Goal: Task Accomplishment & Management: Use online tool/utility

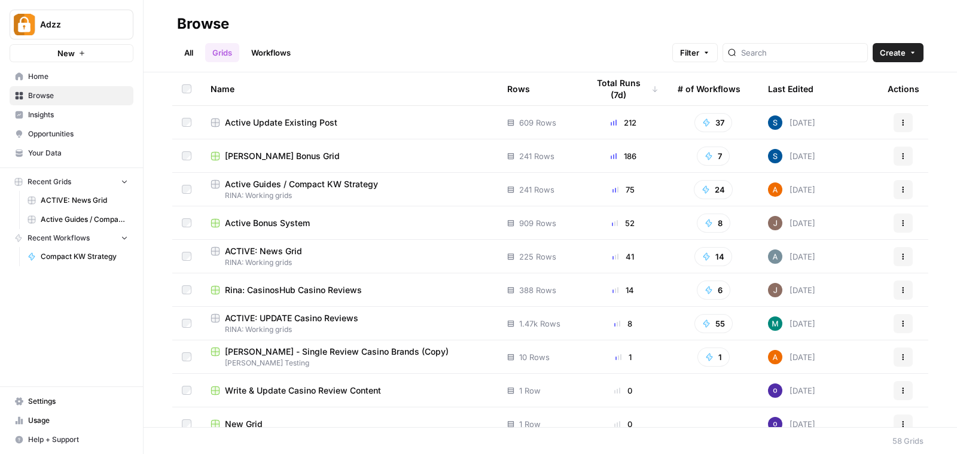
click at [349, 118] on div "Active Update Existing Post" at bounding box center [348, 123] width 277 height 12
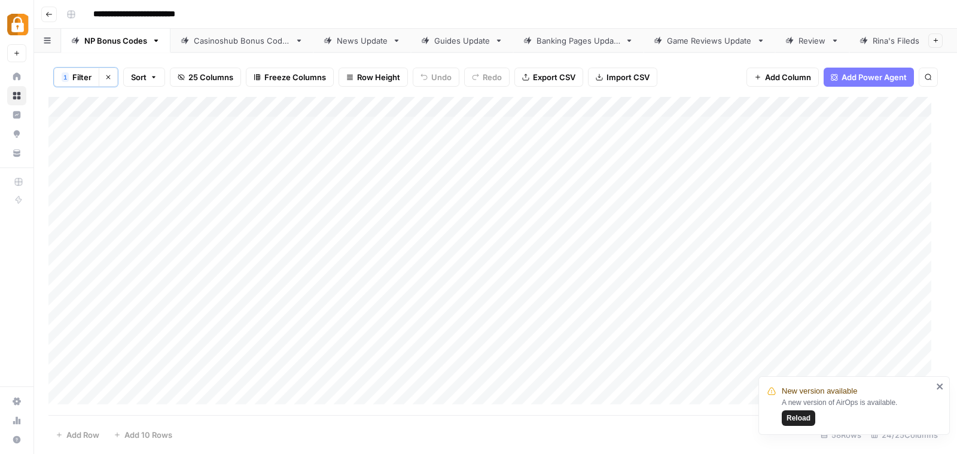
click at [255, 36] on div "Casinoshub Bonus Codes" at bounding box center [242, 41] width 96 height 12
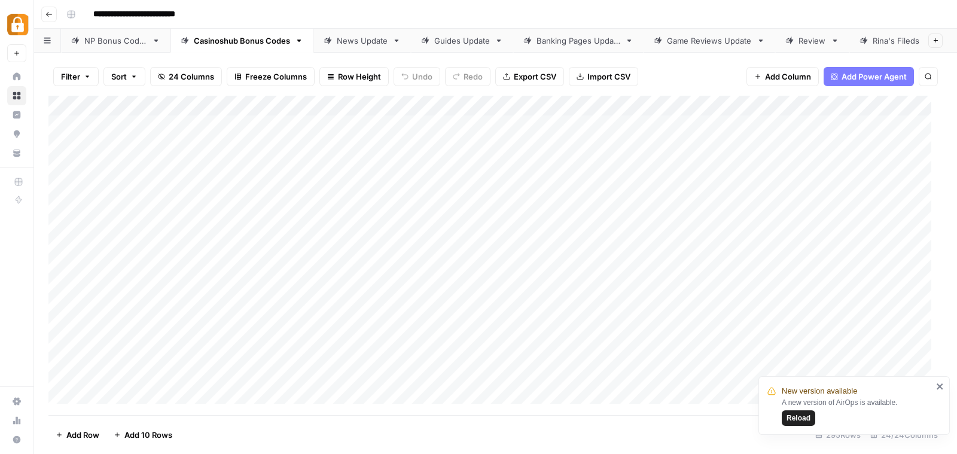
click at [74, 106] on div "Add Column" at bounding box center [495, 255] width 894 height 319
click at [97, 432] on span "Delete 295 Rows" at bounding box center [87, 435] width 63 height 12
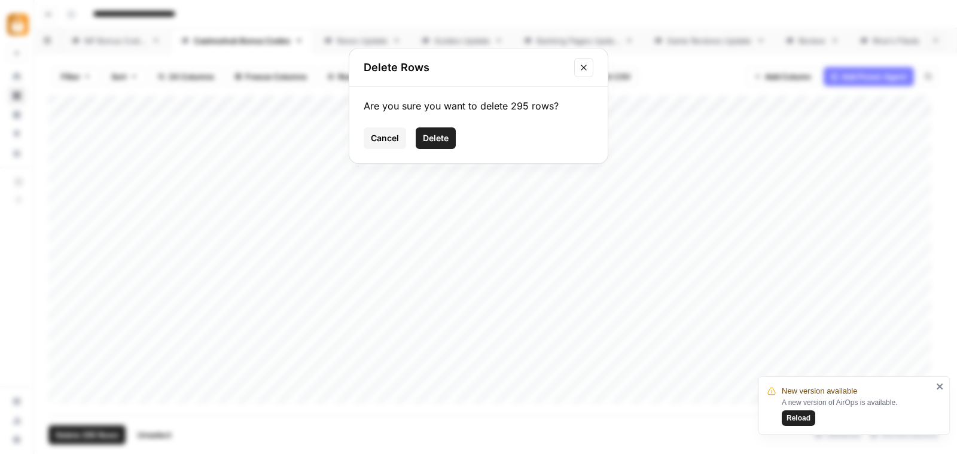
click at [432, 136] on span "Delete" at bounding box center [436, 138] width 26 height 12
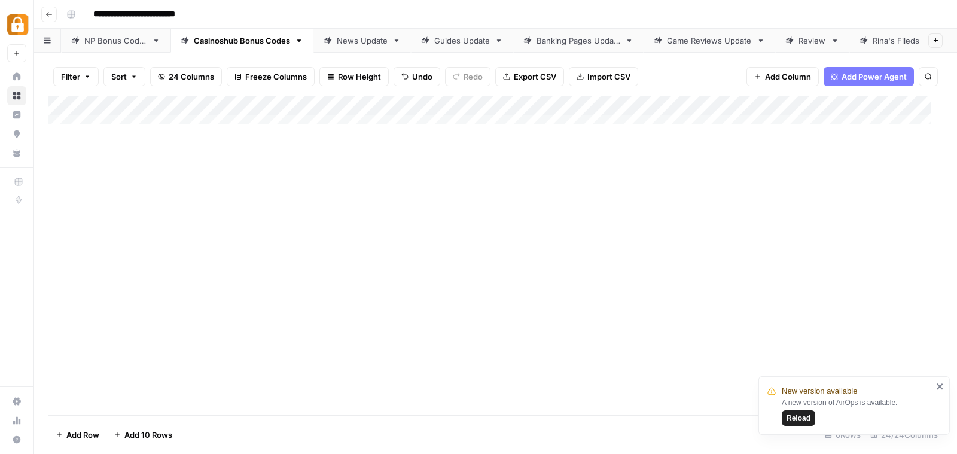
click at [149, 436] on span "Add 10 Rows" at bounding box center [148, 435] width 48 height 12
click at [244, 124] on div "Add Column" at bounding box center [495, 255] width 894 height 319
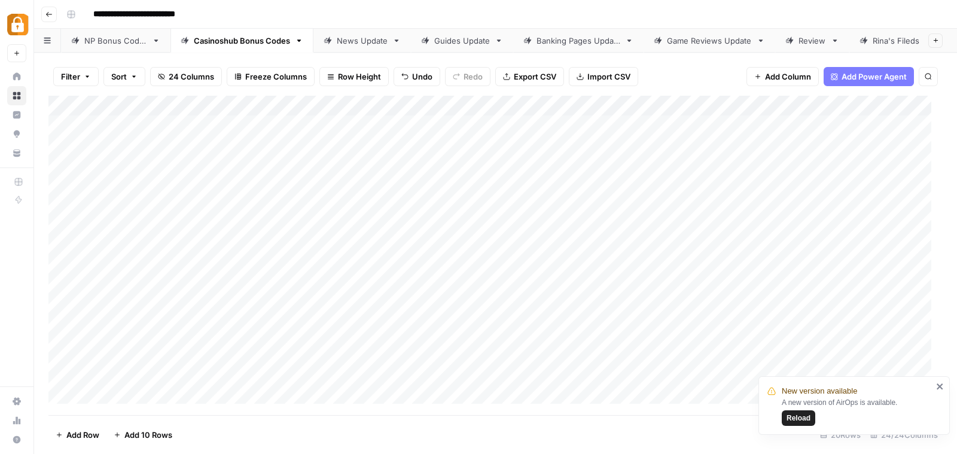
click at [643, 127] on div "Add Column" at bounding box center [495, 255] width 894 height 319
click at [170, 120] on div "Add Column" at bounding box center [495, 255] width 894 height 319
click at [780, 123] on div "Add Column" at bounding box center [495, 255] width 894 height 319
click at [784, 146] on div "Add Column" at bounding box center [495, 255] width 894 height 319
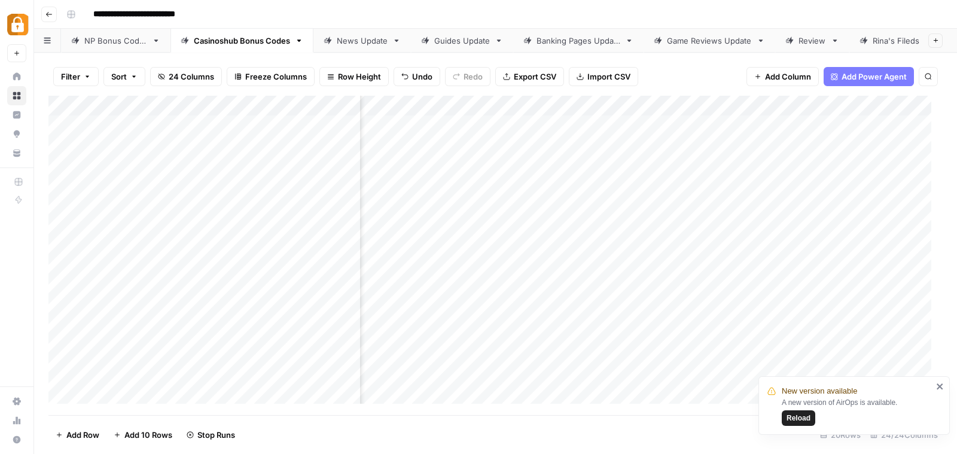
click at [783, 167] on div "Add Column" at bounding box center [495, 255] width 894 height 319
click at [782, 188] on div "Add Column" at bounding box center [495, 255] width 894 height 319
click at [782, 207] on div "Add Column" at bounding box center [495, 255] width 894 height 319
click at [782, 221] on div "Add Column" at bounding box center [495, 255] width 894 height 319
click at [783, 245] on div "Add Column" at bounding box center [495, 255] width 894 height 319
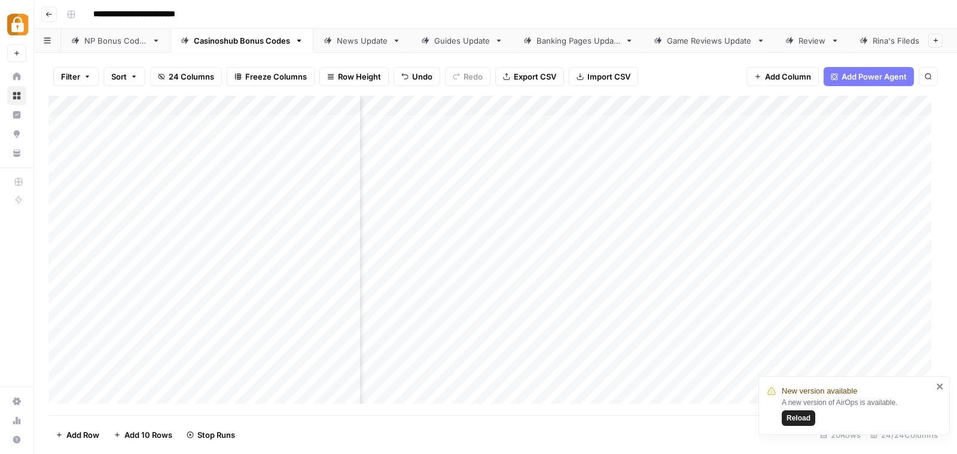
click at [785, 267] on div "Add Column" at bounding box center [495, 255] width 894 height 319
click at [785, 286] on div "Add Column" at bounding box center [495, 255] width 894 height 319
click at [785, 307] on div "Add Column" at bounding box center [495, 255] width 894 height 319
click at [785, 324] on div "Add Column" at bounding box center [495, 255] width 894 height 319
click at [785, 346] on div "Add Column" at bounding box center [495, 255] width 894 height 319
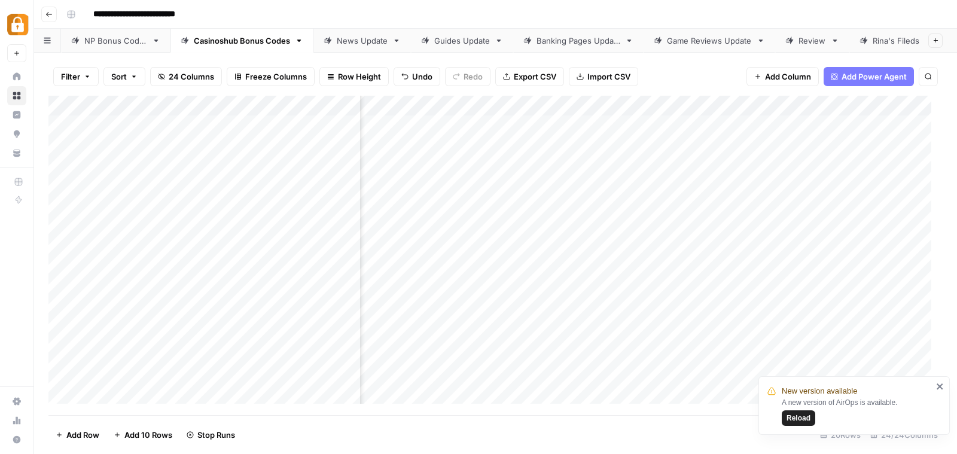
click at [938, 387] on icon "close" at bounding box center [939, 386] width 6 height 6
click at [297, 36] on icon "button" at bounding box center [299, 40] width 8 height 8
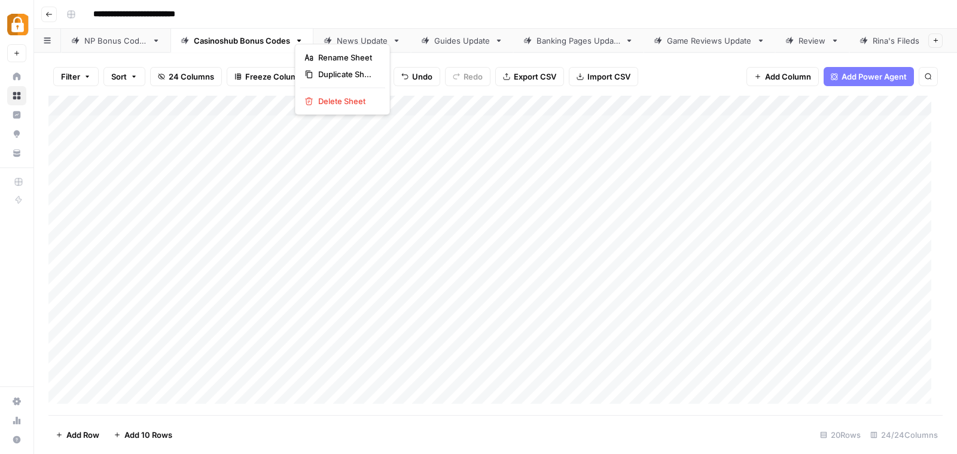
click at [51, 10] on button "Go back" at bounding box center [49, 15] width 16 height 16
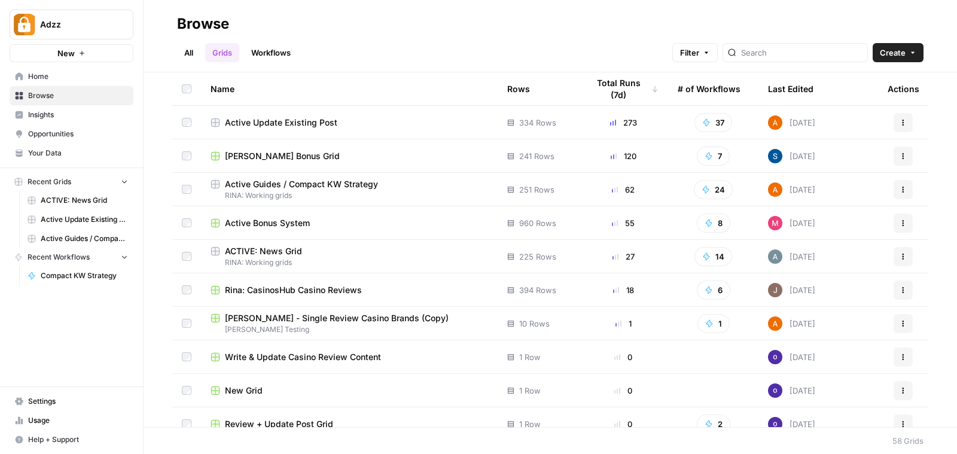
click at [79, 252] on span "Recent Workflows" at bounding box center [59, 257] width 62 height 11
click at [272, 49] on link "Workflows" at bounding box center [271, 52] width 54 height 19
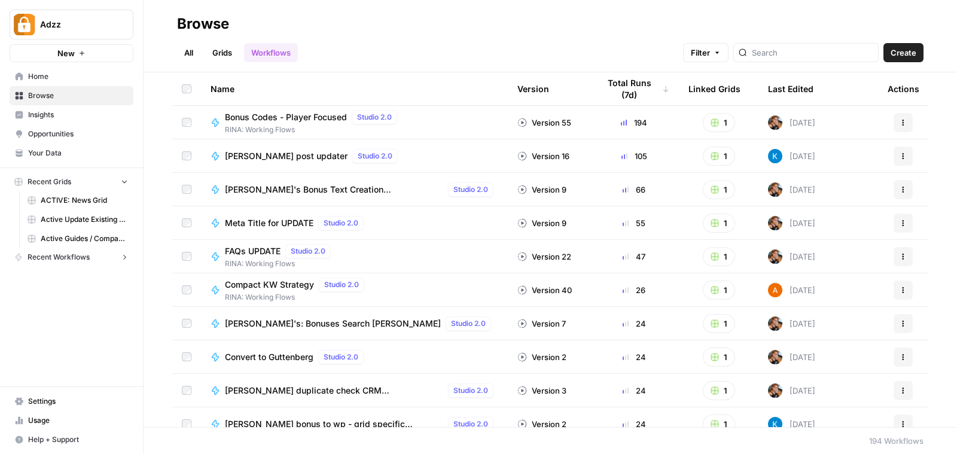
click at [893, 127] on button "Actions" at bounding box center [902, 122] width 19 height 19
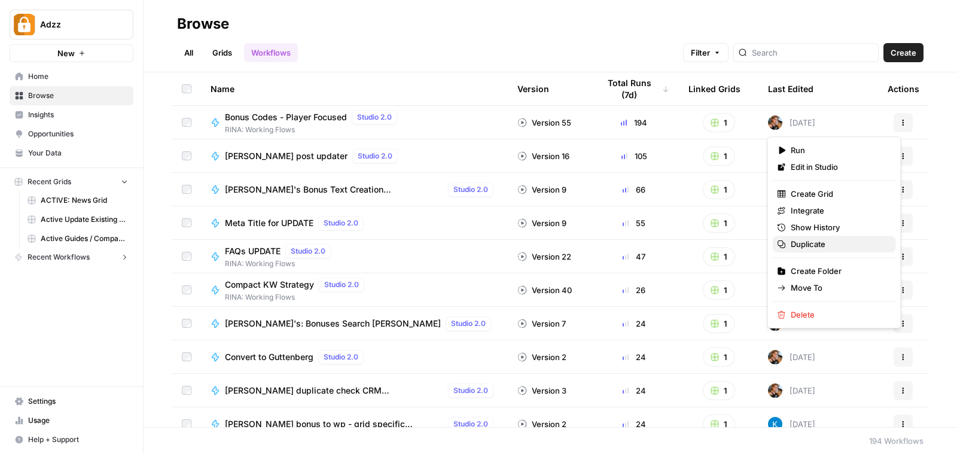
click at [825, 238] on span "Duplicate" at bounding box center [838, 244] width 96 height 12
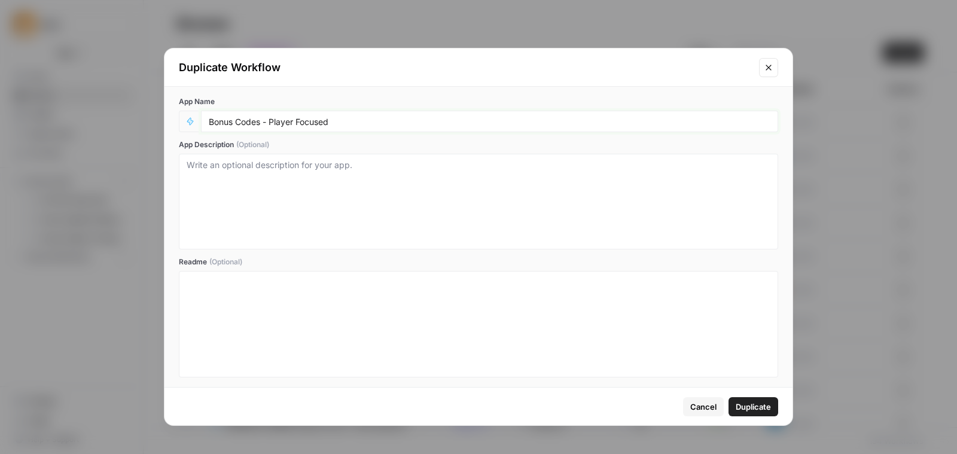
click at [352, 119] on input "Bonus Codes - Player Focused" at bounding box center [489, 121] width 561 height 11
type input "Bonus Codes - sections"
click at [757, 401] on span "Duplicate" at bounding box center [752, 407] width 35 height 12
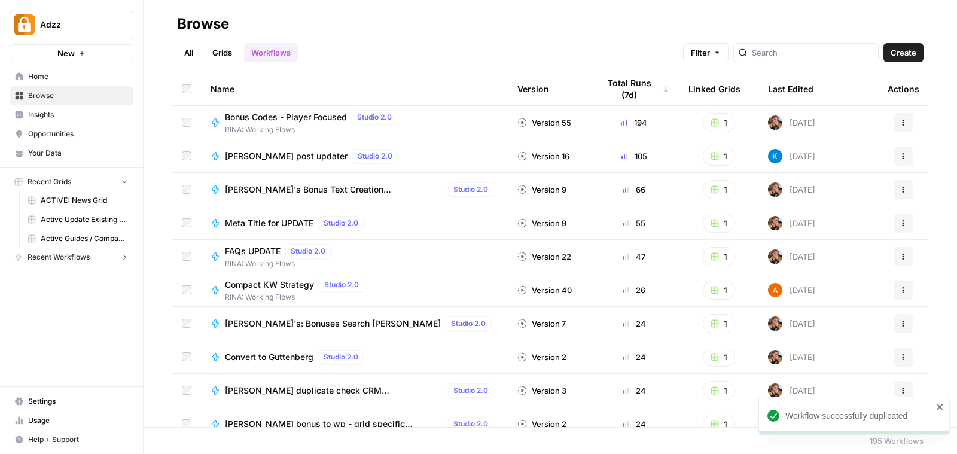
click at [849, 417] on div "Workflow successfully duplicated" at bounding box center [858, 416] width 147 height 12
click at [809, 50] on input "search" at bounding box center [812, 53] width 121 height 12
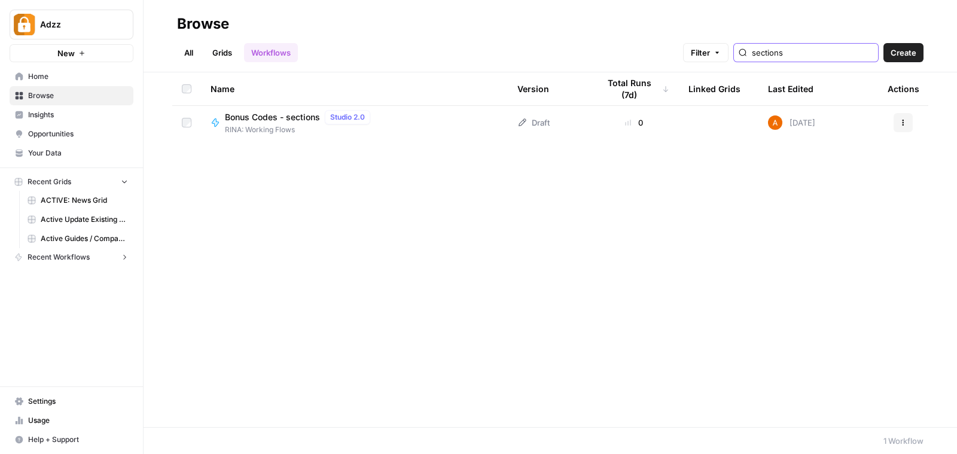
type input "sections"
click at [422, 114] on div "Bonus Codes - sections Studio 2.0 RINA: Working Flows" at bounding box center [354, 122] width 288 height 25
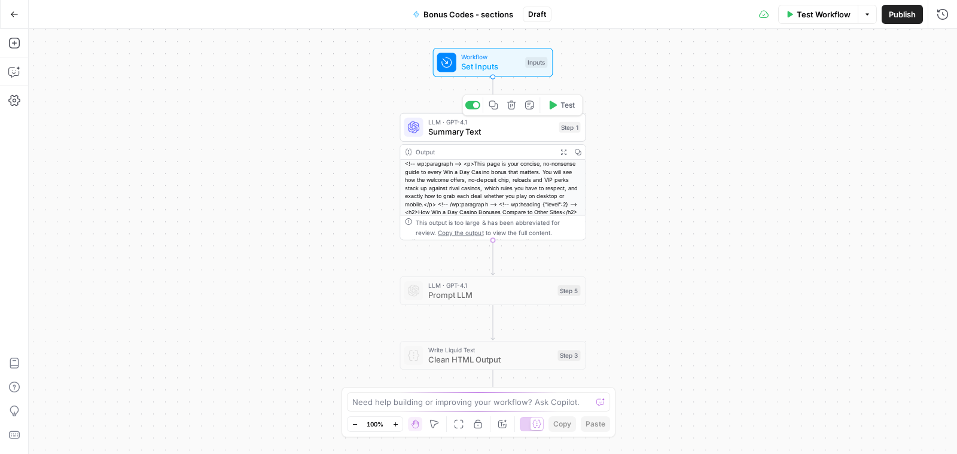
click at [463, 124] on span "LLM · GPT-4.1" at bounding box center [491, 122] width 126 height 10
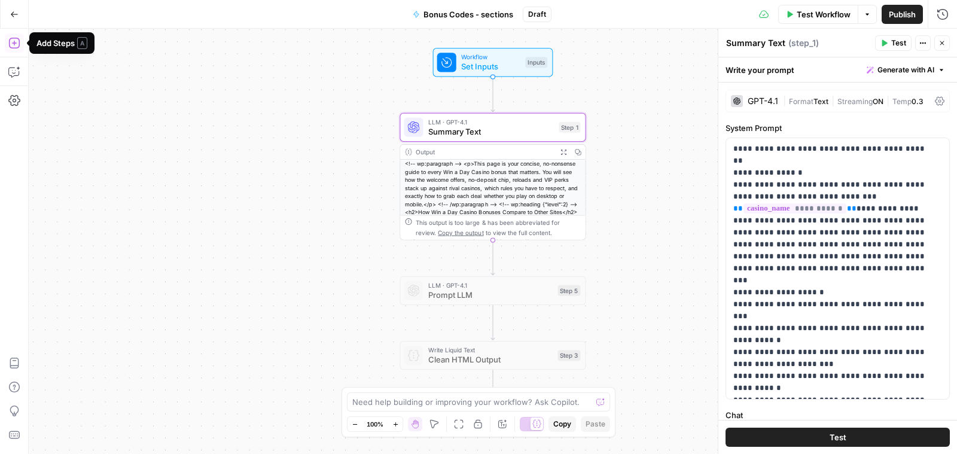
click at [13, 39] on icon "button" at bounding box center [14, 43] width 12 height 12
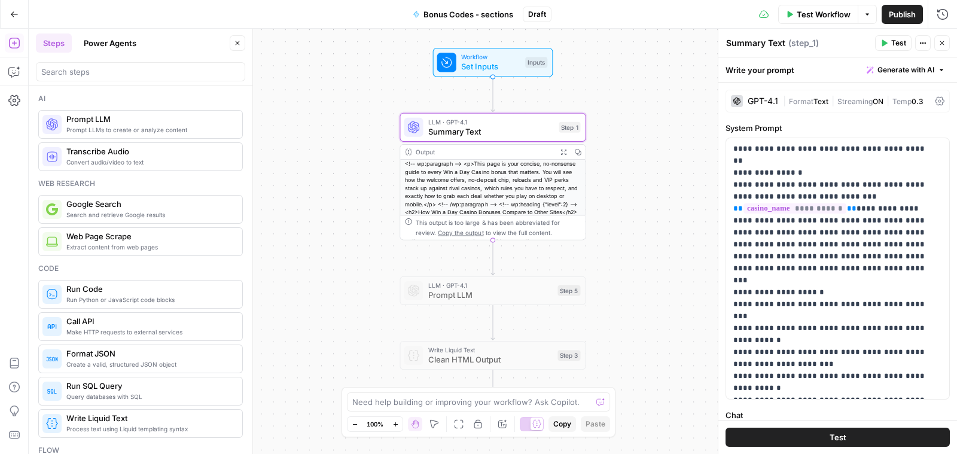
click at [148, 119] on span "Prompt LLM" at bounding box center [149, 119] width 166 height 12
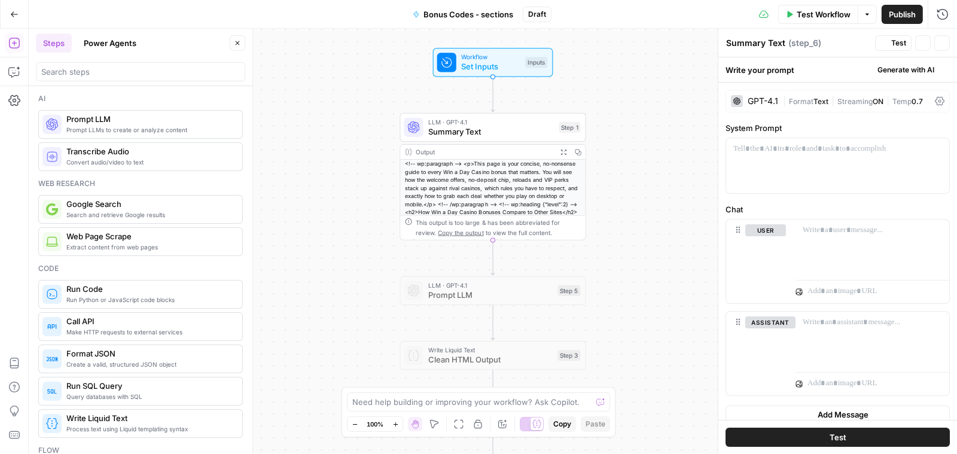
type textarea "Prompt LLM"
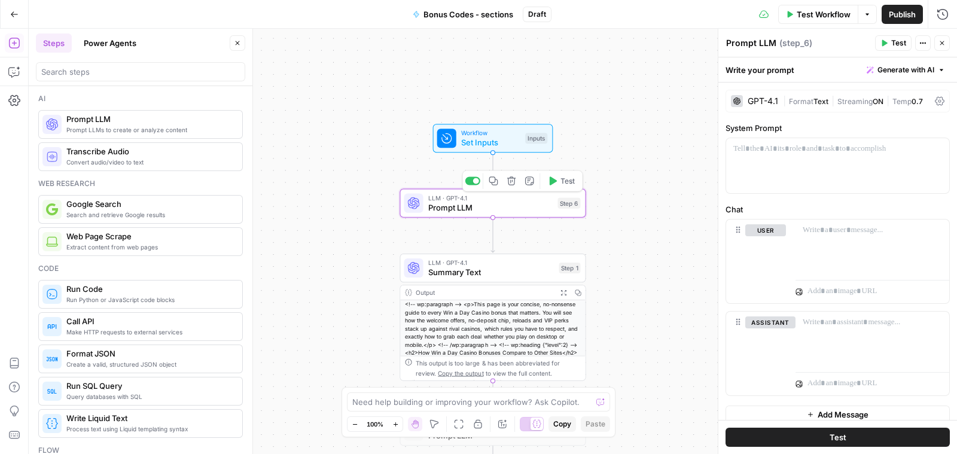
click at [442, 203] on span "Prompt LLM" at bounding box center [490, 208] width 125 height 12
click at [825, 160] on div at bounding box center [837, 165] width 223 height 55
click at [764, 100] on div "GPT-4.1" at bounding box center [762, 101] width 30 height 8
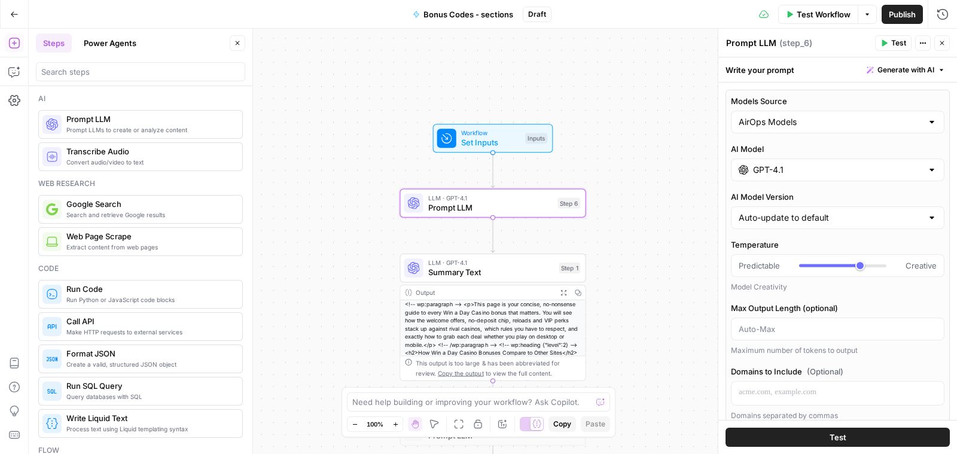
click at [823, 172] on input "GPT-4.1" at bounding box center [837, 170] width 169 height 12
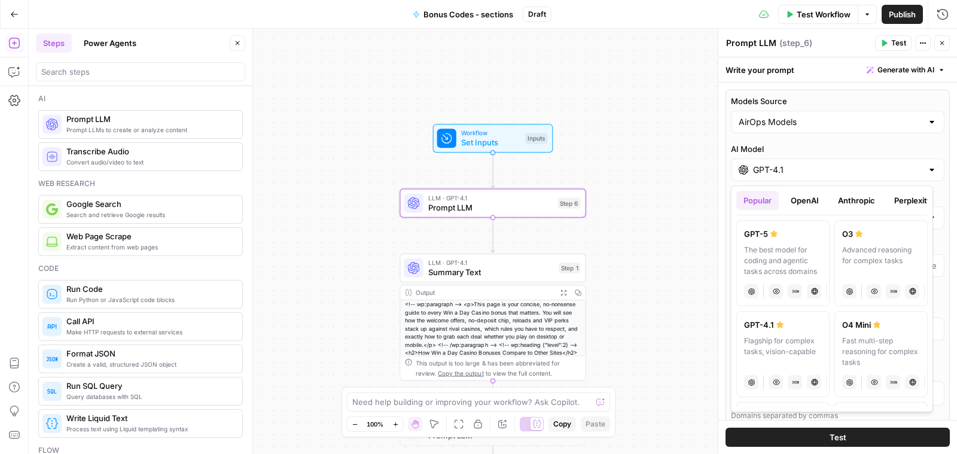
click at [914, 200] on button "Perplexity" at bounding box center [913, 200] width 52 height 19
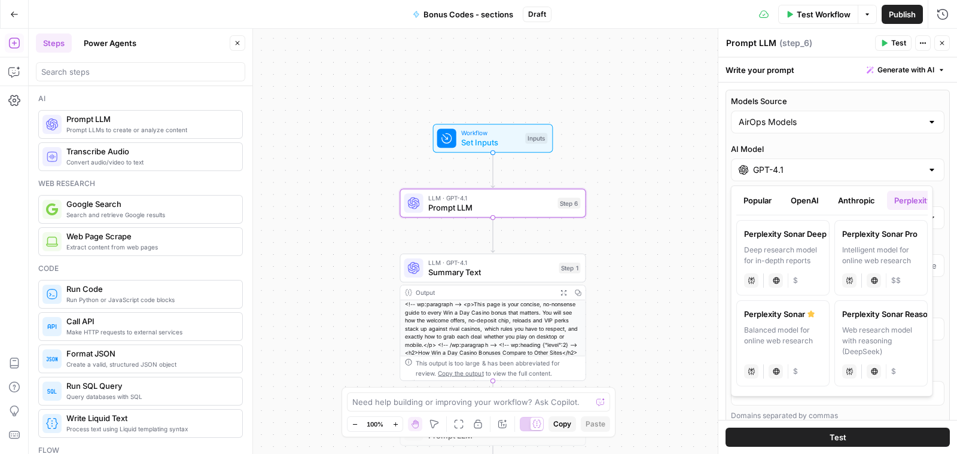
click at [777, 240] on label "Perplexity Sonar Deep Research Deep research model for in-depth reports perplex…" at bounding box center [782, 257] width 93 height 75
type input "Perplexity Sonar Deep Research"
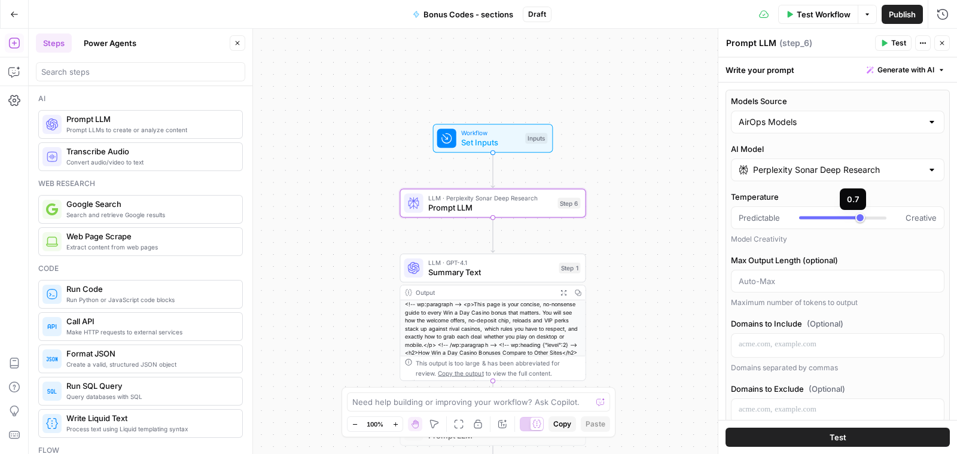
click at [802, 216] on div at bounding box center [829, 217] width 61 height 3
type input "*"
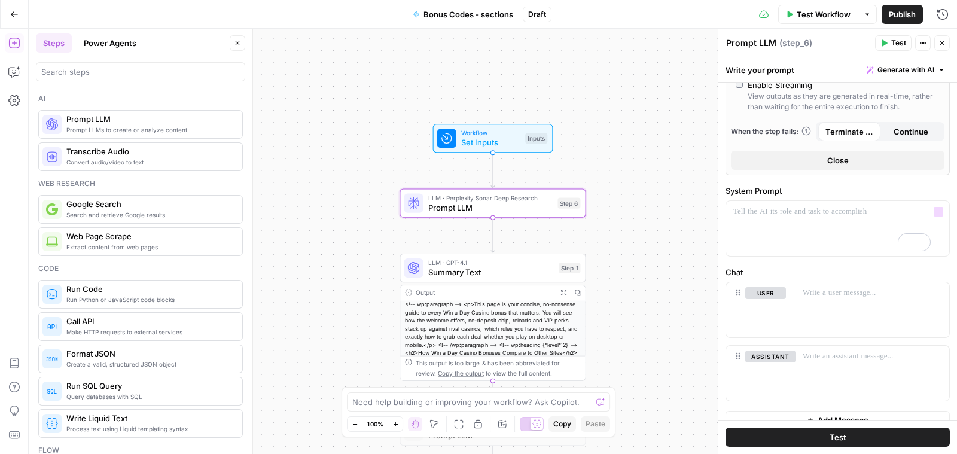
scroll to position [474, 0]
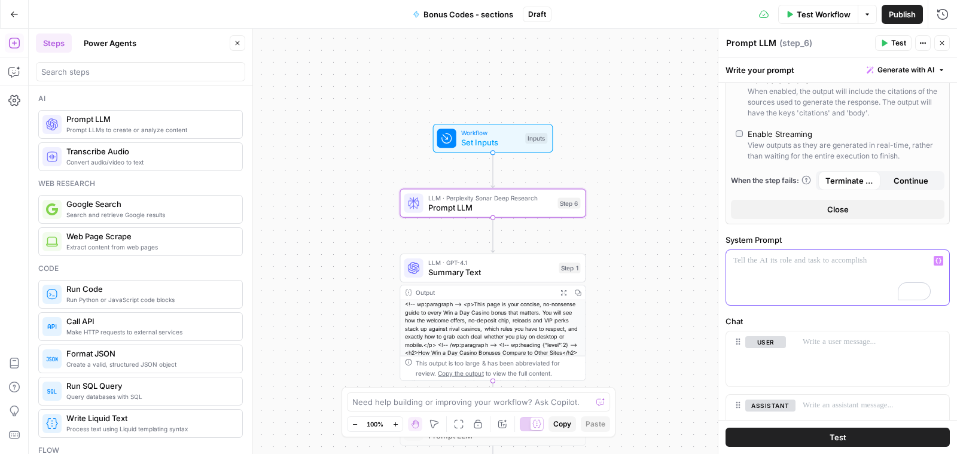
click at [837, 258] on p "To enrich screen reader interactions, please activate Accessibility in Grammarl…" at bounding box center [837, 261] width 209 height 12
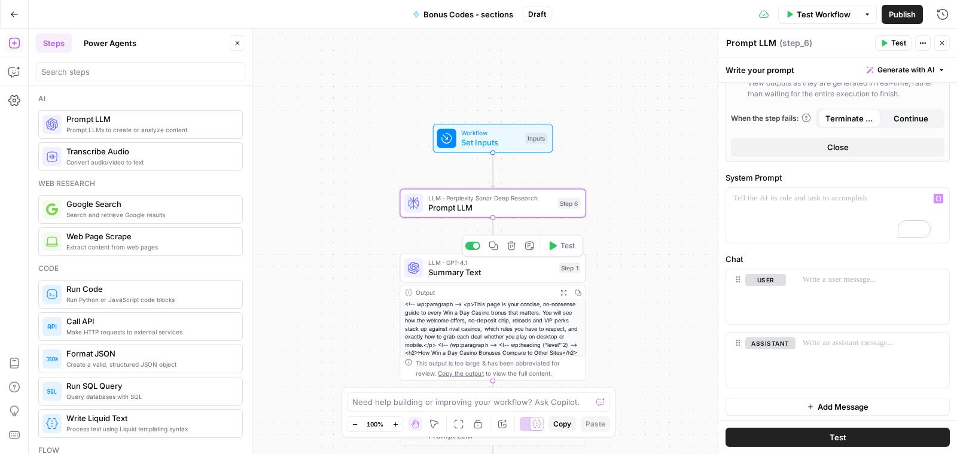
click at [492, 270] on span "Summary Text" at bounding box center [491, 272] width 126 height 12
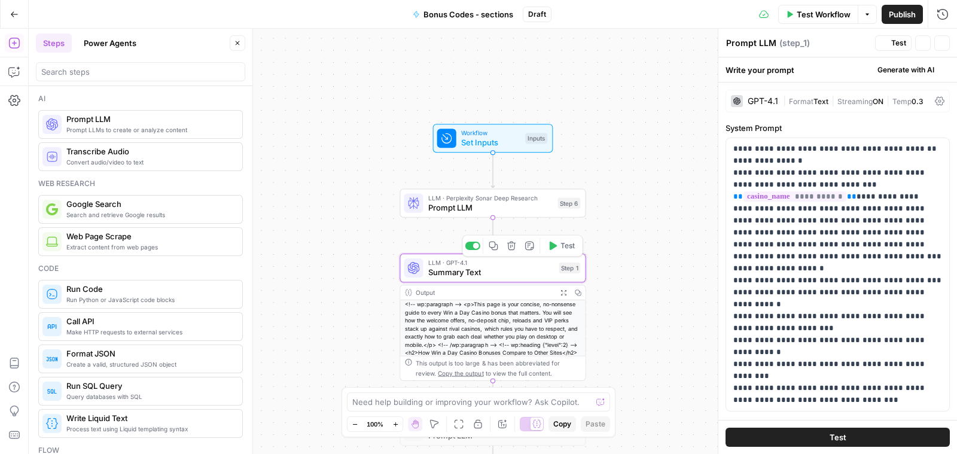
type textarea "Summary Text"
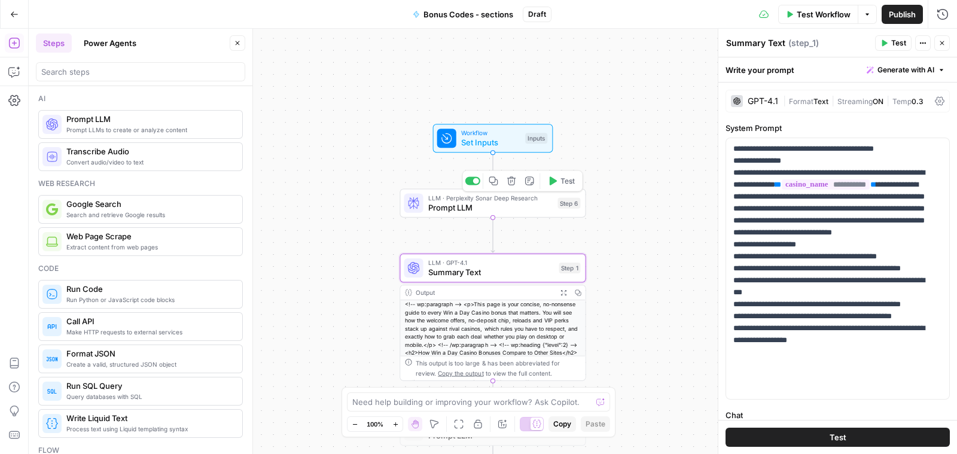
click at [453, 202] on span "Prompt LLM" at bounding box center [490, 208] width 125 height 12
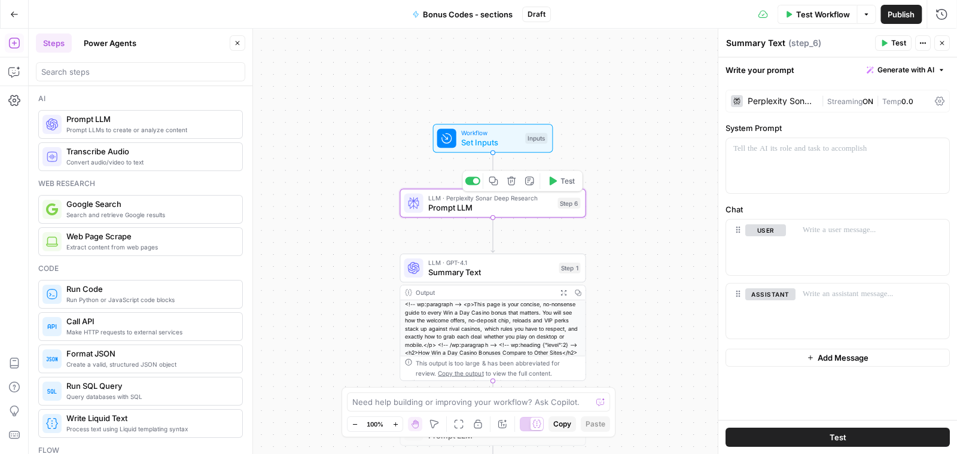
type textarea "Prompt LLM"
click at [814, 154] on div at bounding box center [837, 165] width 223 height 55
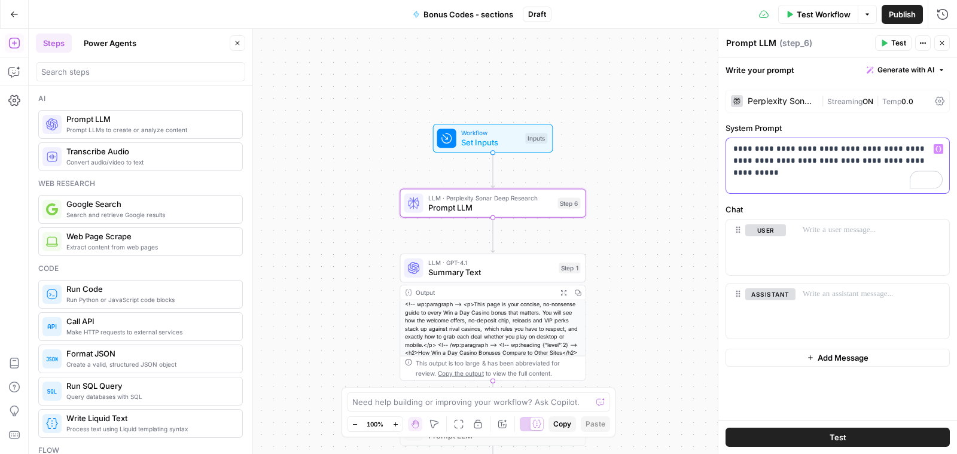
click at [937, 149] on icon "button" at bounding box center [938, 149] width 6 height 6
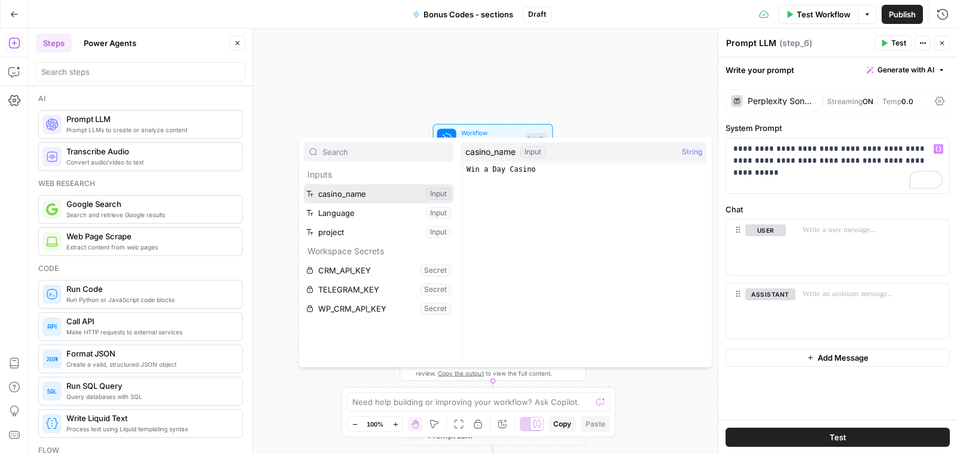
click at [385, 185] on button "Select variable casino_name" at bounding box center [378, 193] width 149 height 19
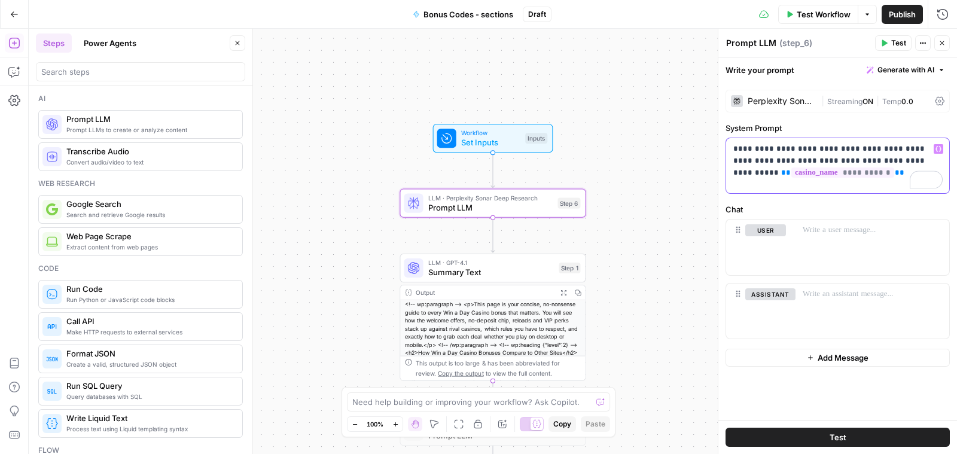
click at [865, 172] on p "**********" at bounding box center [837, 161] width 209 height 36
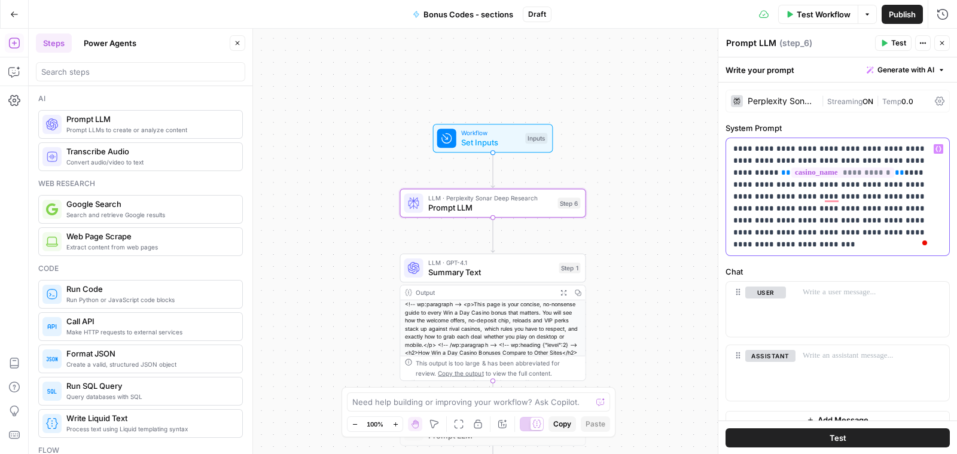
click at [825, 145] on p "**********" at bounding box center [831, 197] width 197 height 108
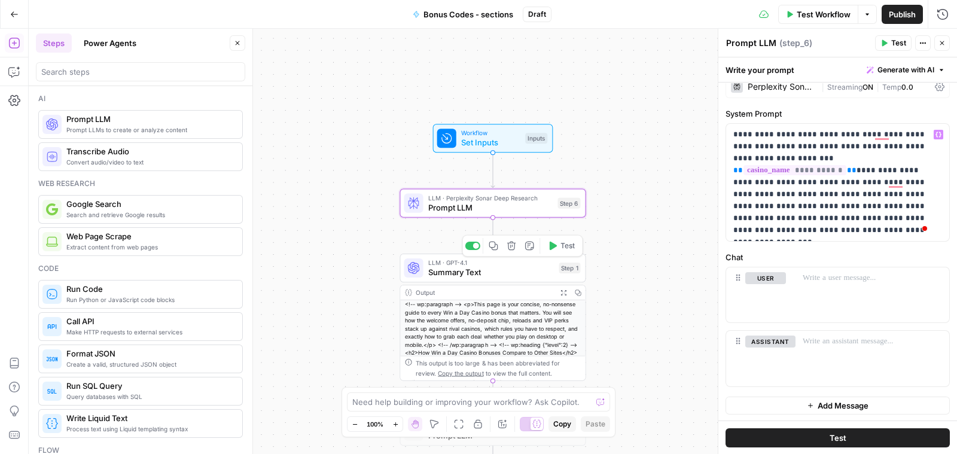
click at [509, 277] on span "Summary Text" at bounding box center [491, 272] width 126 height 12
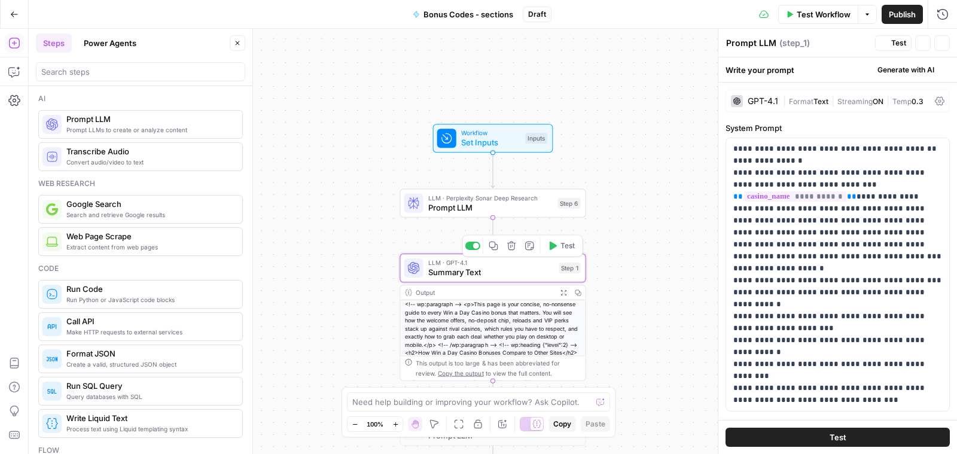
type textarea "Summary Text"
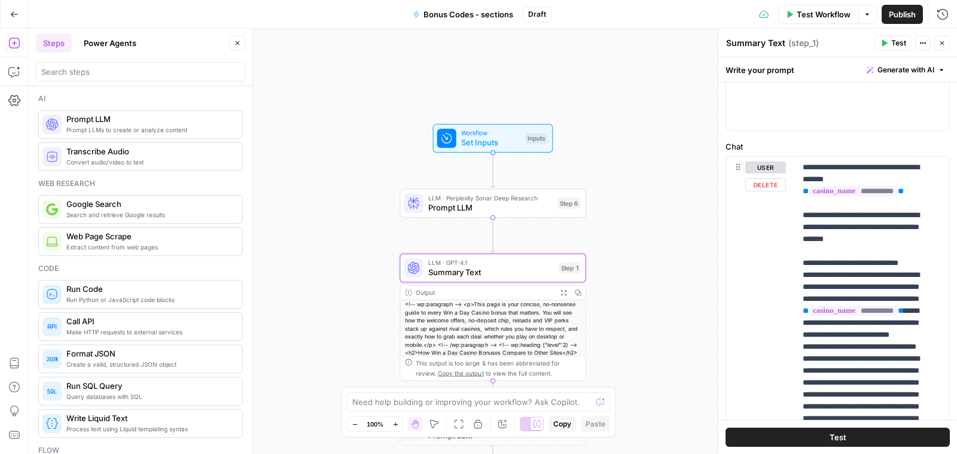
scroll to position [274, 0]
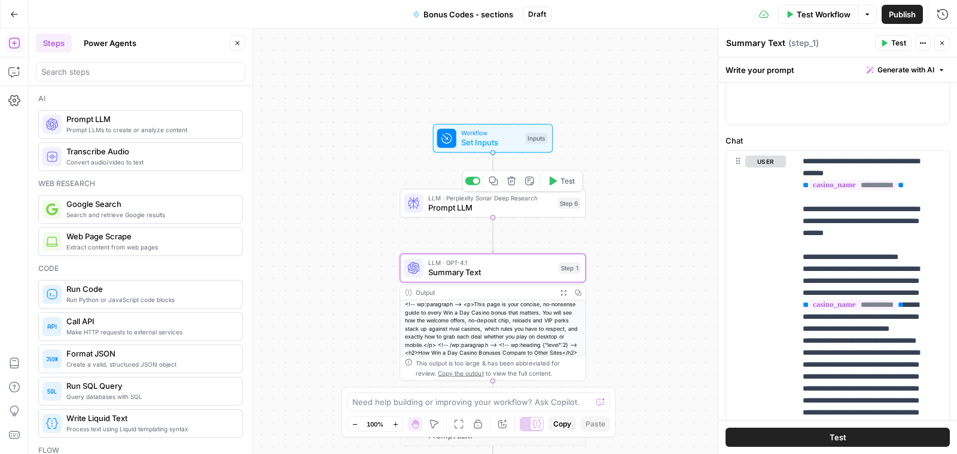
click at [491, 197] on span "LLM · Perplexity Sonar Deep Research" at bounding box center [490, 198] width 125 height 10
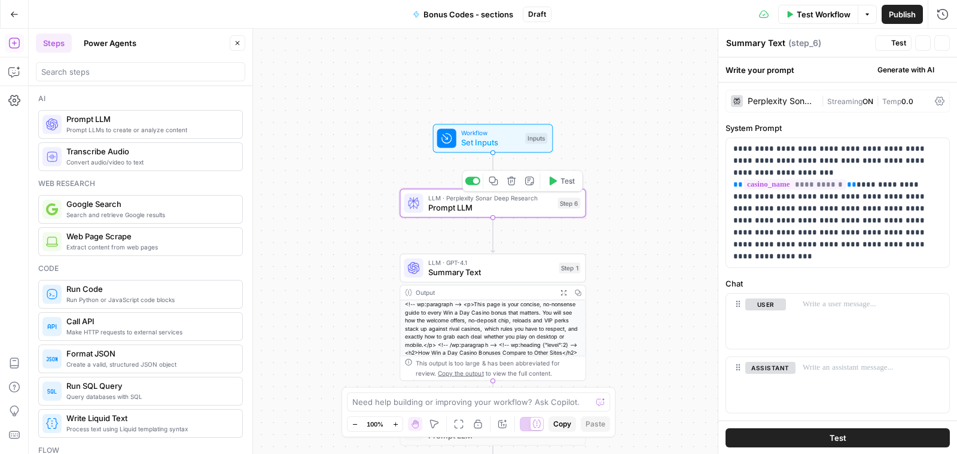
type textarea "Prompt LLM"
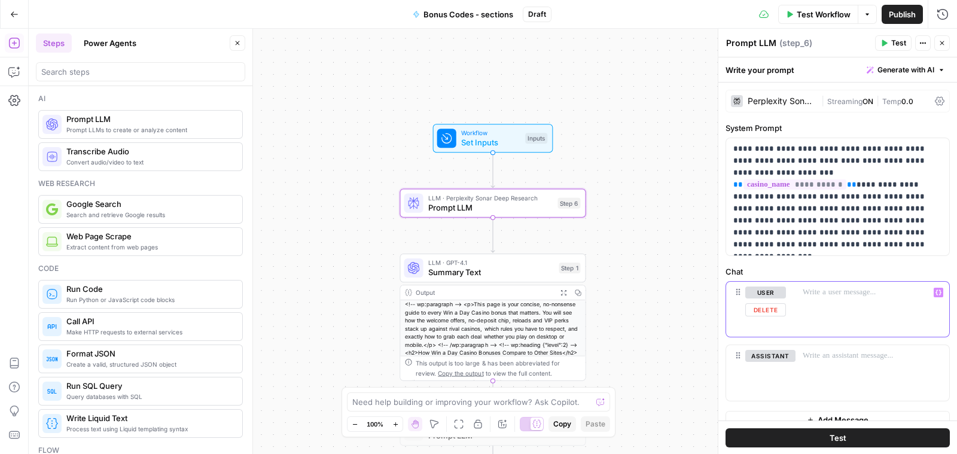
click at [821, 294] on p at bounding box center [871, 292] width 139 height 12
click at [935, 292] on icon "button" at bounding box center [938, 292] width 6 height 5
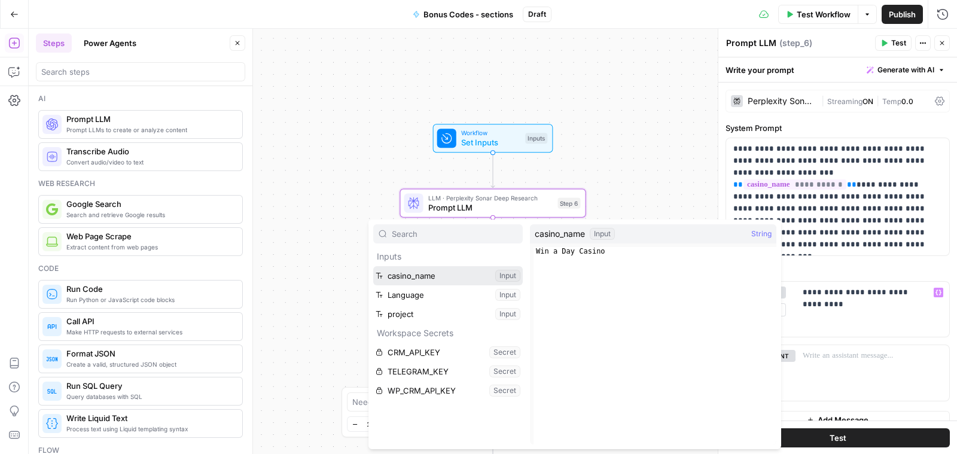
click at [431, 270] on button "Select variable casino_name" at bounding box center [447, 275] width 149 height 19
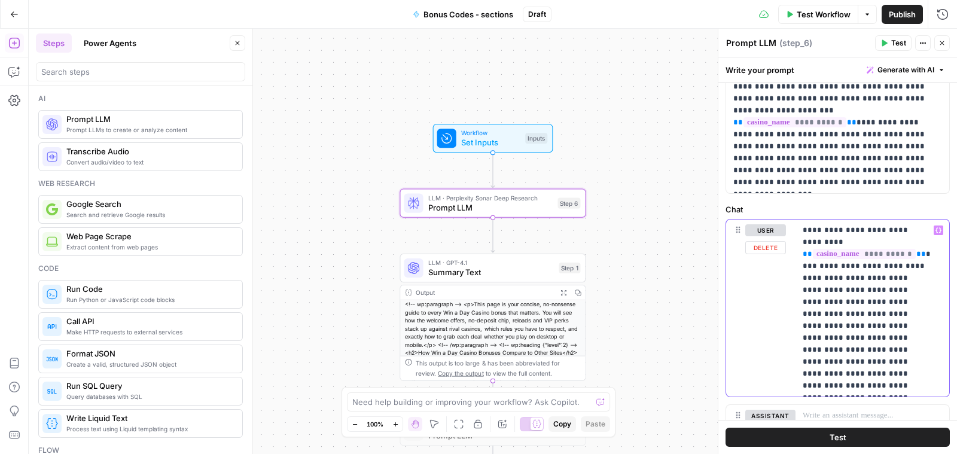
scroll to position [60, 0]
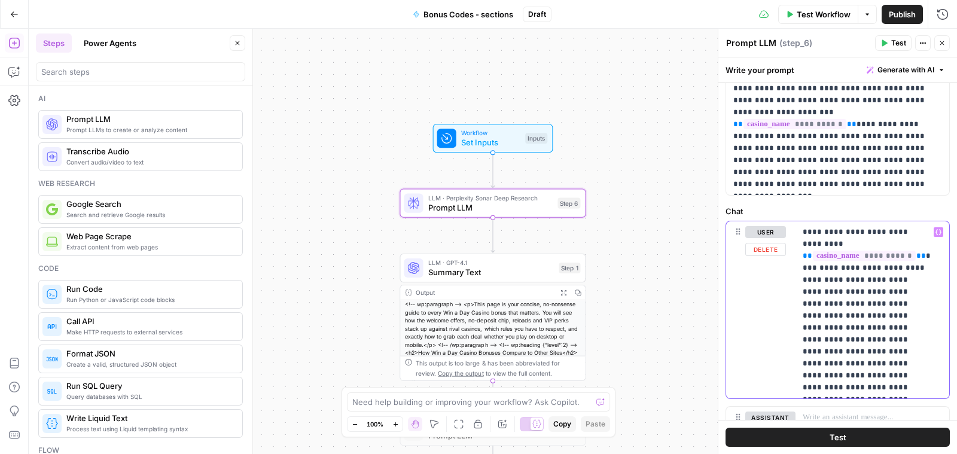
click at [840, 230] on p "**********" at bounding box center [866, 309] width 128 height 167
click at [905, 269] on p "**********" at bounding box center [866, 309] width 128 height 167
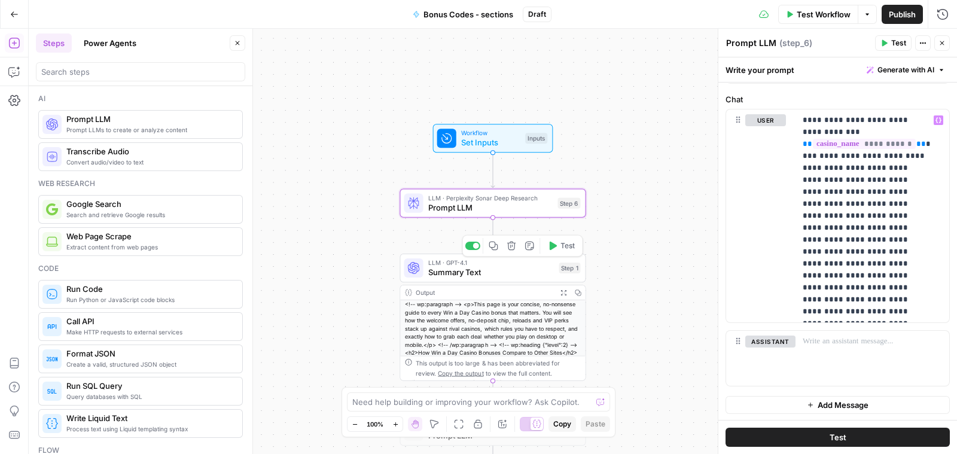
click at [484, 277] on span "Summary Text" at bounding box center [491, 272] width 126 height 12
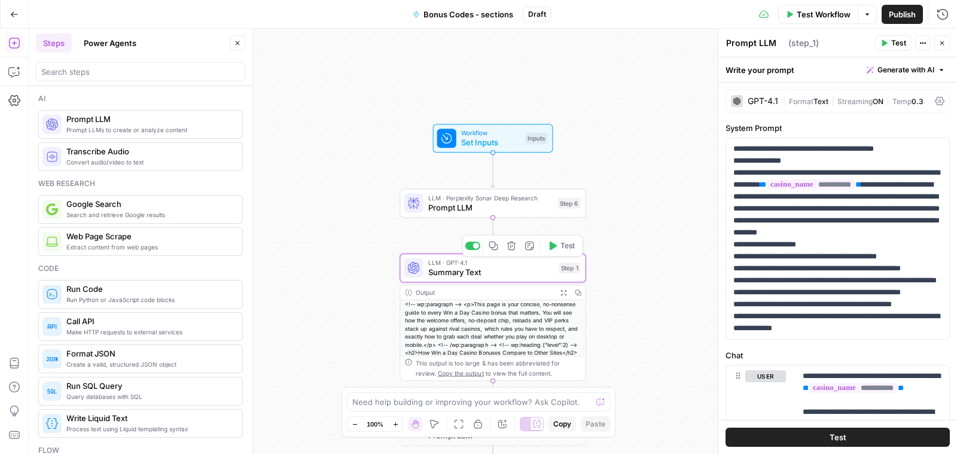
type textarea "Summary Text"
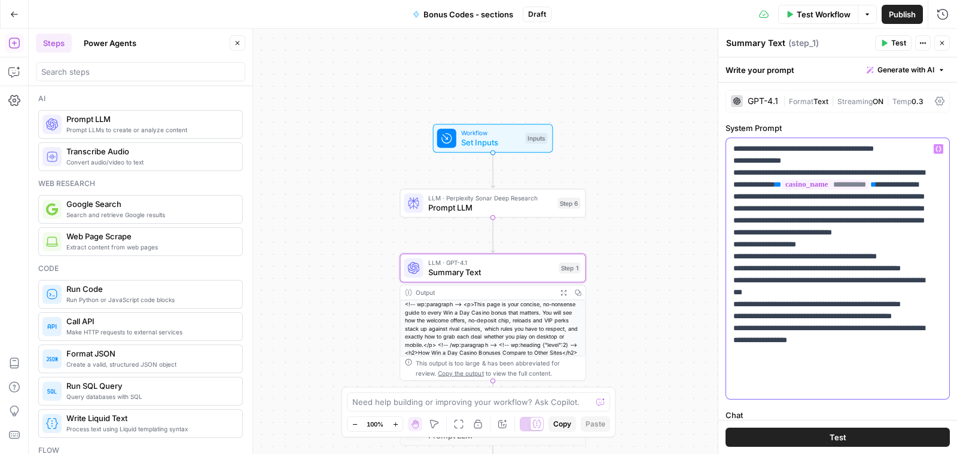
click at [853, 196] on p "**********" at bounding box center [831, 268] width 197 height 251
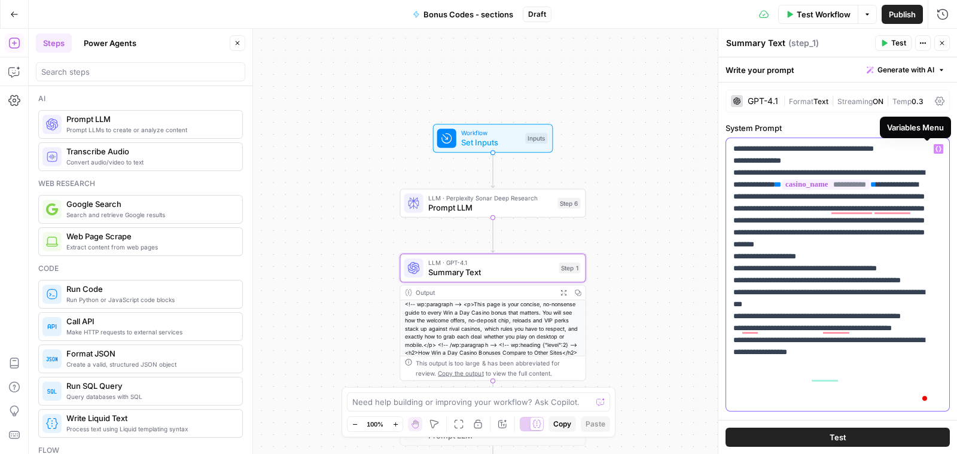
click at [933, 146] on button "Variables Menu" at bounding box center [938, 149] width 10 height 10
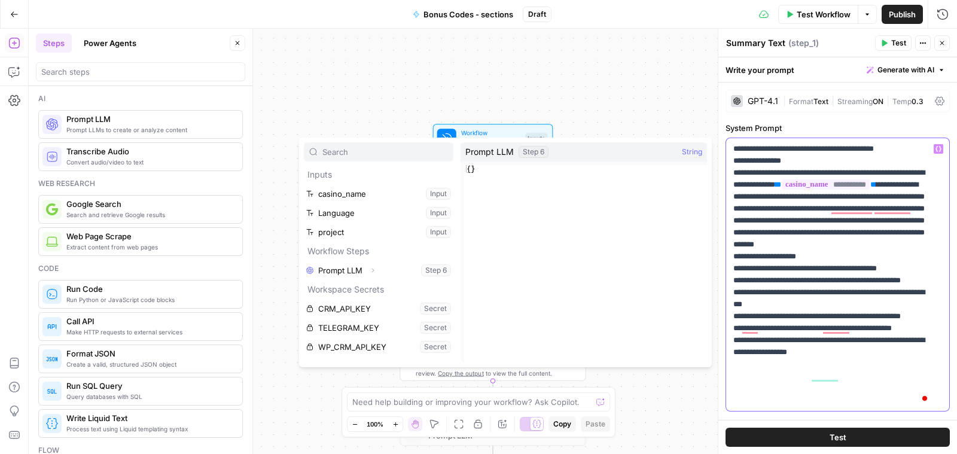
click at [829, 204] on p "**********" at bounding box center [831, 274] width 197 height 263
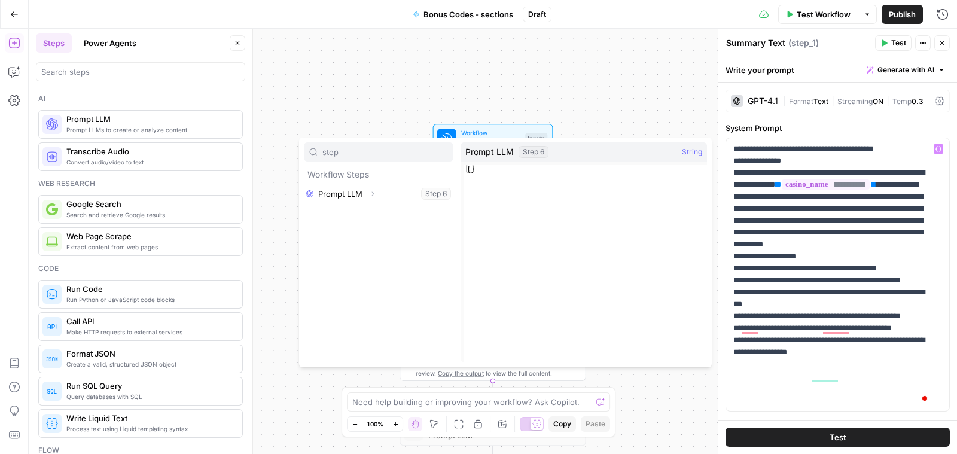
type input "step"
click at [433, 197] on button "Select variable Prompt LLM" at bounding box center [378, 193] width 149 height 19
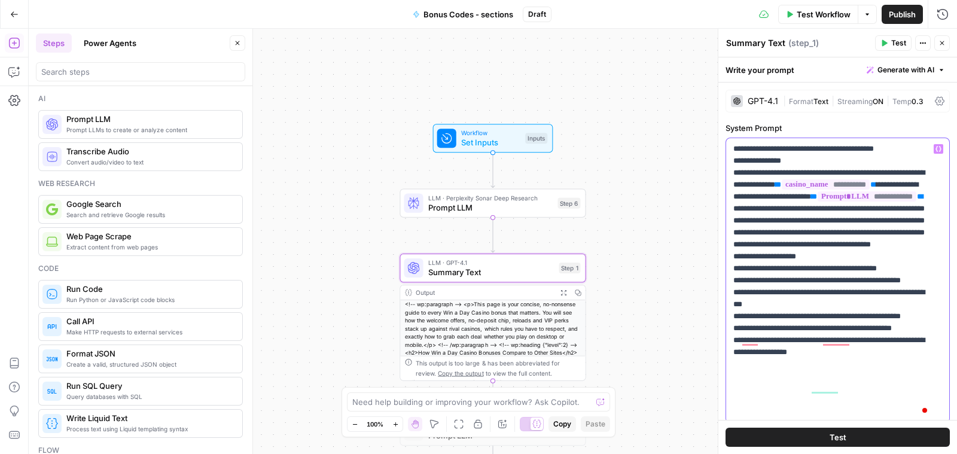
click at [851, 219] on p "**********" at bounding box center [831, 280] width 197 height 275
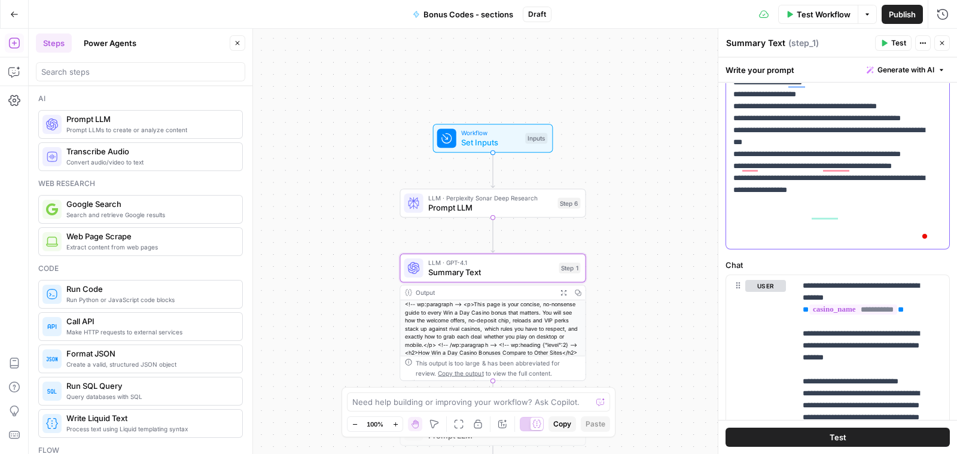
scroll to position [175, 0]
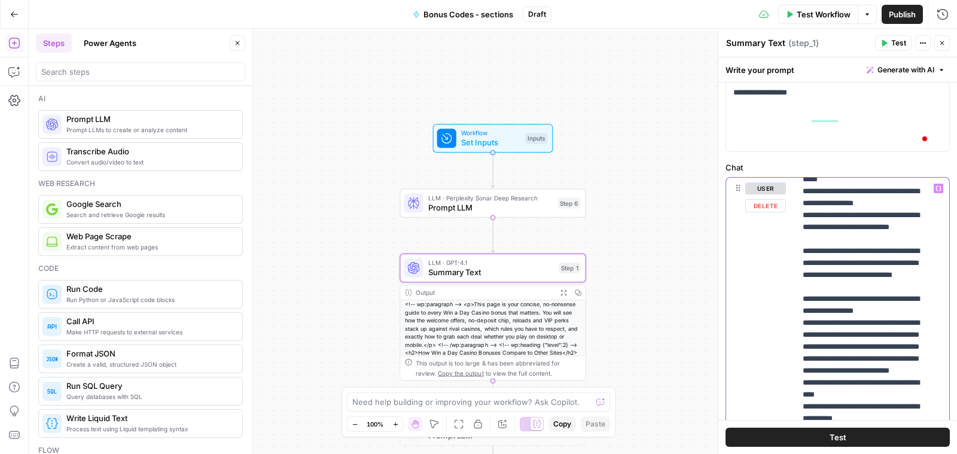
drag, startPoint x: 801, startPoint y: 248, endPoint x: 894, endPoint y: 332, distance: 125.7
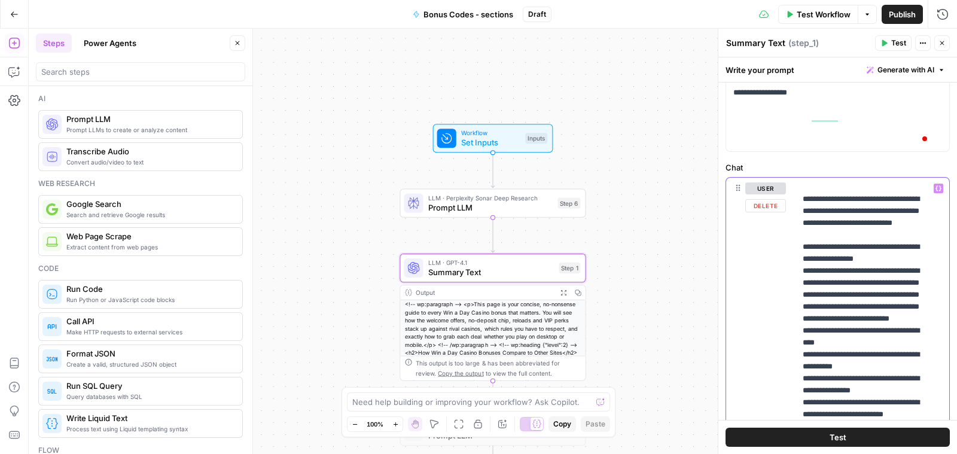
drag, startPoint x: 801, startPoint y: 193, endPoint x: 906, endPoint y: 401, distance: 233.7
click at [906, 401] on div "**********" at bounding box center [866, 421] width 142 height 487
drag, startPoint x: 804, startPoint y: 195, endPoint x: 900, endPoint y: 390, distance: 217.9
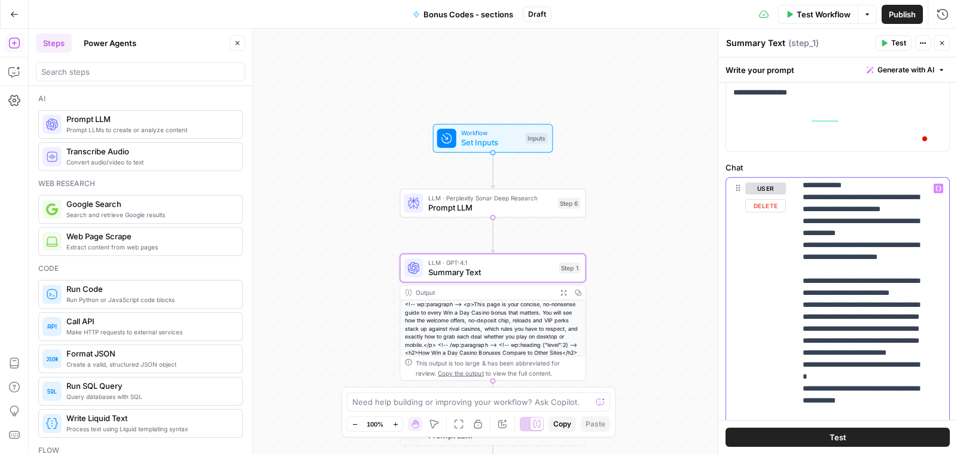
click at [884, 289] on p "**********" at bounding box center [860, 215] width 117 height 3396
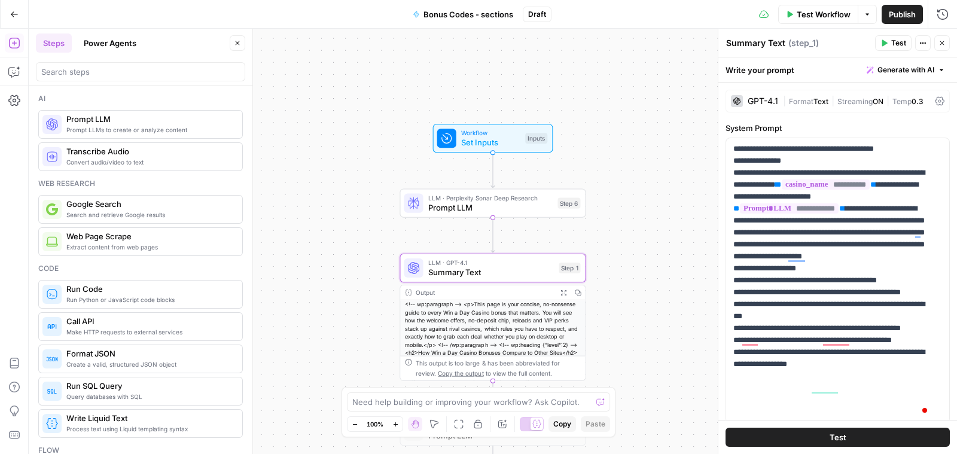
scroll to position [1665, 0]
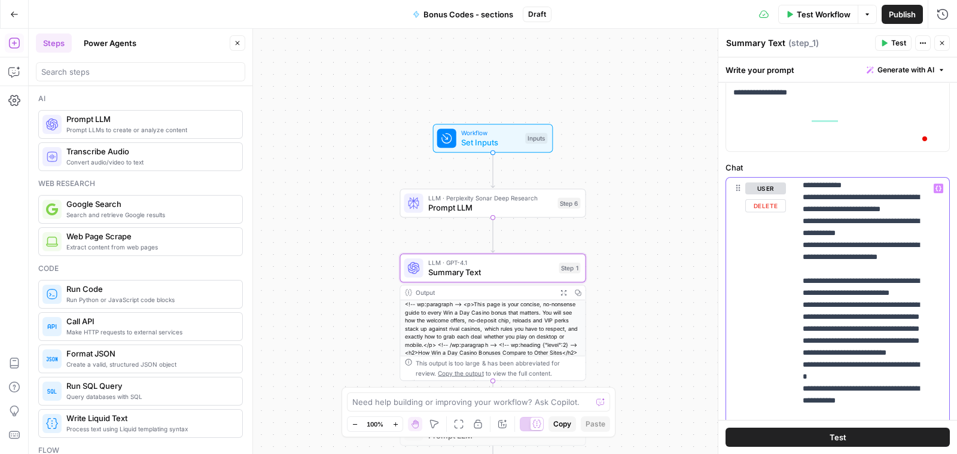
click at [797, 272] on div "**********" at bounding box center [866, 421] width 142 height 487
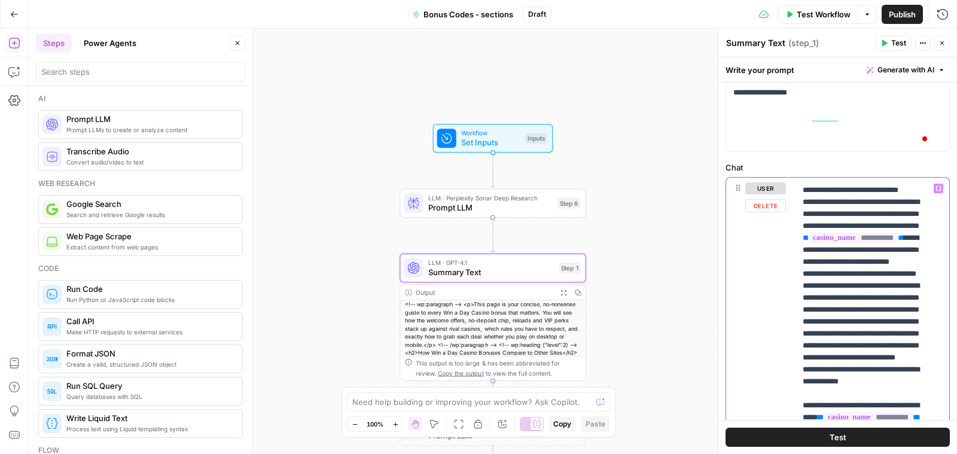
scroll to position [0, 0]
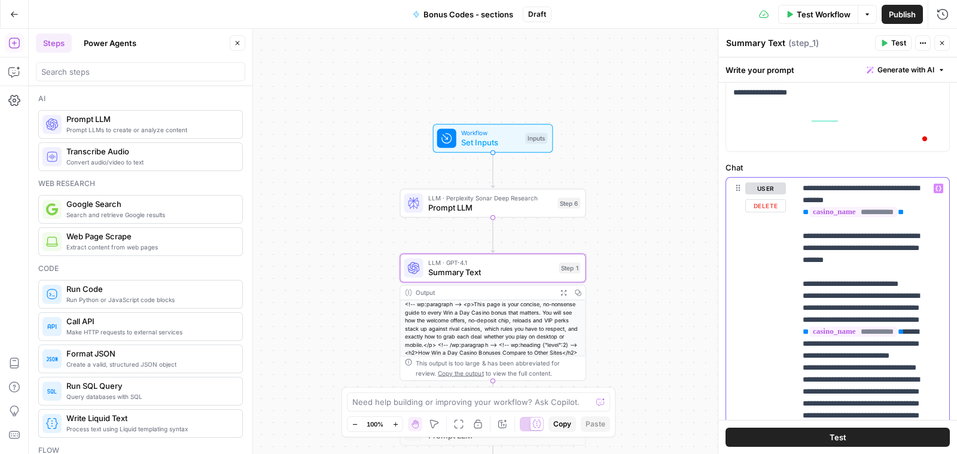
click at [780, 270] on div "user Delete" at bounding box center [765, 435] width 41 height 506
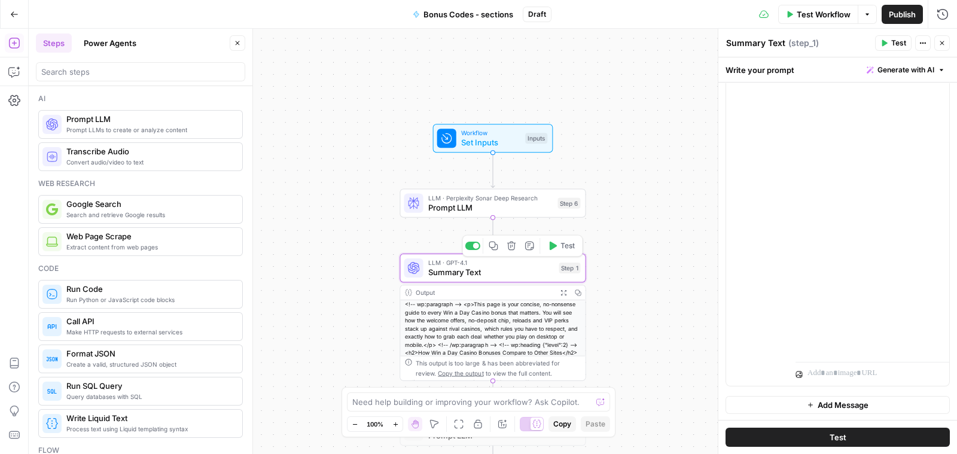
click at [510, 270] on span "Summary Text" at bounding box center [491, 272] width 126 height 12
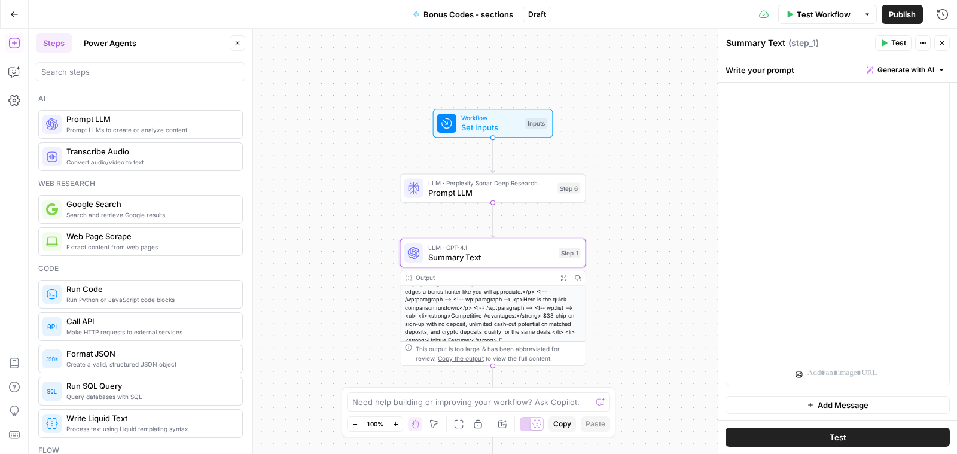
click at [943, 40] on icon "button" at bounding box center [941, 42] width 7 height 7
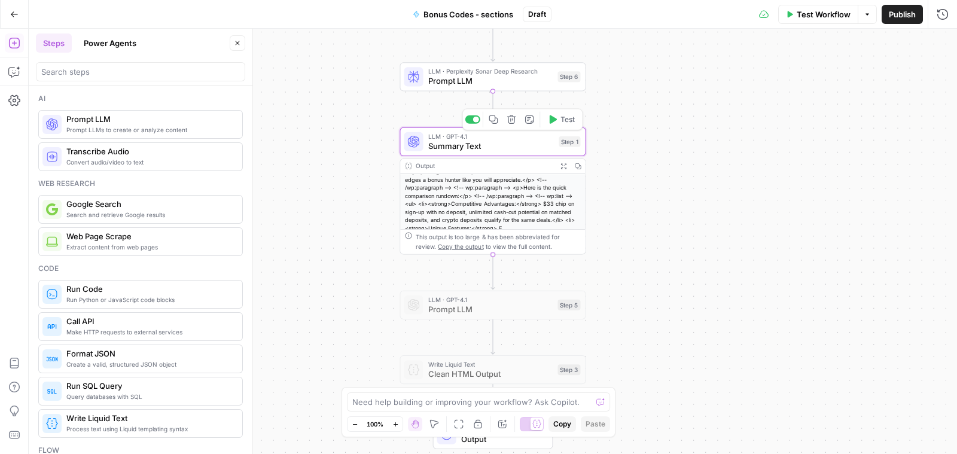
click at [502, 141] on span "Summary Text" at bounding box center [491, 146] width 126 height 12
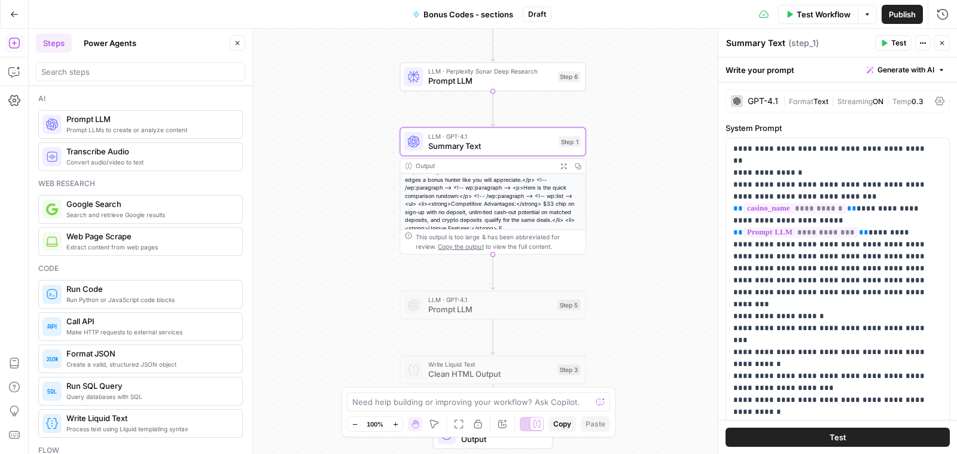
click at [922, 41] on icon "button" at bounding box center [922, 42] width 7 height 7
click at [785, 249] on p "**********" at bounding box center [831, 280] width 197 height 275
click at [465, 303] on span "Prompt LLM" at bounding box center [490, 309] width 125 height 12
click at [462, 306] on span "Prompt LLM" at bounding box center [490, 309] width 125 height 12
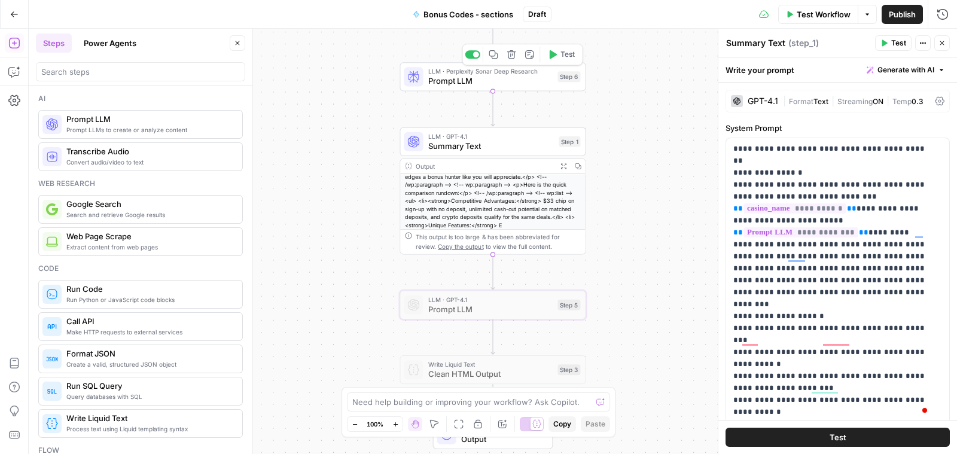
click at [491, 83] on span "Prompt LLM" at bounding box center [490, 81] width 125 height 12
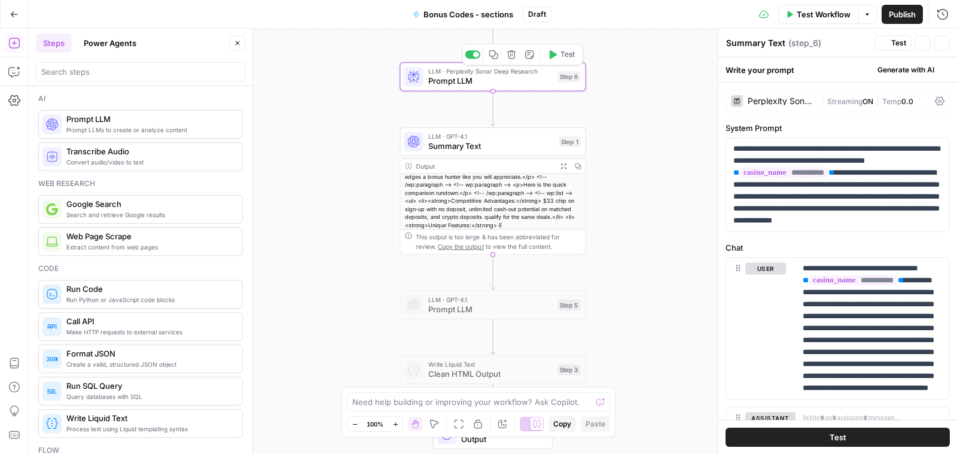
type textarea "Prompt LLM"
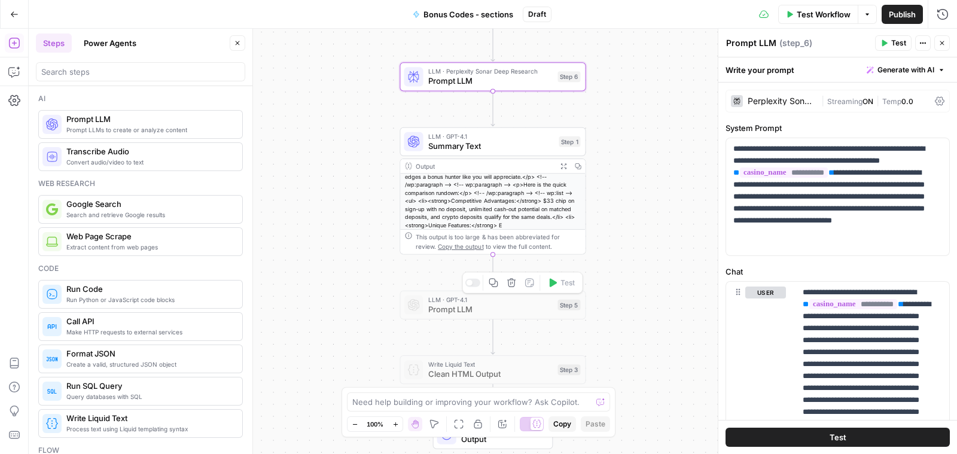
click at [448, 306] on span "Prompt LLM" at bounding box center [490, 309] width 125 height 12
click at [511, 309] on span "Prompt LLM" at bounding box center [490, 309] width 125 height 12
click at [478, 88] on div "LLM · Perplexity Sonar Deep Research Prompt LLM Step 6 Copy step Delete step Ad…" at bounding box center [492, 76] width 186 height 29
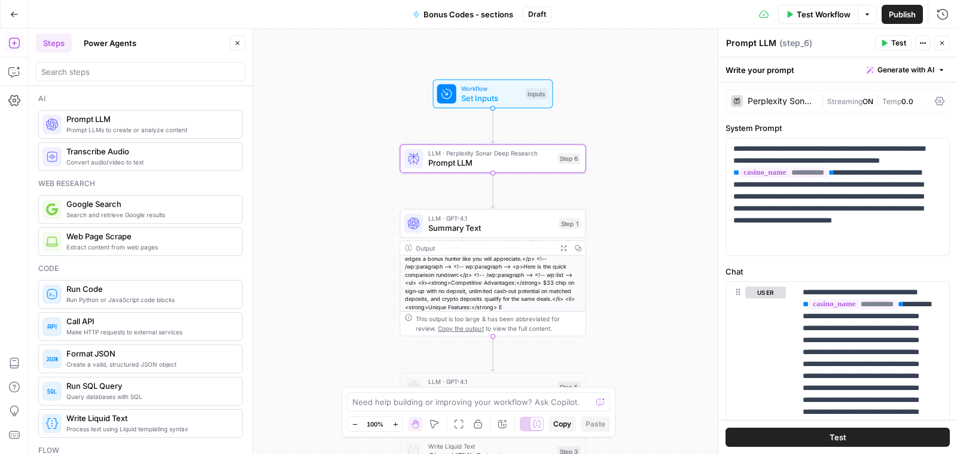
click at [510, 174] on div "Workflow Set Inputs Inputs LLM · Perplexity Sonar Deep Research Prompt LLM Step…" at bounding box center [493, 241] width 928 height 425
click at [496, 226] on span "Summary Text" at bounding box center [491, 228] width 126 height 12
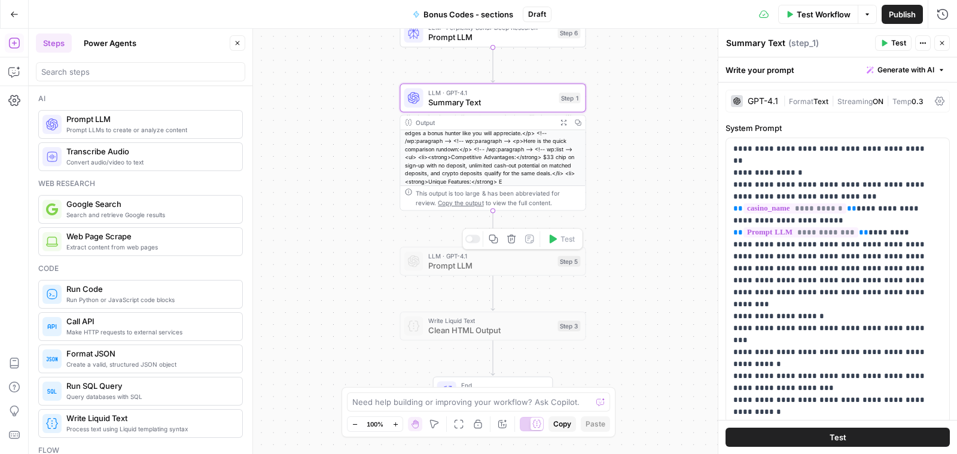
click at [498, 270] on span "Prompt LLM" at bounding box center [490, 266] width 125 height 12
click at [444, 268] on span "Prompt LLM" at bounding box center [490, 266] width 125 height 12
click at [449, 331] on span "Clean HTML Output" at bounding box center [490, 330] width 125 height 12
click at [513, 267] on span "Prompt LLM" at bounding box center [490, 266] width 125 height 12
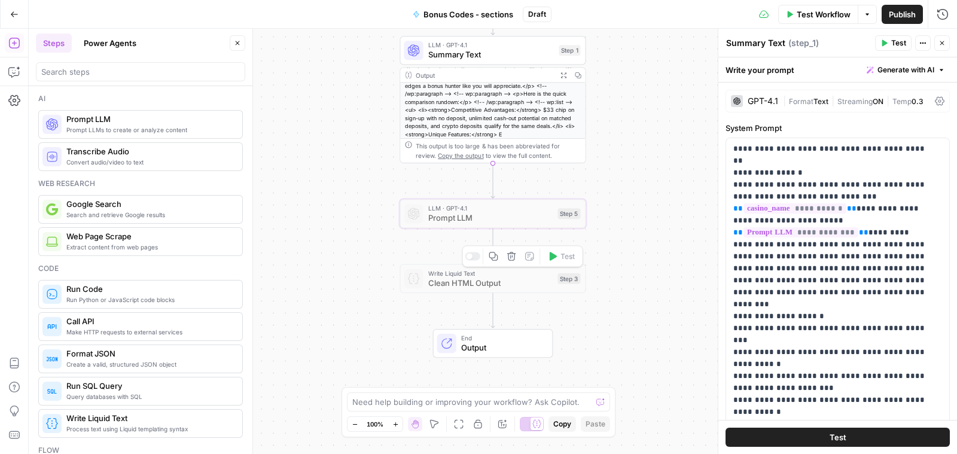
click at [501, 282] on span "Clean HTML Output" at bounding box center [490, 283] width 125 height 12
click at [491, 222] on span "Prompt LLM" at bounding box center [490, 218] width 125 height 12
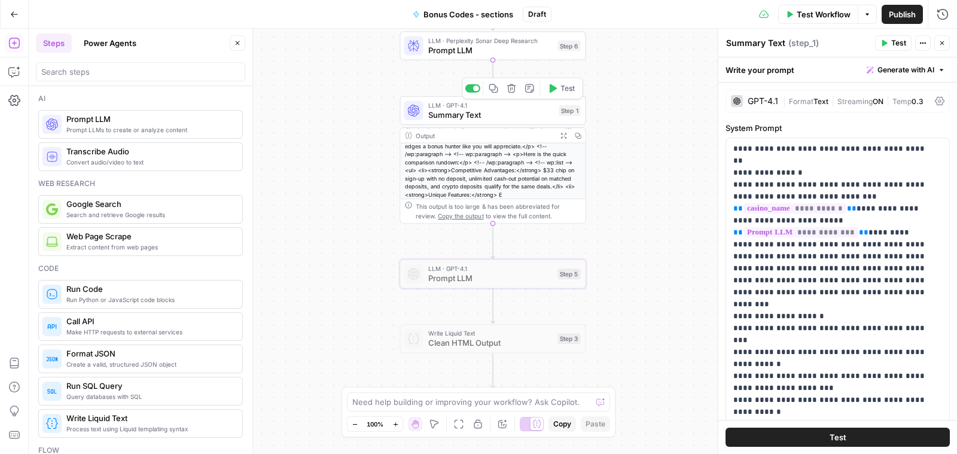
click at [487, 109] on span "Summary Text" at bounding box center [491, 115] width 126 height 12
click at [493, 87] on icon "button" at bounding box center [494, 89] width 10 height 10
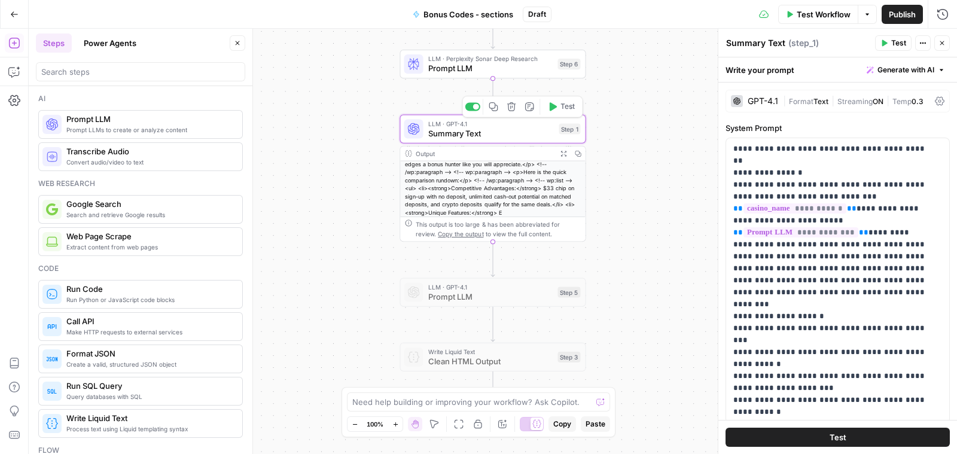
click at [452, 133] on span "Summary Text" at bounding box center [491, 133] width 126 height 12
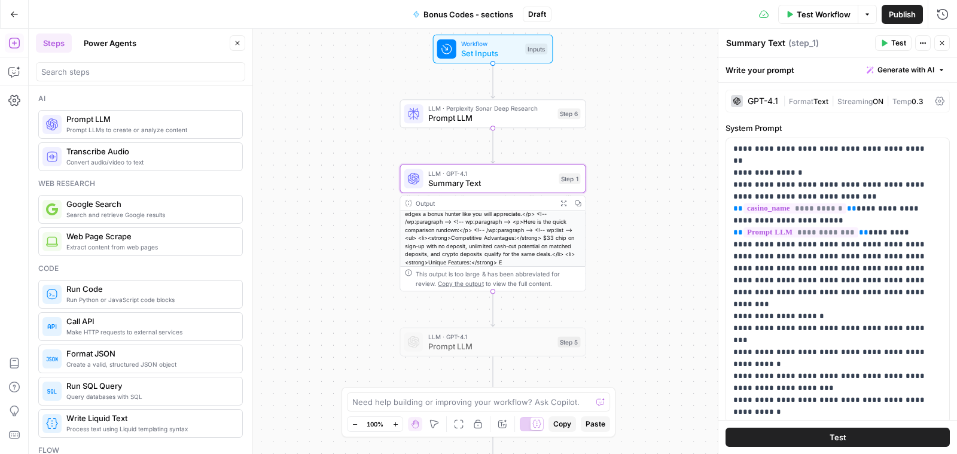
click at [120, 127] on span "Prompt LLMs to create or analyze content" at bounding box center [149, 130] width 166 height 10
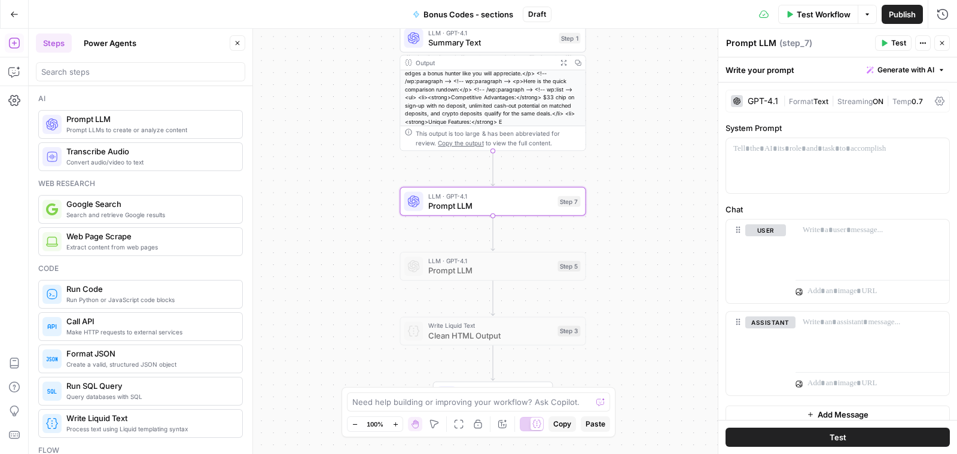
click at [823, 37] on div "Prompt LLM Prompt LLM ( step_7 )" at bounding box center [798, 42] width 146 height 13
click at [787, 42] on span "( step_7 )" at bounding box center [795, 43] width 33 height 12
click at [779, 43] on span "( step_7 )" at bounding box center [795, 43] width 33 height 12
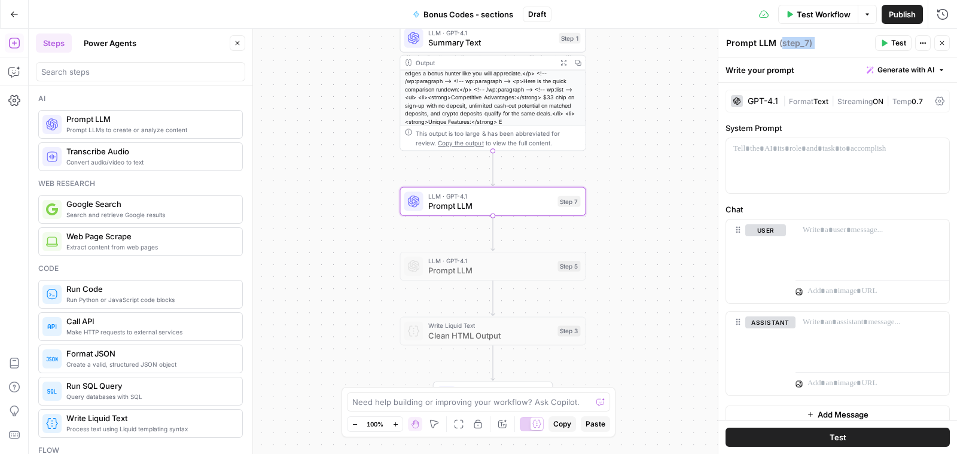
click at [921, 43] on icon "button" at bounding box center [922, 42] width 7 height 7
click at [768, 45] on textarea "Prompt LLM" at bounding box center [751, 43] width 50 height 12
click at [774, 45] on textarea "Prompt LLM" at bounding box center [751, 43] width 50 height 12
type textarea "P"
type textarea "s"
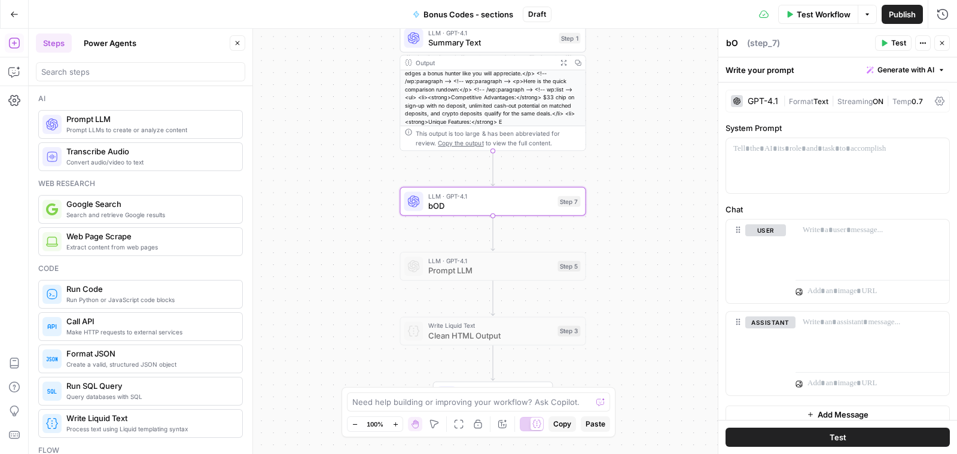
type textarea "b"
type textarea "Body text 2"
click at [486, 44] on span "Summary Text" at bounding box center [491, 42] width 126 height 12
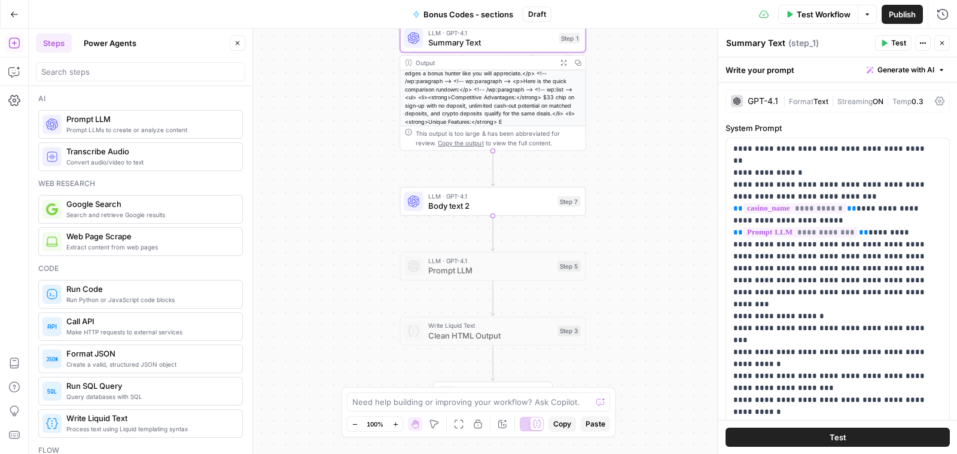
click at [786, 40] on div "Summary Text Summary Text" at bounding box center [755, 43] width 65 height 14
type textarea "S"
type textarea "Body text 1"
click at [499, 202] on span "Body text 2" at bounding box center [490, 206] width 125 height 12
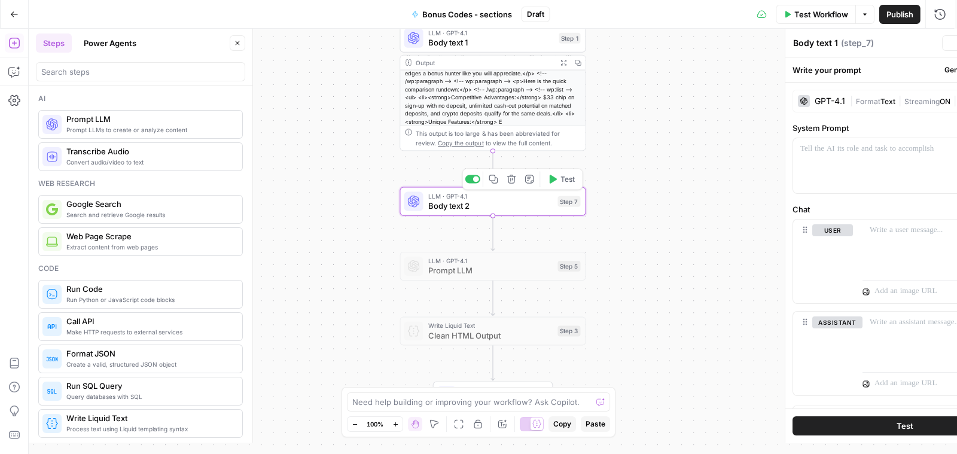
type textarea "Body text 2"
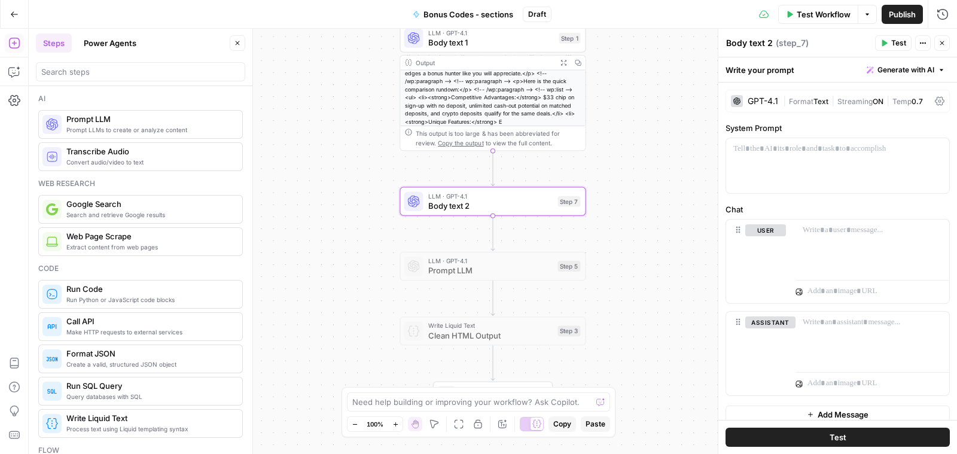
click at [487, 43] on span "Body text 1" at bounding box center [491, 42] width 126 height 12
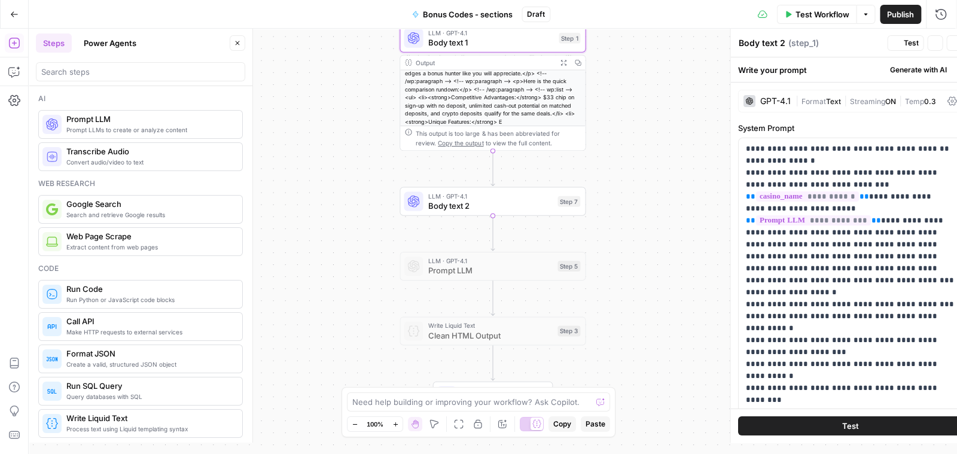
type textarea "Body text 1"
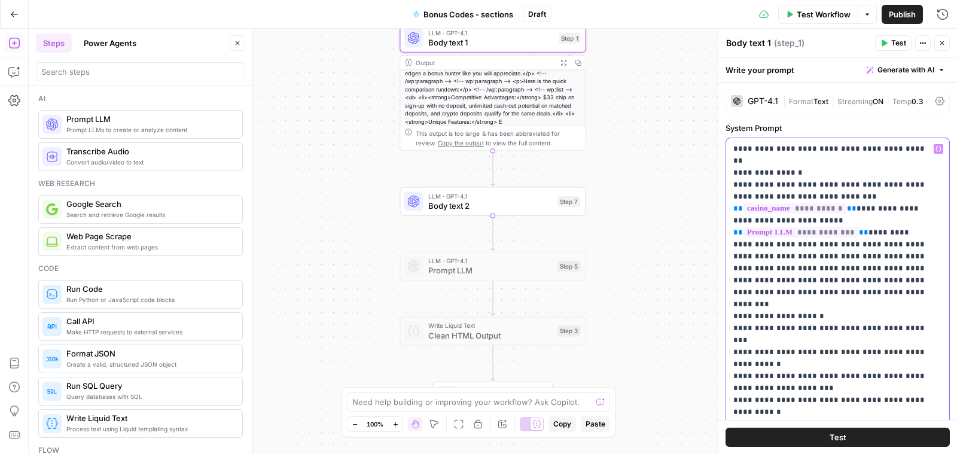
click at [801, 156] on p "**********" at bounding box center [831, 280] width 197 height 275
click at [458, 203] on span "Body text 2" at bounding box center [490, 206] width 125 height 12
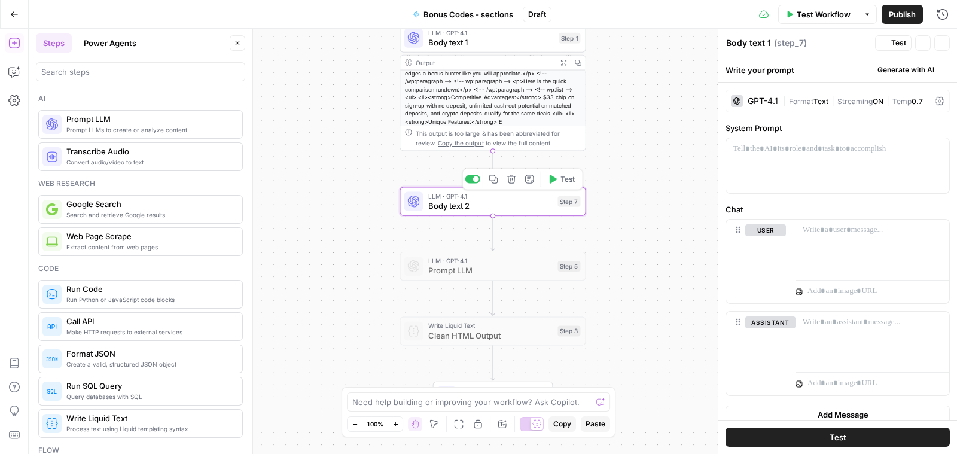
type textarea "Body text 2"
click at [797, 151] on p at bounding box center [837, 149] width 209 height 12
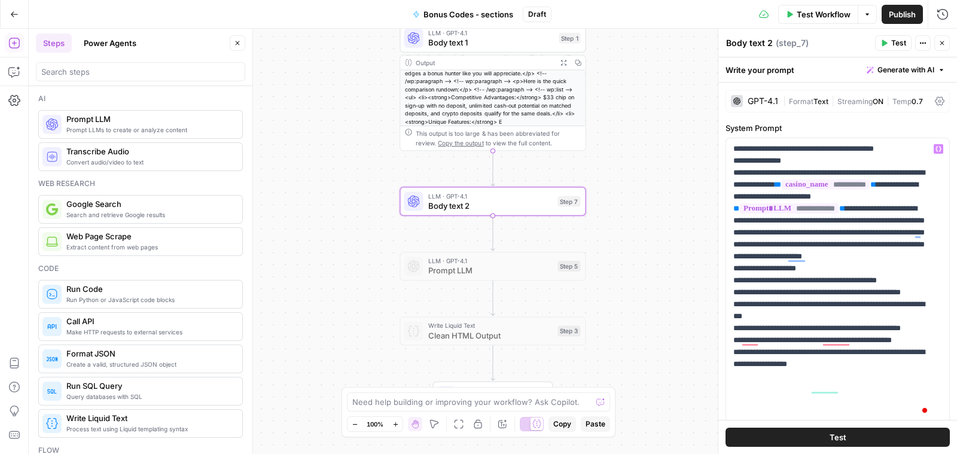
click at [121, 121] on span "Prompt LLM" at bounding box center [149, 119] width 166 height 12
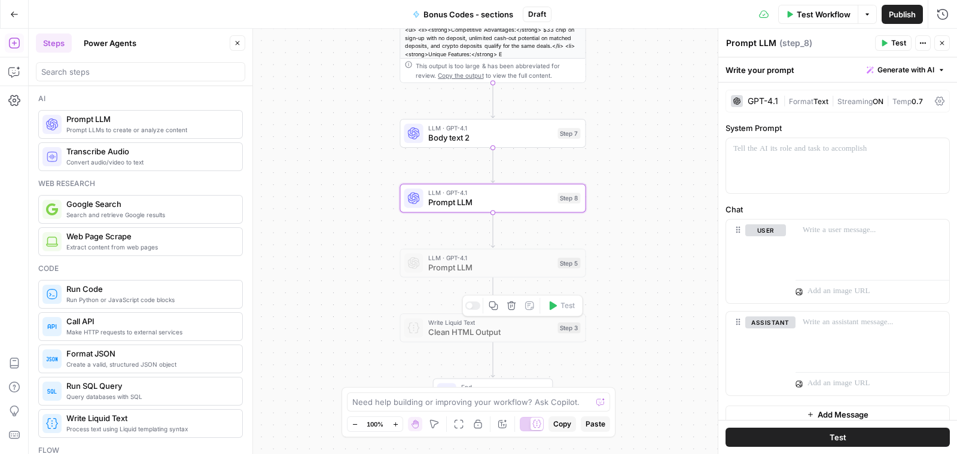
click at [482, 195] on span "LLM · GPT-4.1" at bounding box center [490, 193] width 125 height 10
click at [771, 45] on textarea "Prompt LLM" at bounding box center [751, 43] width 50 height 12
type textarea "P"
type textarea "Body text 3"
click at [799, 148] on p at bounding box center [837, 149] width 209 height 12
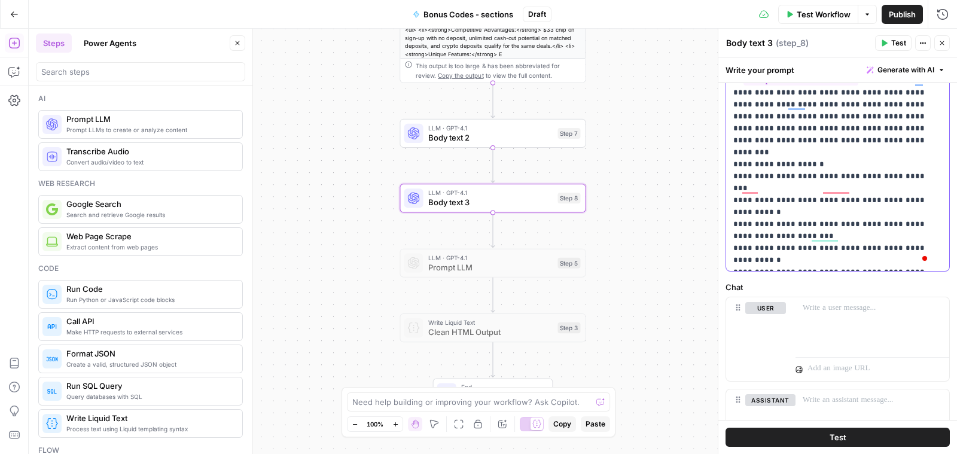
scroll to position [155, 0]
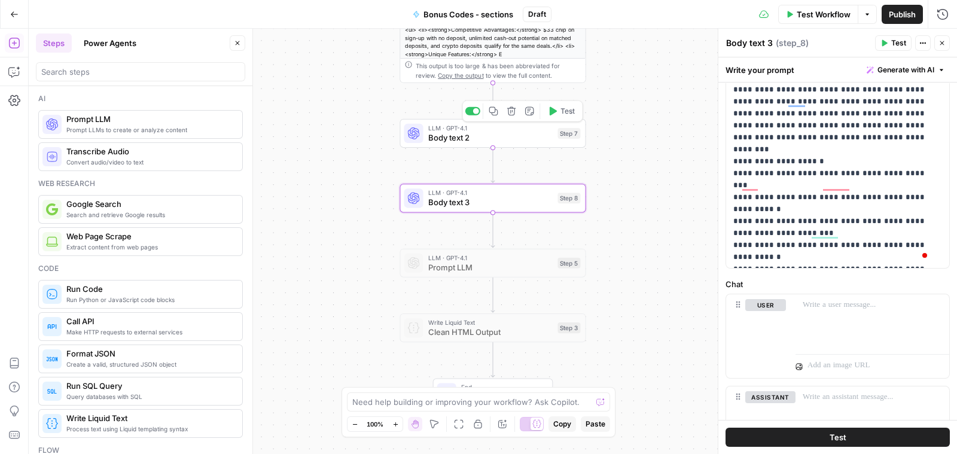
click at [464, 139] on span "Body text 2" at bounding box center [490, 138] width 125 height 12
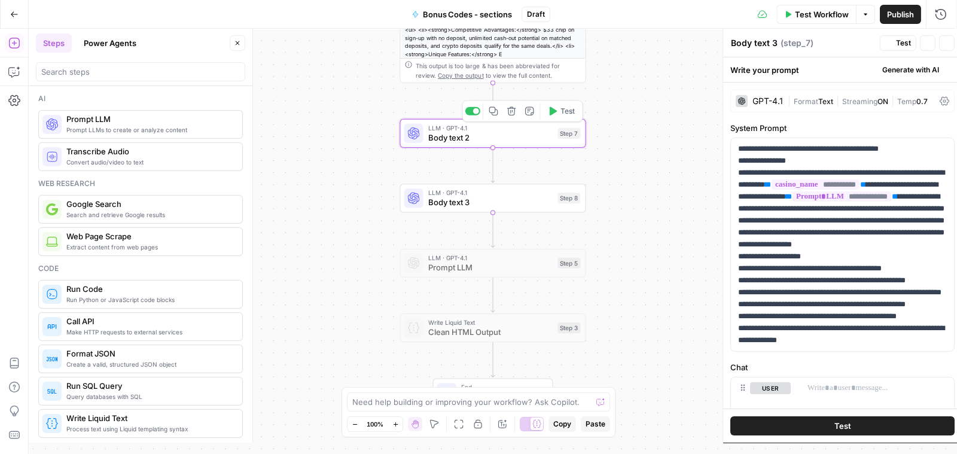
type textarea "Body text 2"
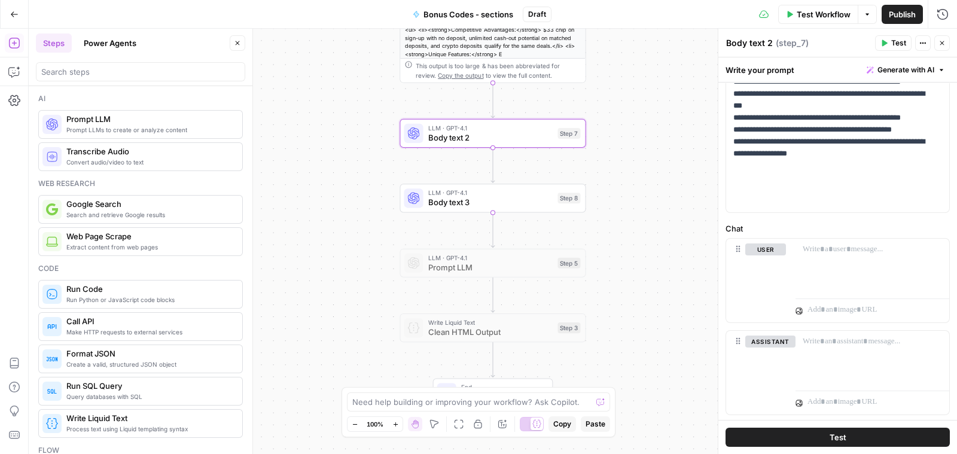
scroll to position [239, 0]
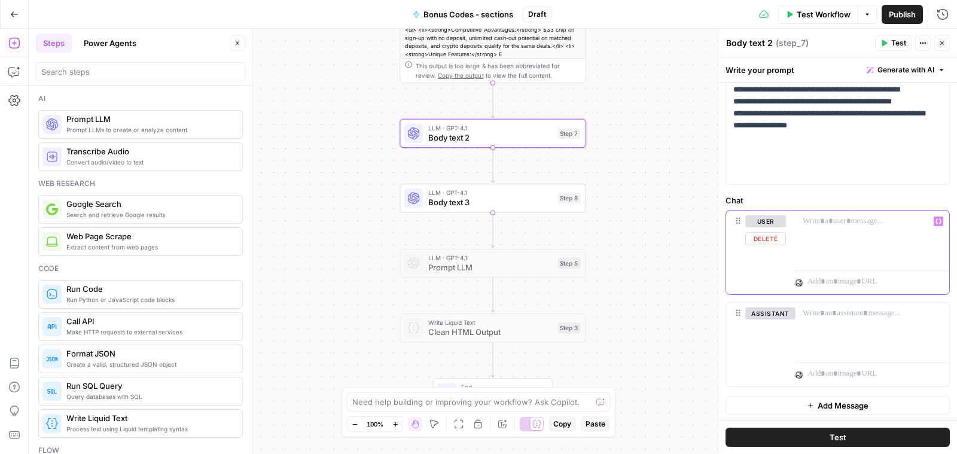
click at [838, 225] on p at bounding box center [871, 221] width 139 height 12
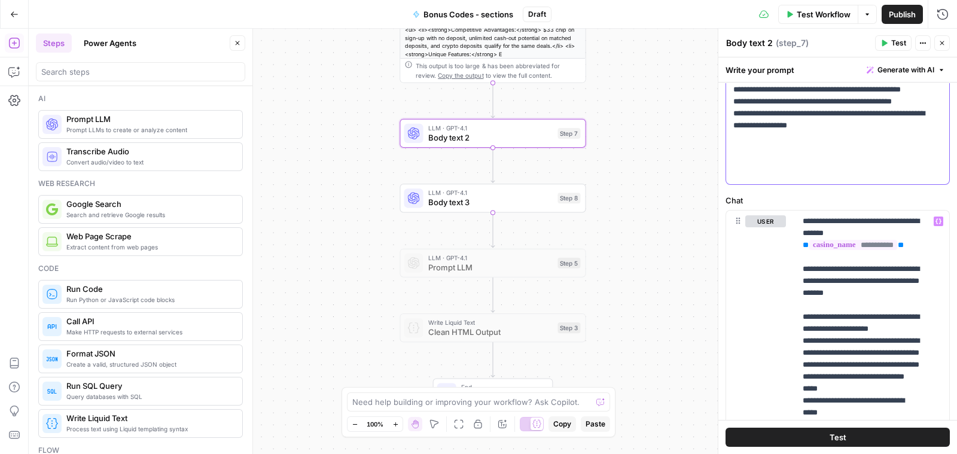
click at [772, 145] on p "**********" at bounding box center [831, 41] width 197 height 275
click at [457, 210] on div "LLM · GPT-4.1 Body text 3 Step 8 Copy step Delete step Add Note Test" at bounding box center [492, 198] width 186 height 29
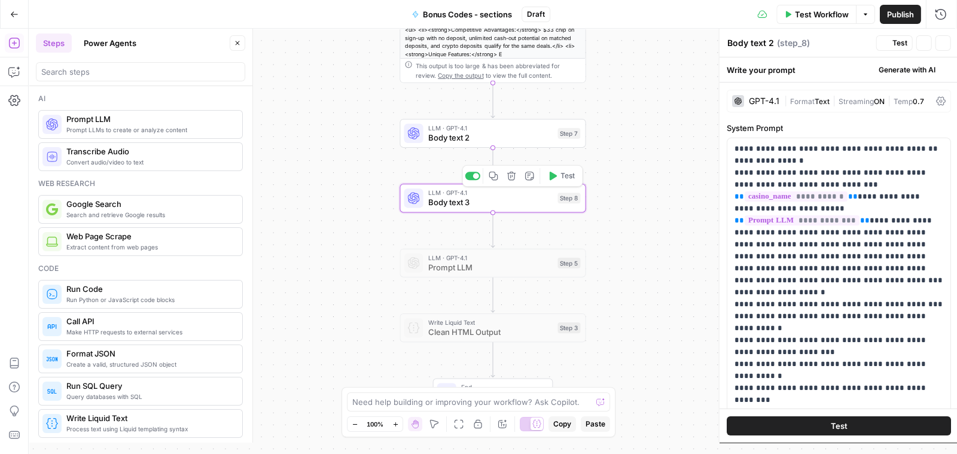
type textarea "Body text 3"
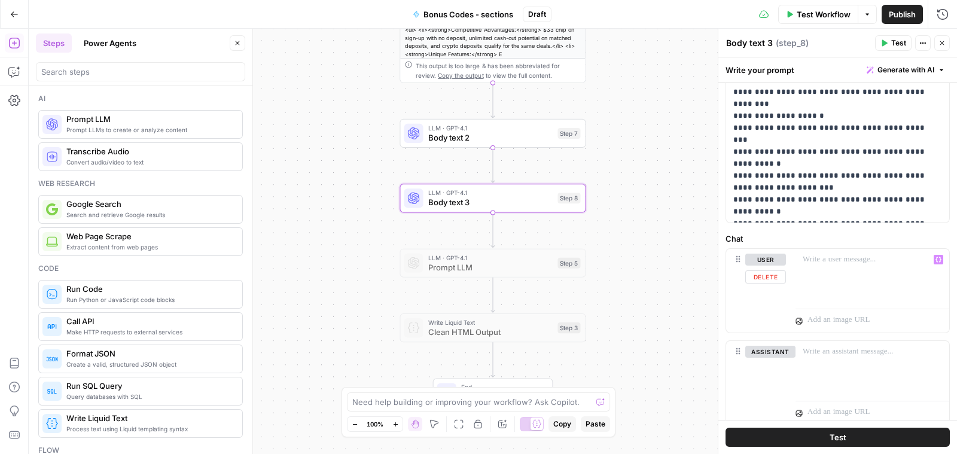
scroll to position [210, 0]
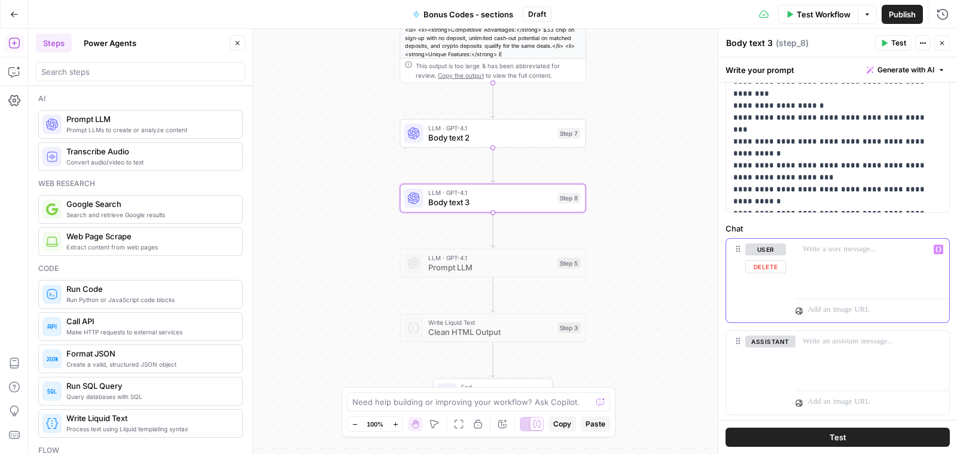
click at [825, 246] on p at bounding box center [871, 249] width 139 height 12
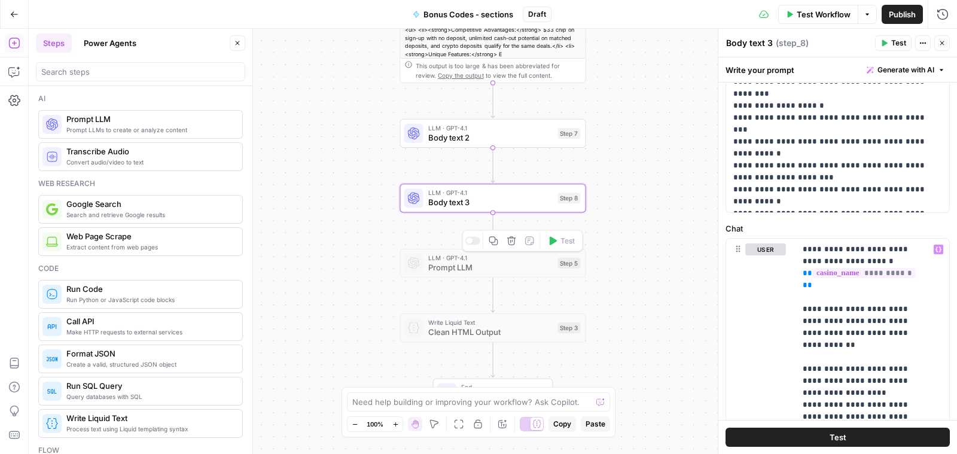
click at [462, 267] on span "Prompt LLM" at bounding box center [490, 267] width 125 height 12
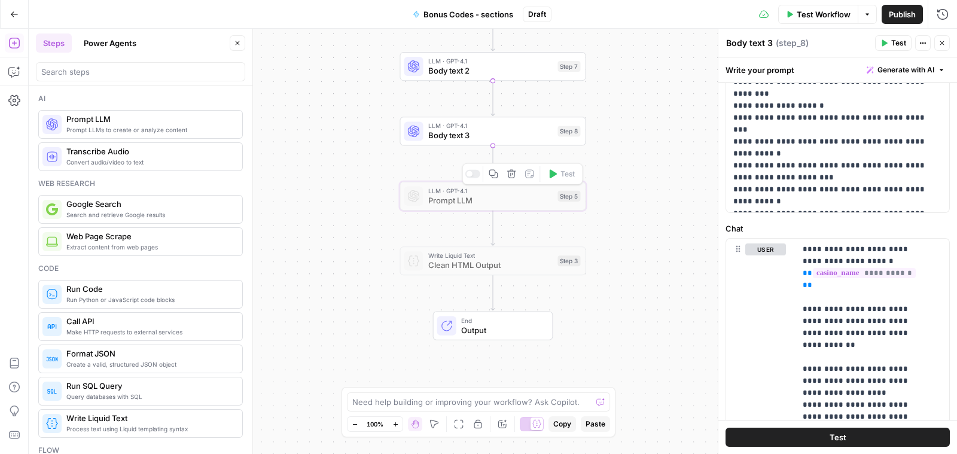
click at [465, 194] on span "Prompt LLM" at bounding box center [490, 200] width 125 height 12
click at [470, 328] on span "Output" at bounding box center [501, 330] width 81 height 12
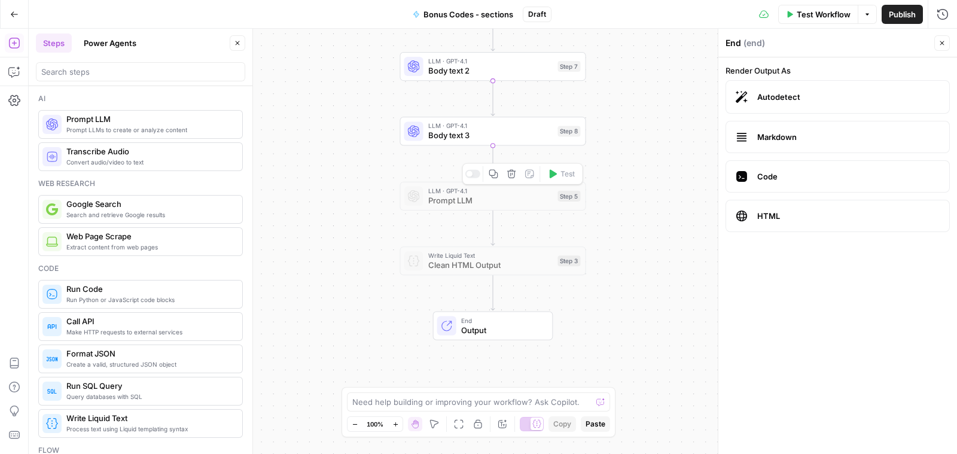
click at [457, 195] on span "Prompt LLM" at bounding box center [490, 200] width 125 height 12
click at [451, 262] on span "Clean HTML Output" at bounding box center [490, 265] width 125 height 12
click at [461, 206] on span "Prompt LLM" at bounding box center [490, 200] width 125 height 12
click at [143, 130] on span "Prompt LLMs to create or analyze content" at bounding box center [149, 130] width 166 height 10
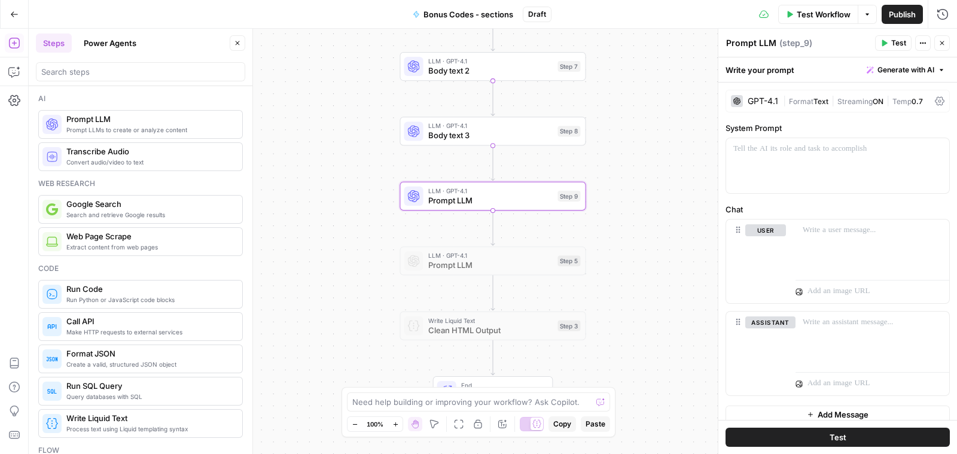
click at [764, 43] on textarea "Prompt LLM" at bounding box center [751, 43] width 50 height 12
type textarea "P"
type textarea "Full article"
click at [814, 154] on p at bounding box center [837, 149] width 209 height 12
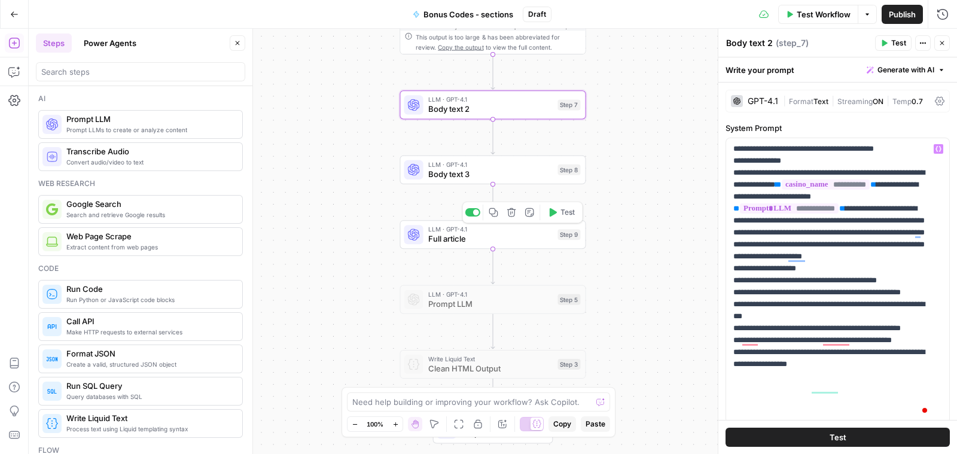
click at [463, 239] on span "Full article" at bounding box center [490, 239] width 125 height 12
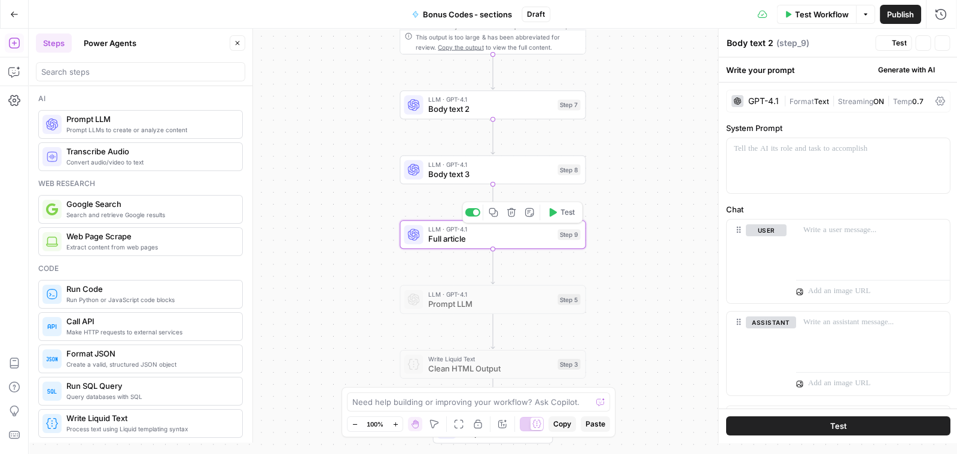
type textarea "Full article"
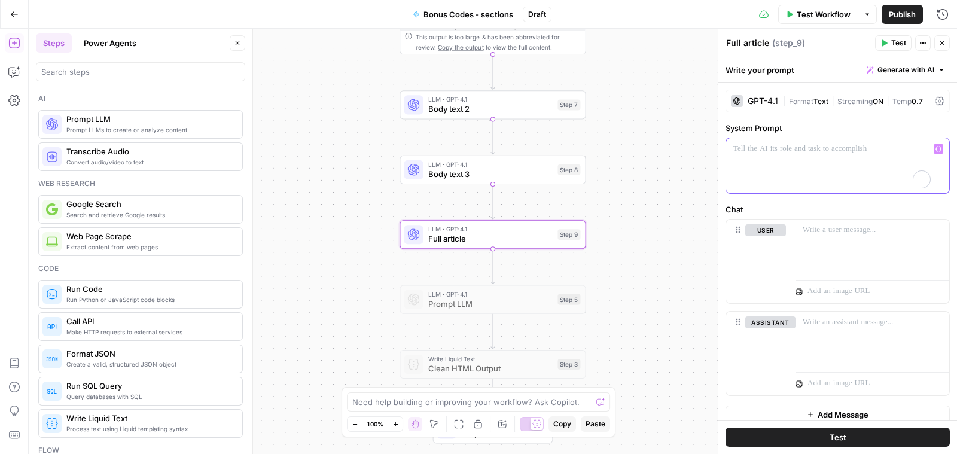
click at [783, 145] on p "To enrich screen reader interactions, please activate Accessibility in Grammarl…" at bounding box center [837, 149] width 209 height 12
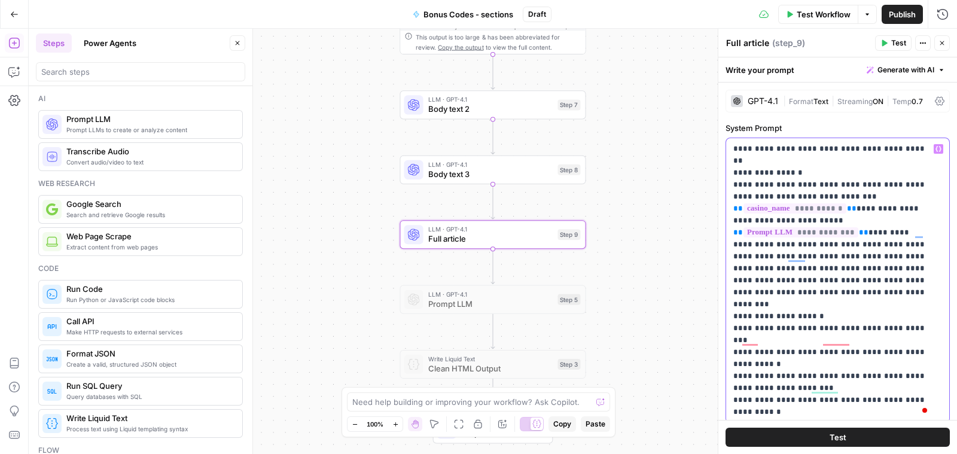
click at [850, 219] on p "**********" at bounding box center [831, 280] width 197 height 275
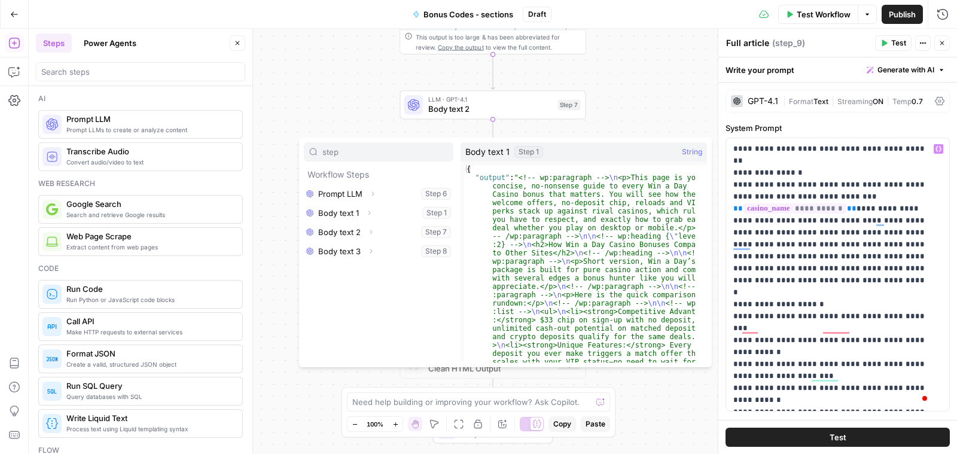
type input "step"
click at [348, 212] on button "Select variable Body text 1" at bounding box center [378, 212] width 149 height 19
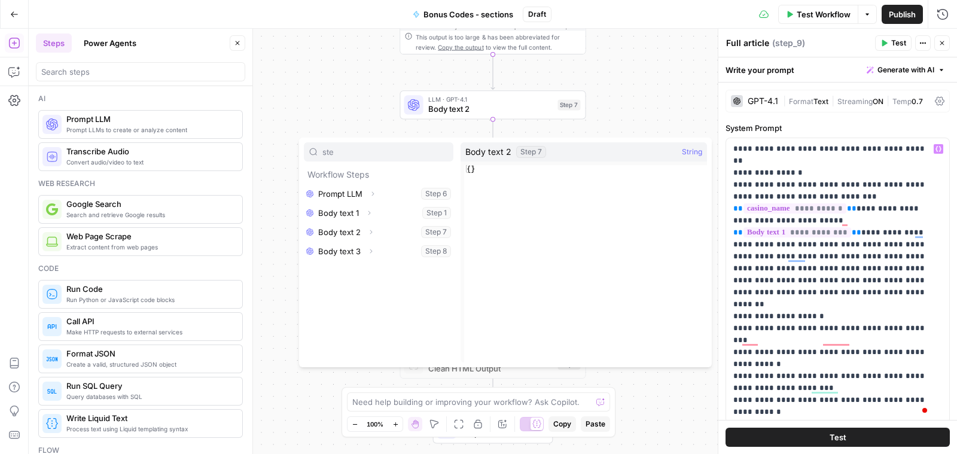
type input "ste"
click at [357, 227] on button "Select variable Body text 2" at bounding box center [378, 231] width 149 height 19
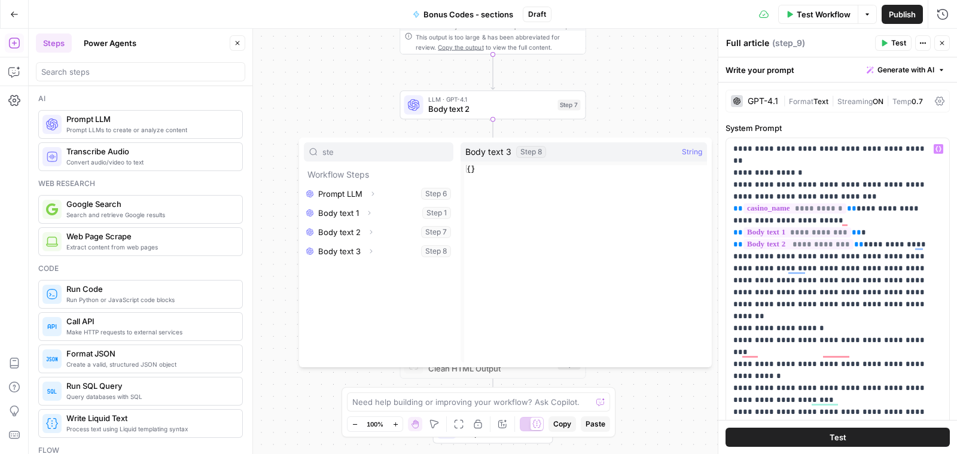
type input "ste"
click at [342, 261] on div "ste Workflow Steps Prompt LLM Expand Step 6 Body text 1 Expand Step 1 Body text…" at bounding box center [378, 252] width 149 height 220
click at [350, 252] on button "Select variable Body text 3" at bounding box center [378, 251] width 149 height 19
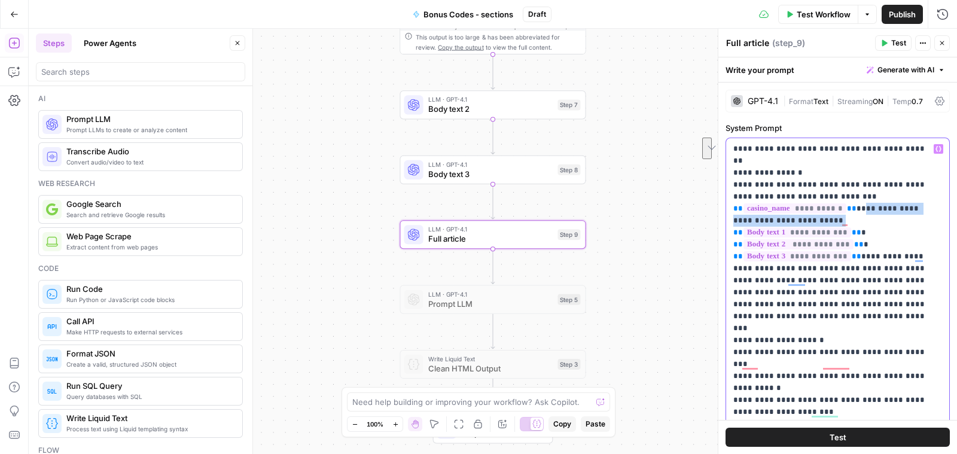
drag, startPoint x: 846, startPoint y: 204, endPoint x: 853, endPoint y: 192, distance: 14.2
click at [853, 192] on p "**********" at bounding box center [831, 292] width 197 height 299
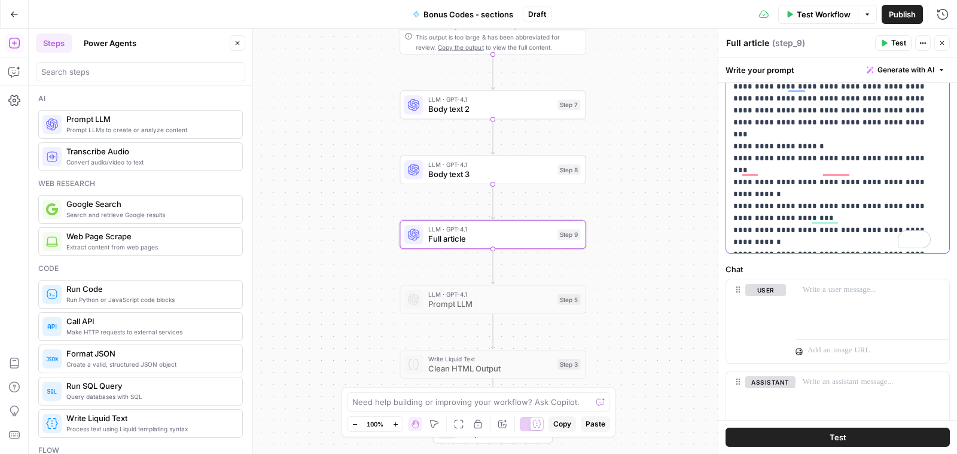
scroll to position [195, 0]
click at [851, 290] on p at bounding box center [871, 289] width 139 height 12
click at [461, 178] on span "Body text 3" at bounding box center [490, 174] width 125 height 12
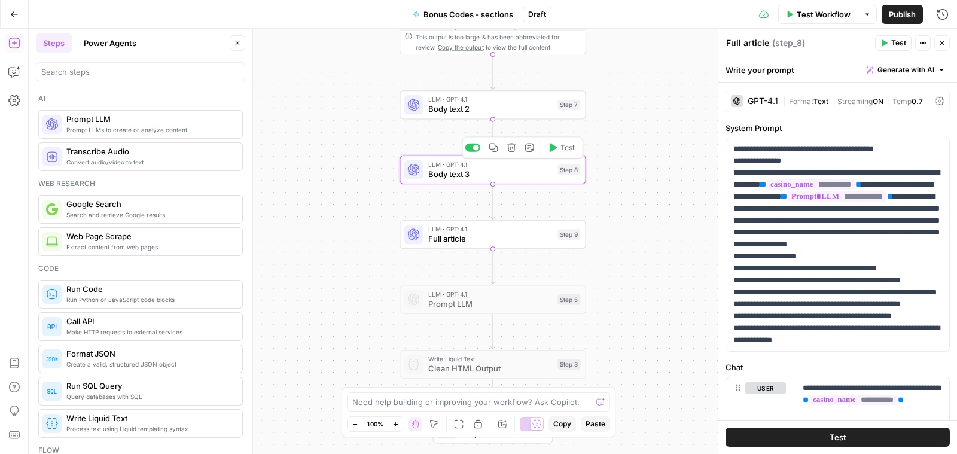
type textarea "Body text 3"
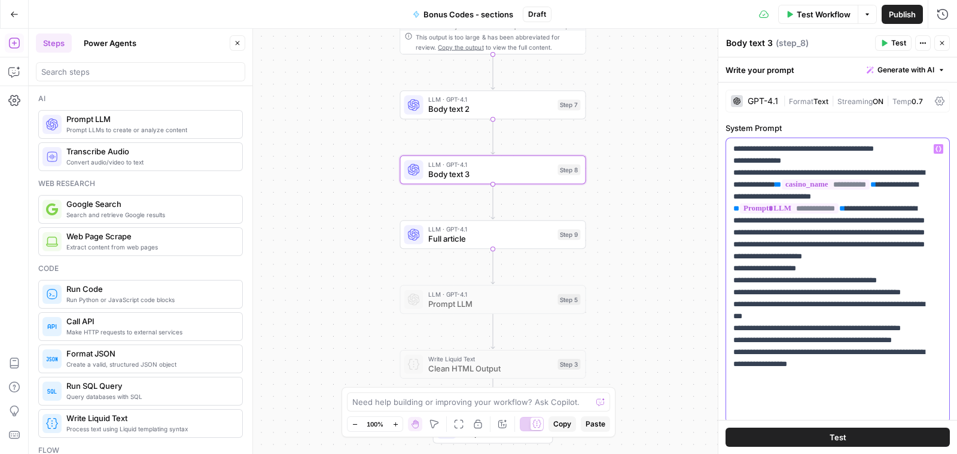
click at [806, 285] on p "**********" at bounding box center [831, 280] width 197 height 275
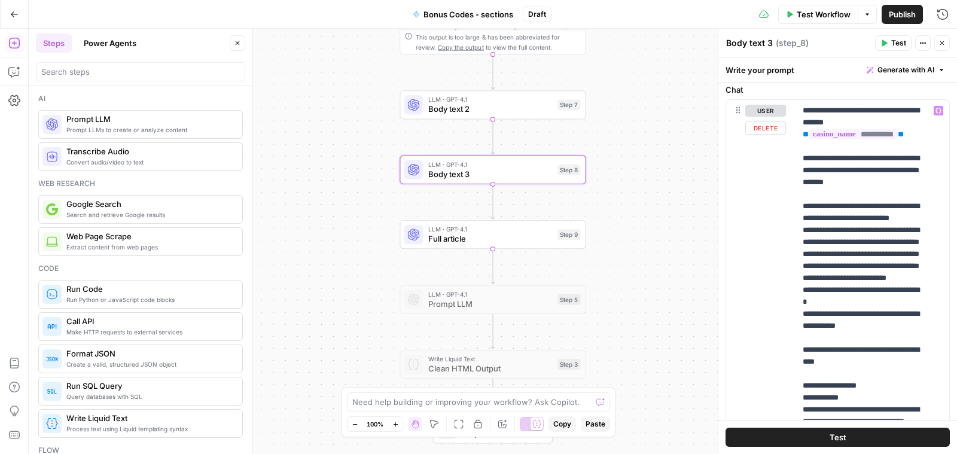
scroll to position [0, 0]
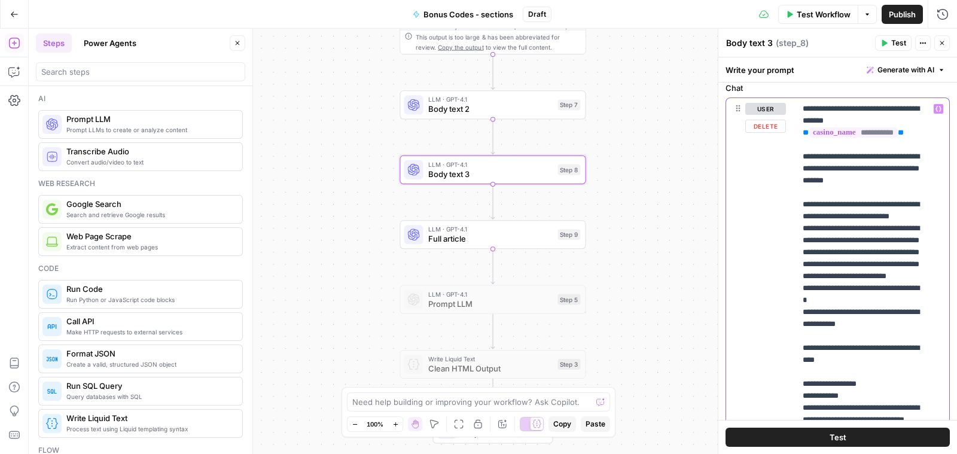
click at [472, 244] on span "Full article" at bounding box center [490, 239] width 125 height 12
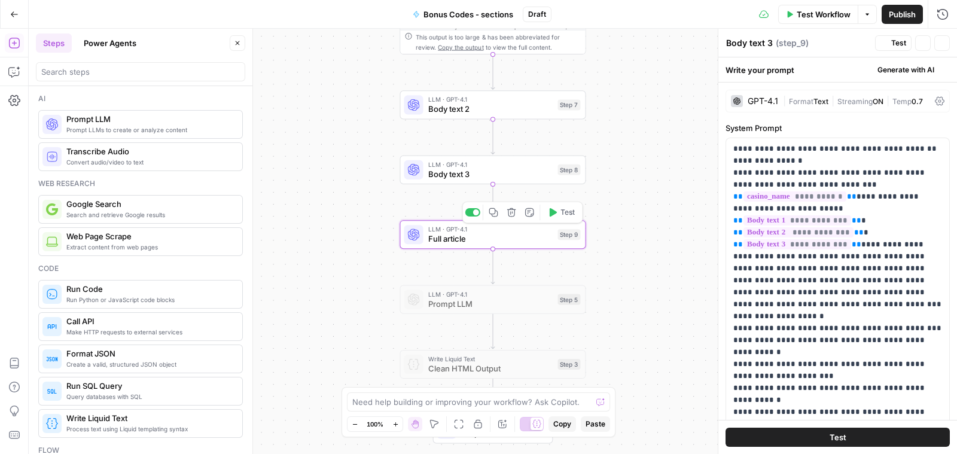
type textarea "Full article"
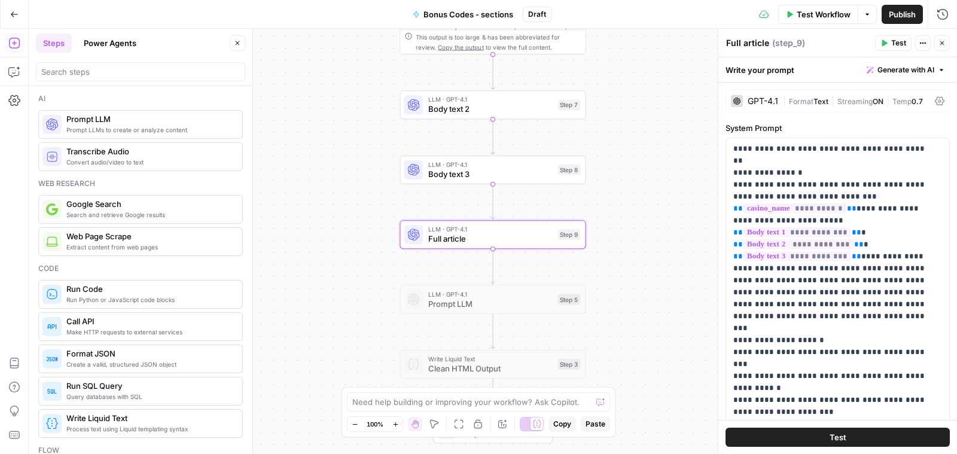
scroll to position [262, 0]
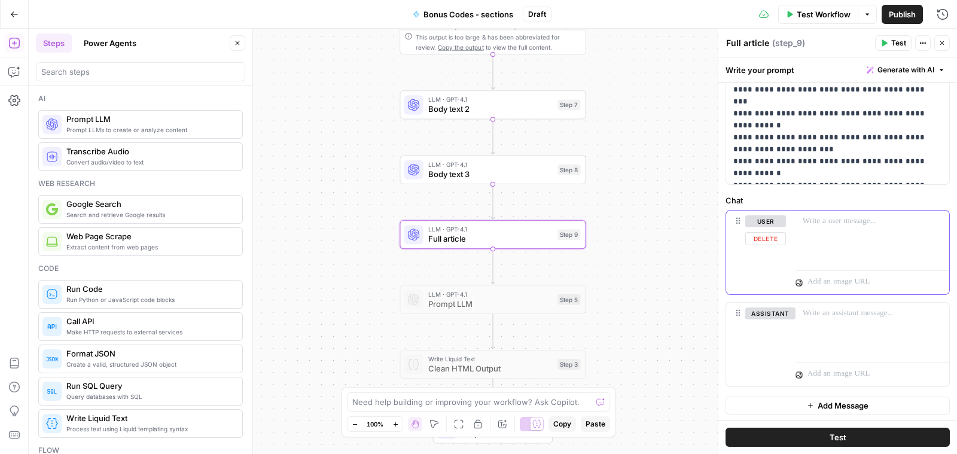
click at [855, 219] on p at bounding box center [871, 221] width 139 height 12
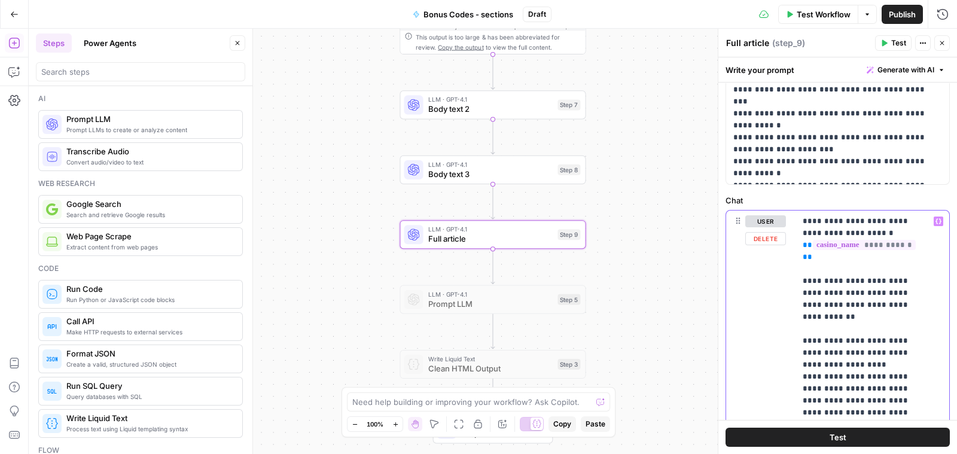
click at [923, 240] on div "**********" at bounding box center [872, 453] width 154 height 487
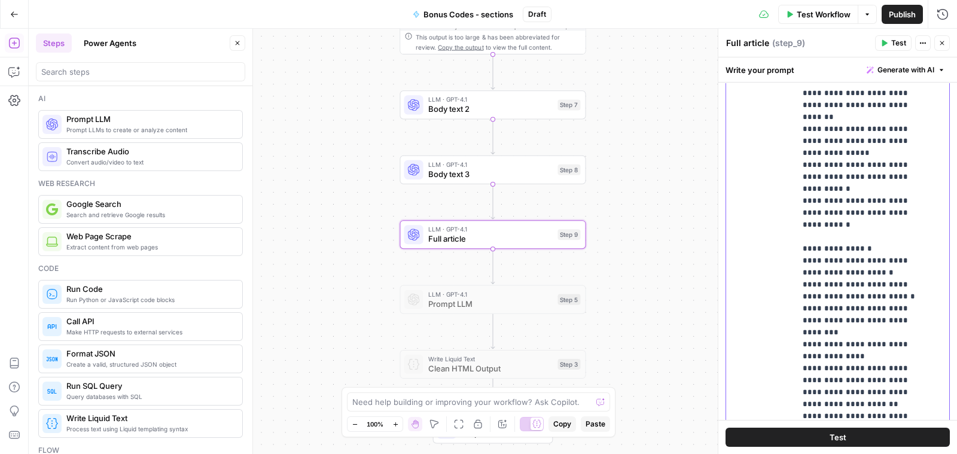
scroll to position [694, 0]
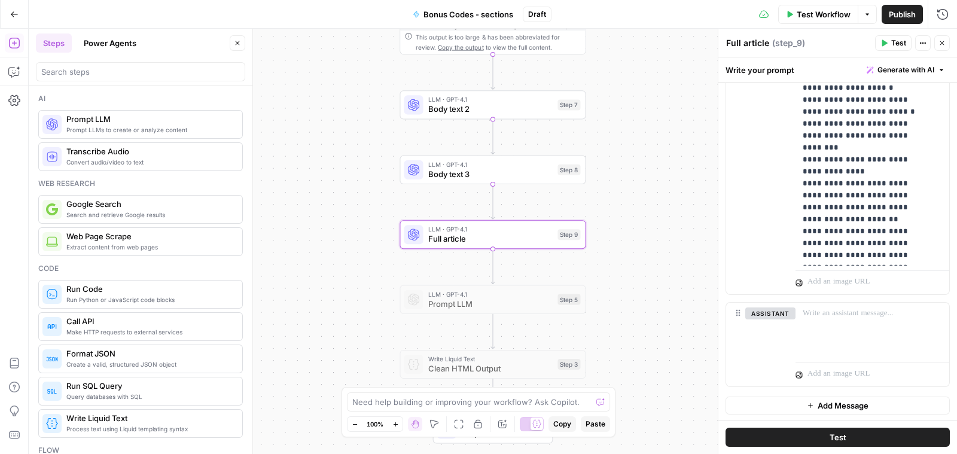
click at [789, 441] on button "Test" at bounding box center [837, 437] width 224 height 19
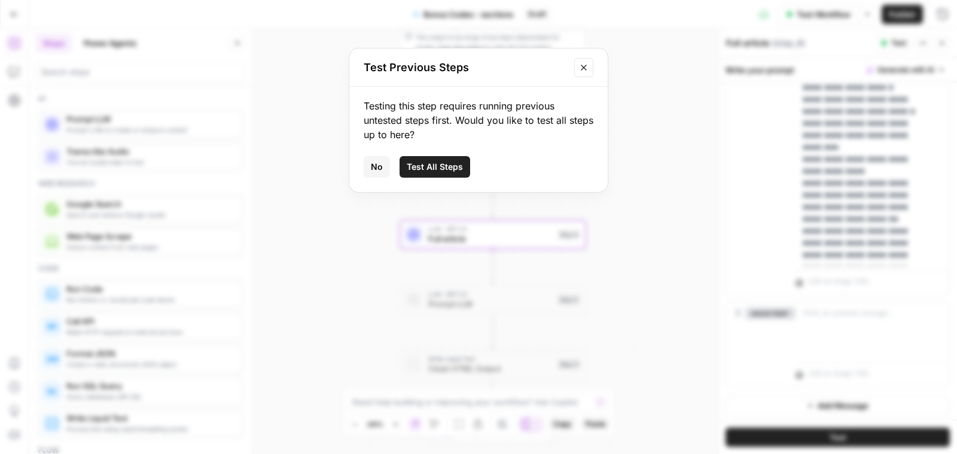
click at [440, 166] on span "Test All Steps" at bounding box center [435, 167] width 56 height 12
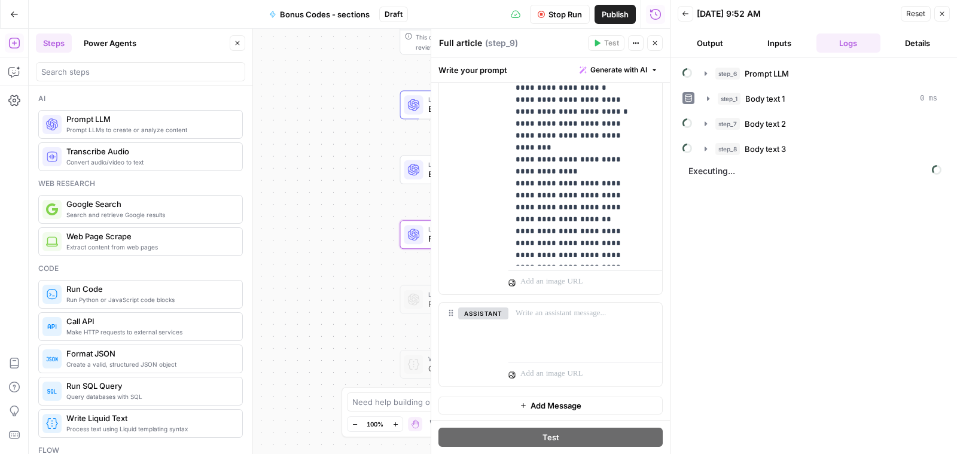
click at [776, 45] on button "Inputs" at bounding box center [779, 42] width 65 height 19
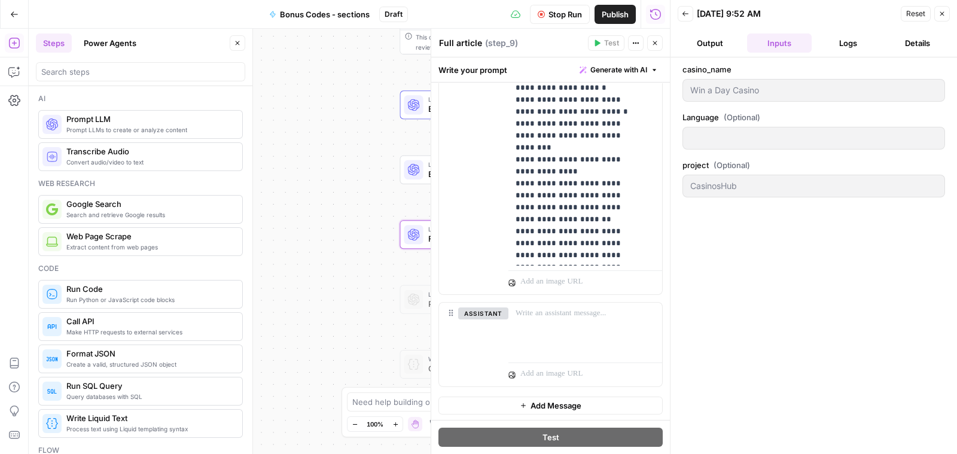
click at [841, 37] on button "Logs" at bounding box center [848, 42] width 65 height 19
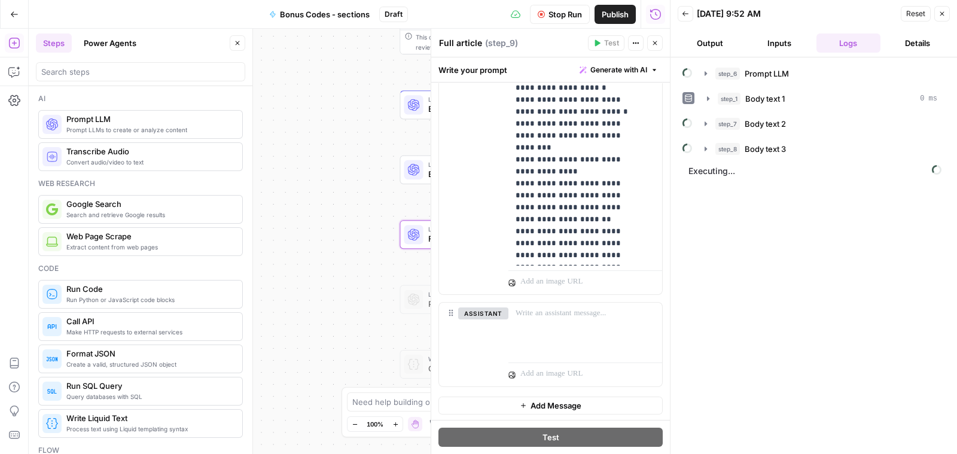
click at [823, 285] on div "step_6 Prompt LLM step_1 Body text 1 0 ms step_7 Body text 2 step_8 Body text 3…" at bounding box center [813, 255] width 262 height 384
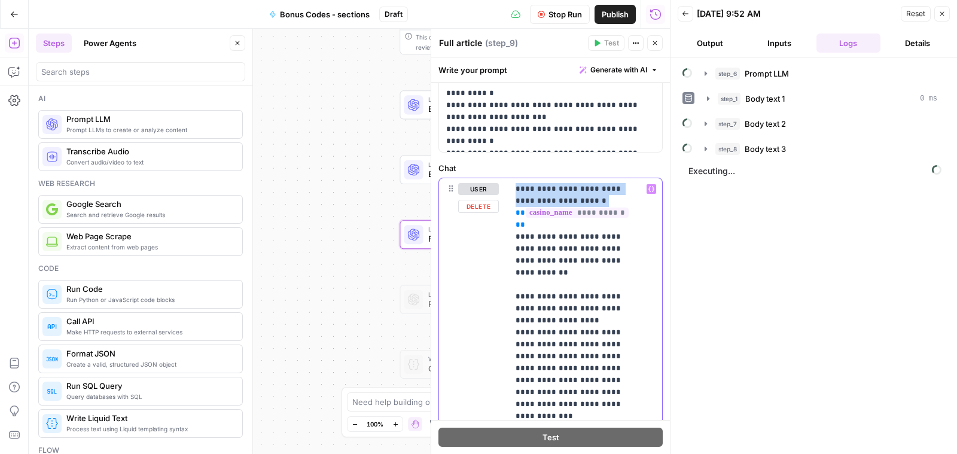
drag, startPoint x: 581, startPoint y: 200, endPoint x: 517, endPoint y: 188, distance: 65.0
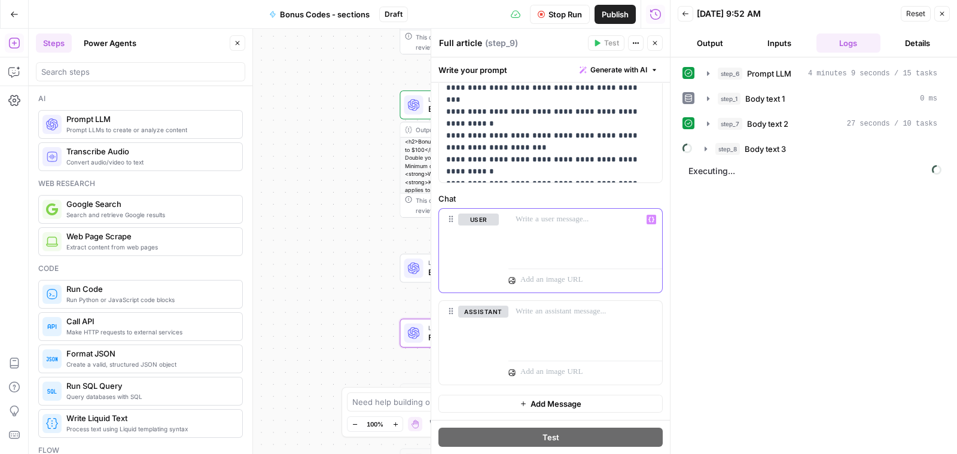
scroll to position [262, 0]
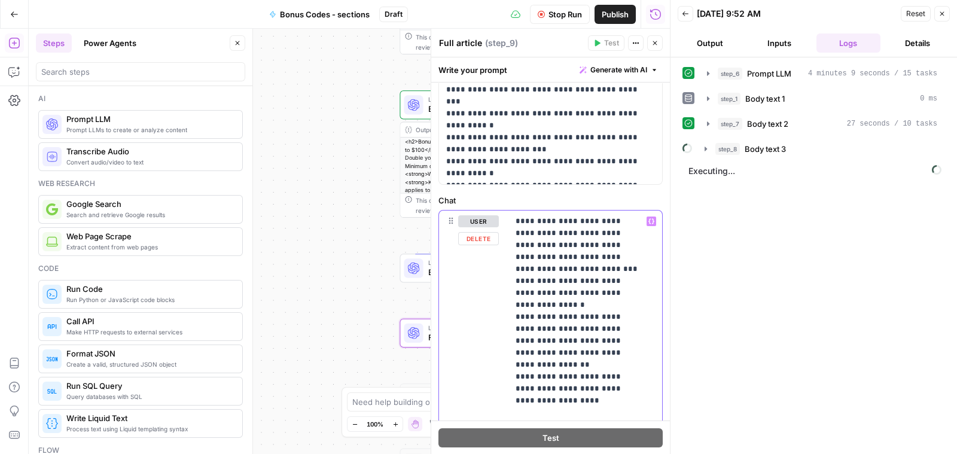
click at [634, 233] on p "**********" at bounding box center [579, 358] width 128 height 287
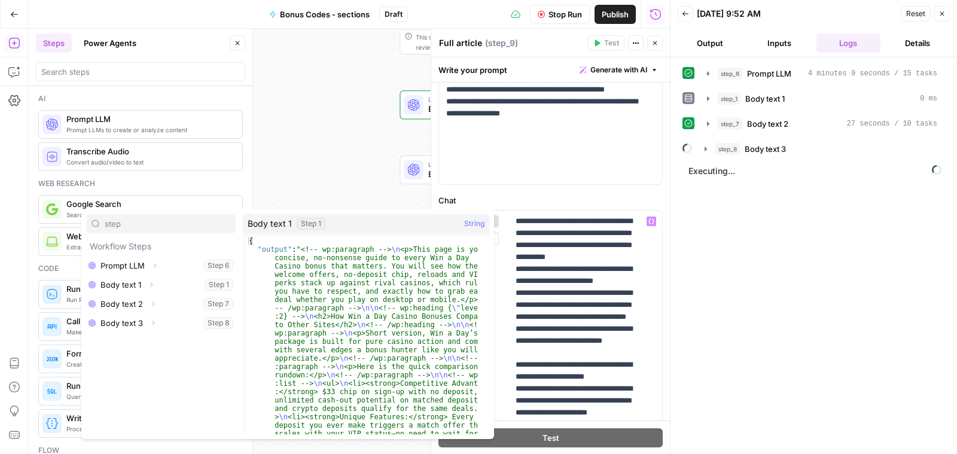
type input "step"
click at [207, 288] on button "Select variable Body text 1" at bounding box center [160, 284] width 149 height 19
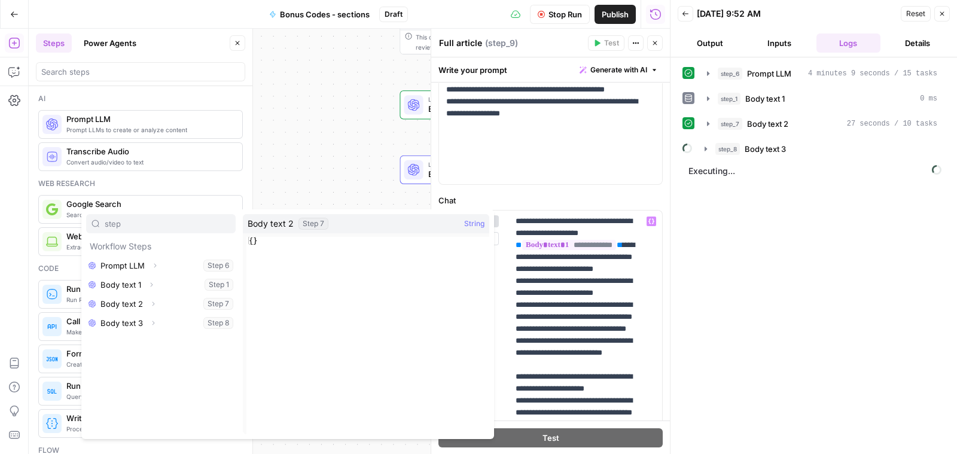
type input "step"
click at [166, 298] on button "Select variable Body text 2" at bounding box center [160, 303] width 149 height 19
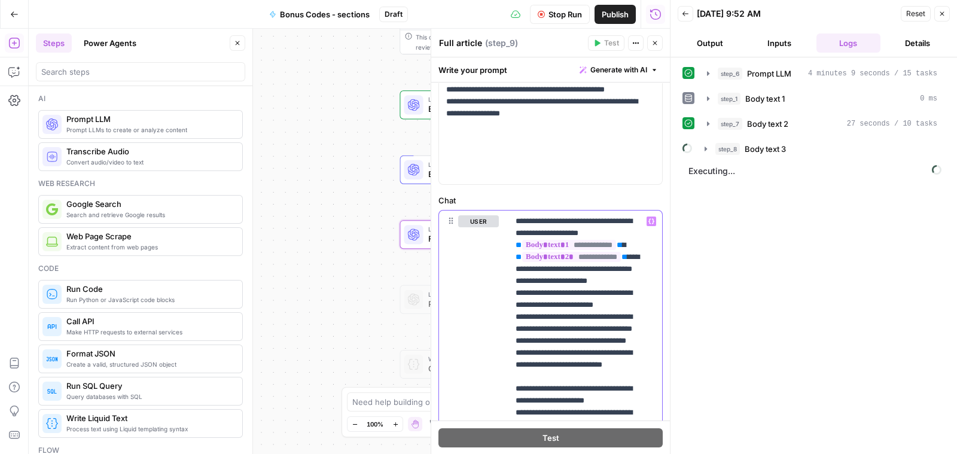
click at [739, 237] on div "step_6 Prompt LLM 4 minutes 9 seconds / 15 tasks step_1 Body text 1 0 ms step_7…" at bounding box center [813, 255] width 262 height 384
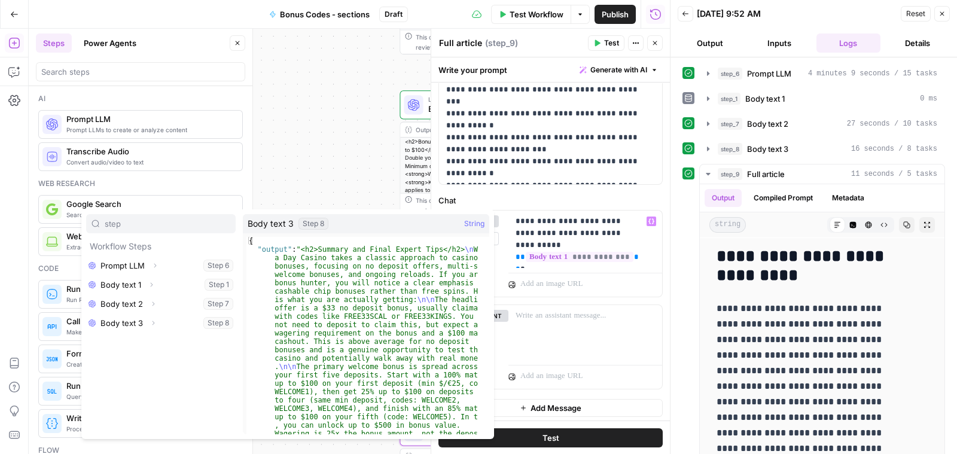
type input "step"
click at [126, 321] on button "Select variable Body text 3" at bounding box center [160, 322] width 149 height 19
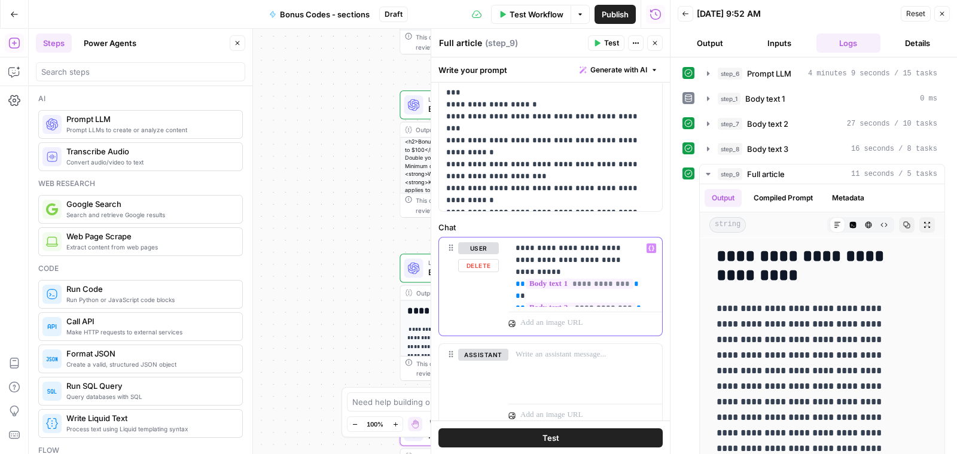
scroll to position [233, 0]
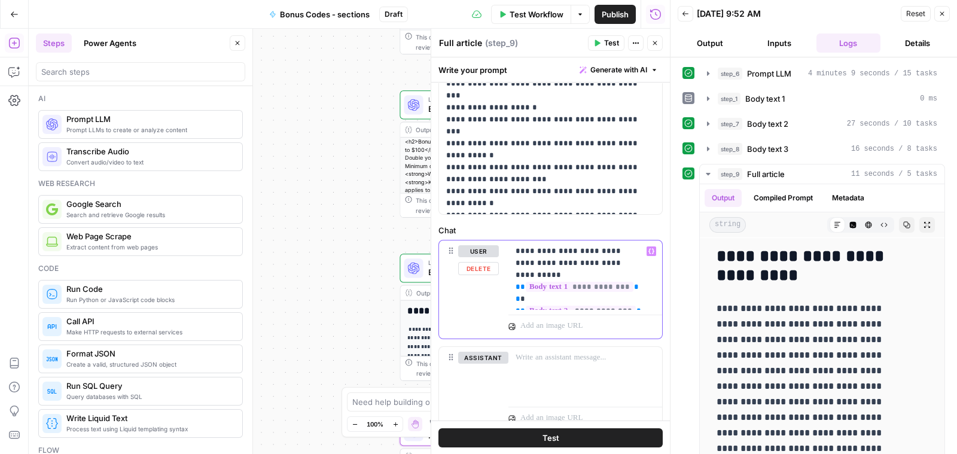
click at [645, 303] on div "**********" at bounding box center [579, 274] width 142 height 69
click at [503, 289] on div "**********" at bounding box center [550, 289] width 223 height 98
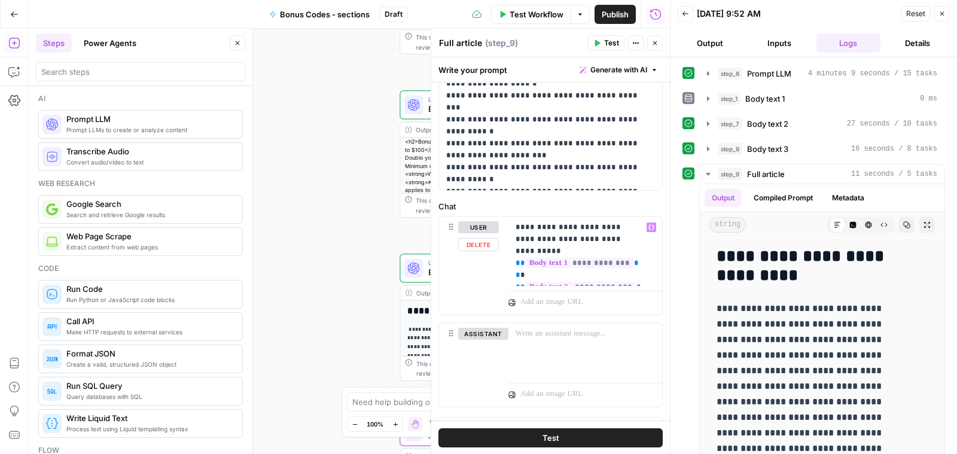
scroll to position [263, 0]
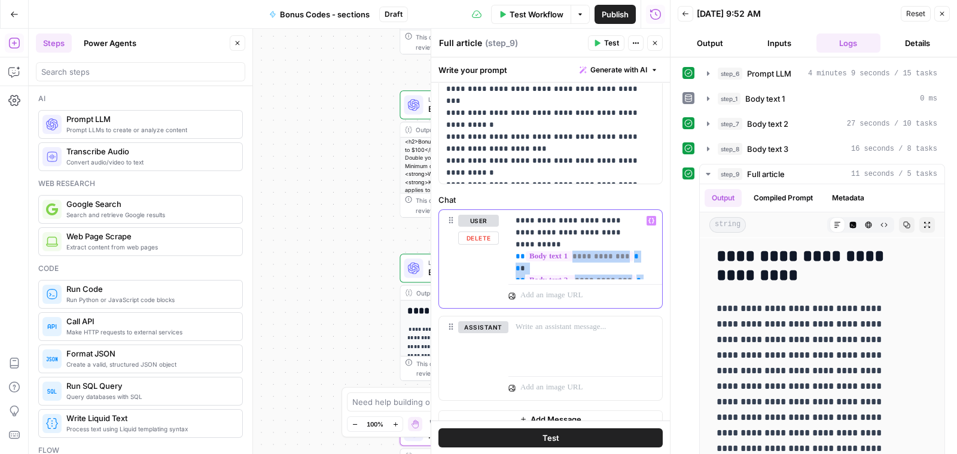
drag, startPoint x: 642, startPoint y: 265, endPoint x: 535, endPoint y: 242, distance: 109.4
click at [535, 242] on p "**********" at bounding box center [579, 245] width 128 height 60
click at [646, 260] on div "**********" at bounding box center [579, 244] width 142 height 69
drag, startPoint x: 646, startPoint y: 264, endPoint x: 515, endPoint y: 242, distance: 133.5
click at [515, 242] on div "**********" at bounding box center [579, 244] width 142 height 69
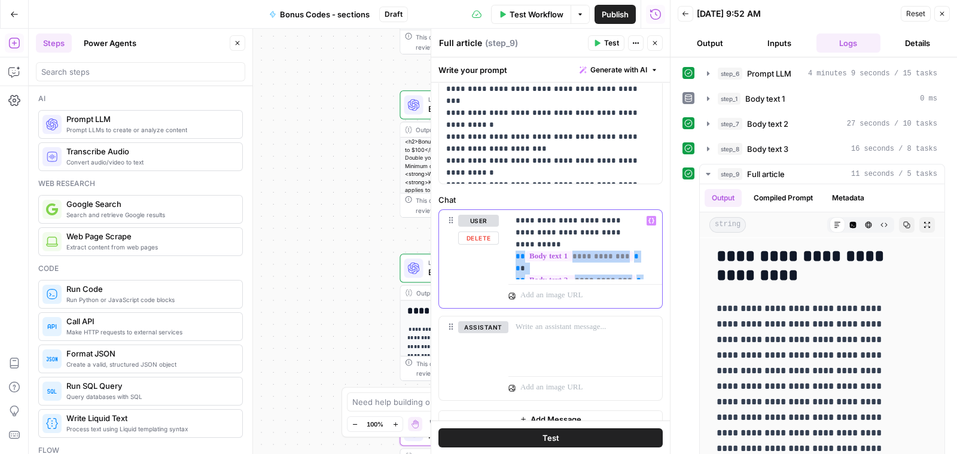
copy p "**********"
click at [493, 246] on div "user Delete" at bounding box center [478, 259] width 41 height 88
click at [533, 225] on p "**********" at bounding box center [579, 245] width 128 height 60
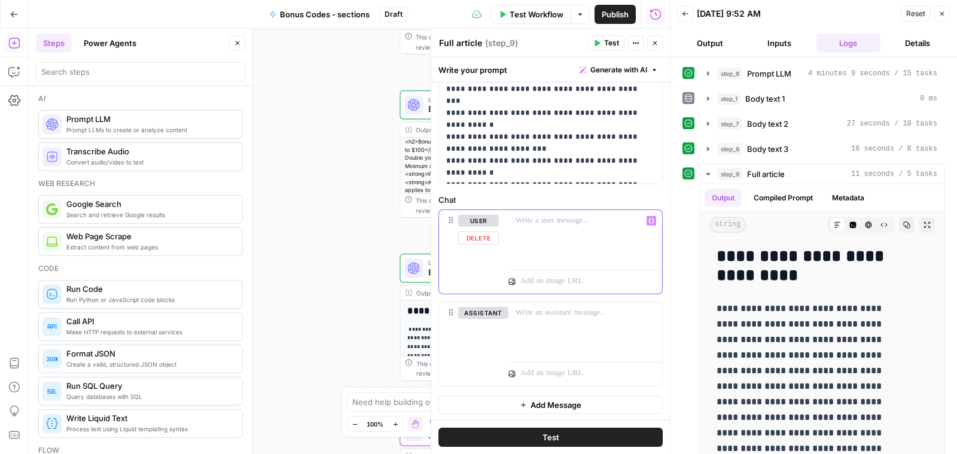
scroll to position [262, 0]
click at [941, 10] on icon "button" at bounding box center [941, 13] width 7 height 7
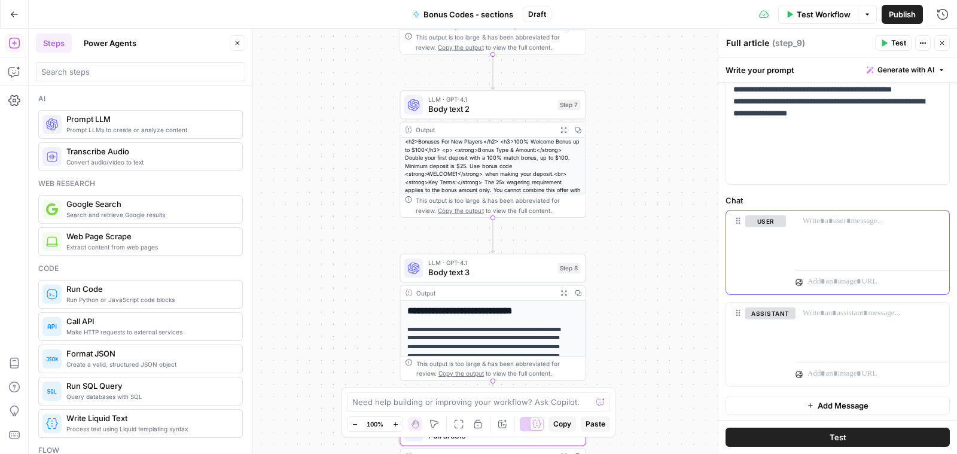
click at [834, 222] on p at bounding box center [866, 221] width 128 height 12
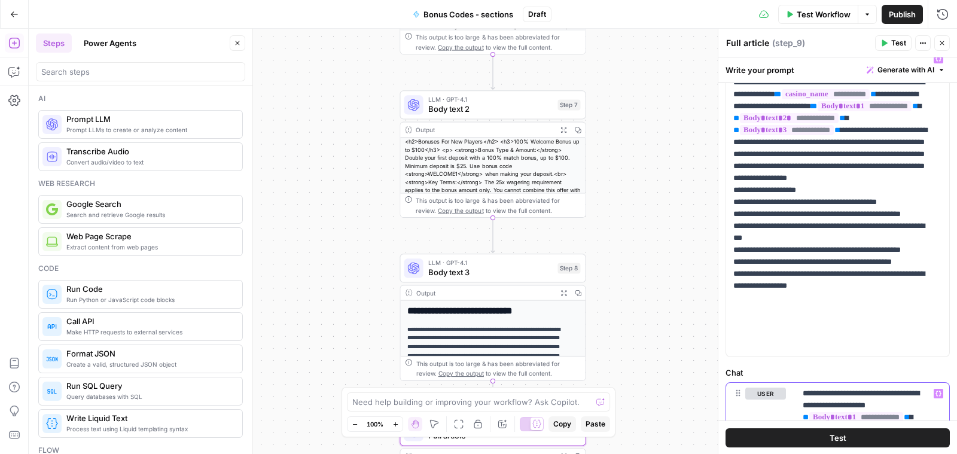
scroll to position [108, 0]
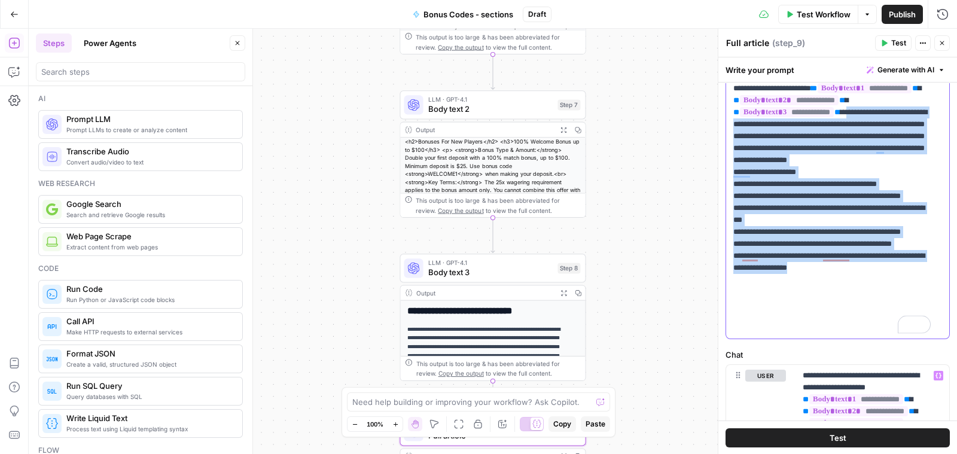
drag, startPoint x: 853, startPoint y: 130, endPoint x: 886, endPoint y: 330, distance: 202.4
click at [886, 330] on p "**********" at bounding box center [831, 184] width 197 height 299
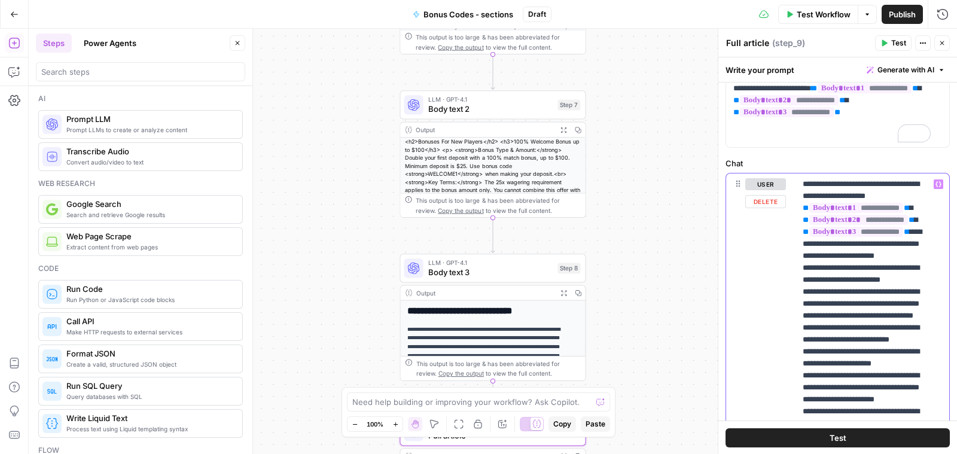
click at [920, 267] on p "**********" at bounding box center [866, 333] width 128 height 311
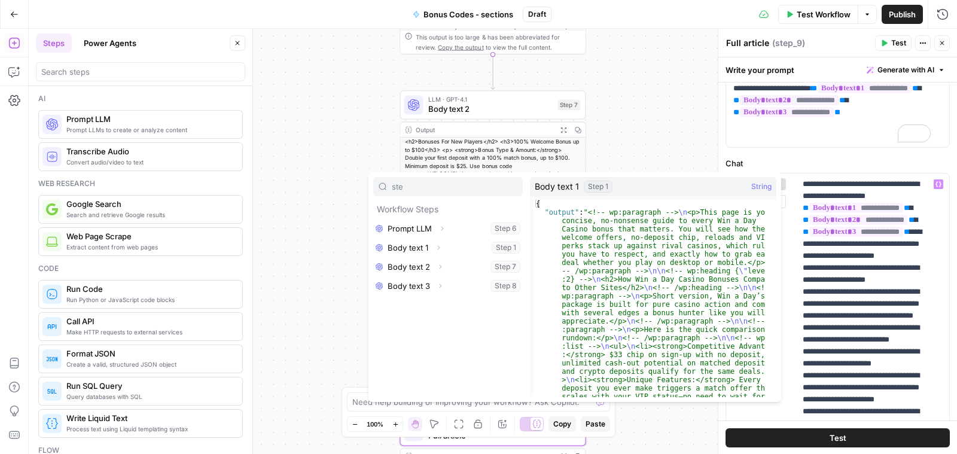
type input "ste"
click at [411, 242] on button "Select variable Body text 1" at bounding box center [447, 247] width 149 height 19
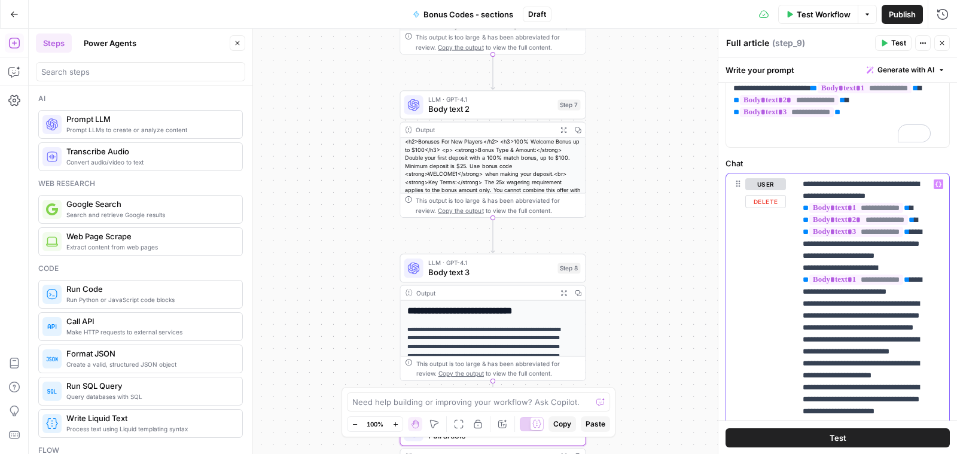
click at [848, 312] on p "**********" at bounding box center [866, 339] width 128 height 323
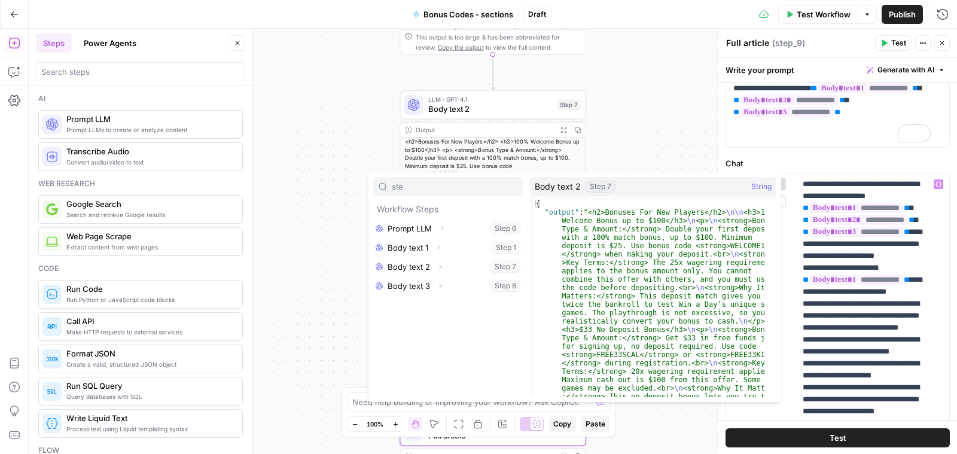
type input "ste"
click at [420, 264] on button "Select variable Body text 2" at bounding box center [447, 266] width 149 height 19
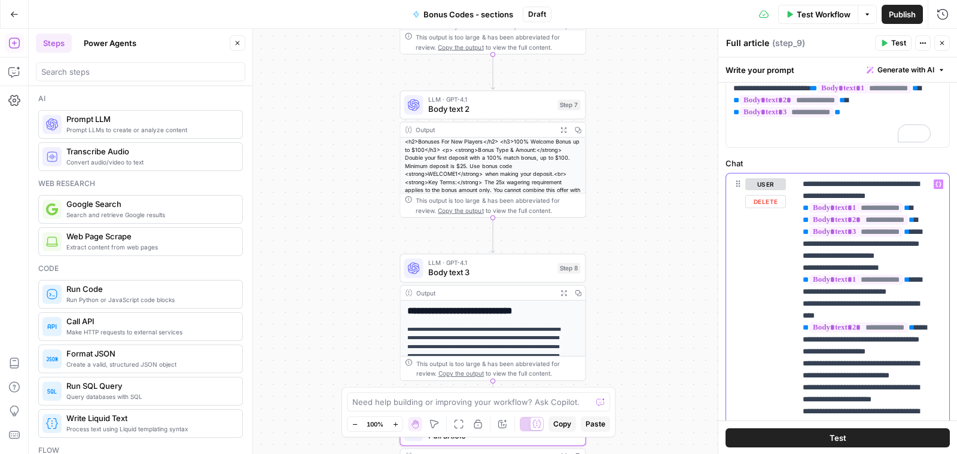
click at [848, 374] on p "**********" at bounding box center [866, 345] width 128 height 335
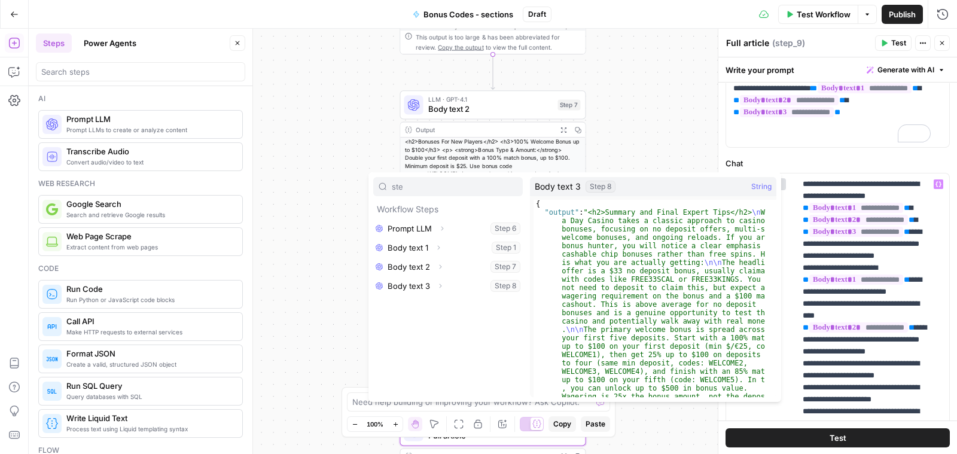
type input "ste"
click at [407, 288] on button "Select variable Body text 3" at bounding box center [447, 285] width 149 height 19
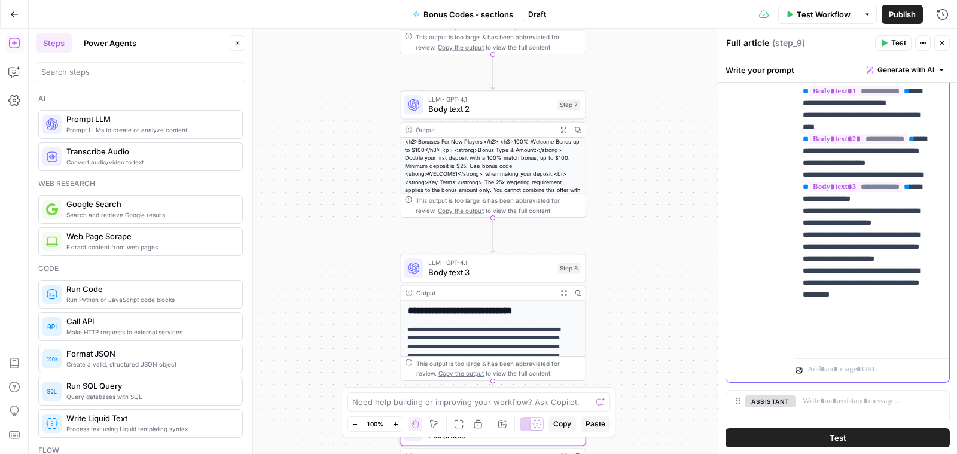
scroll to position [384, 0]
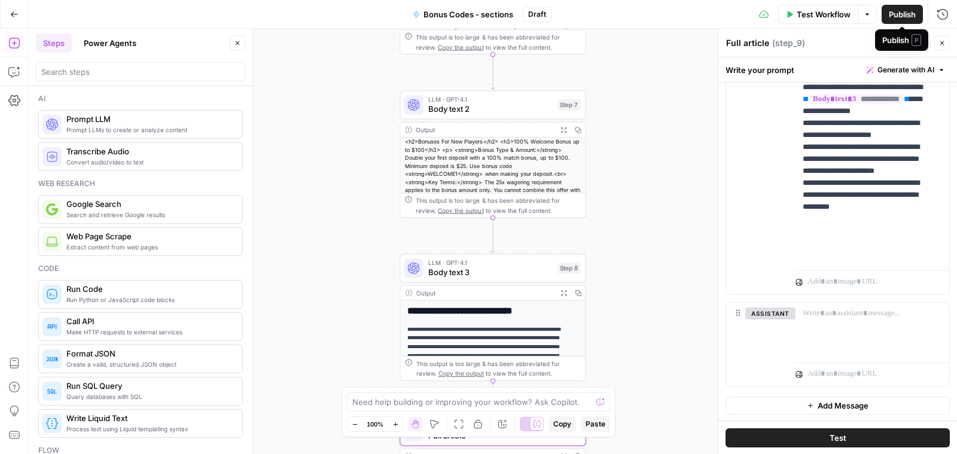
click at [895, 13] on span "Publish" at bounding box center [902, 14] width 27 height 12
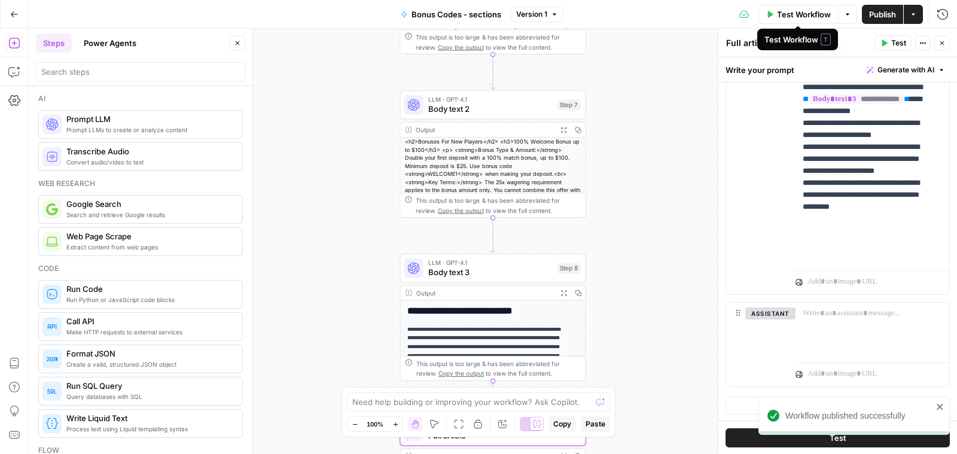
click at [808, 14] on span "Test Workflow" at bounding box center [804, 14] width 54 height 12
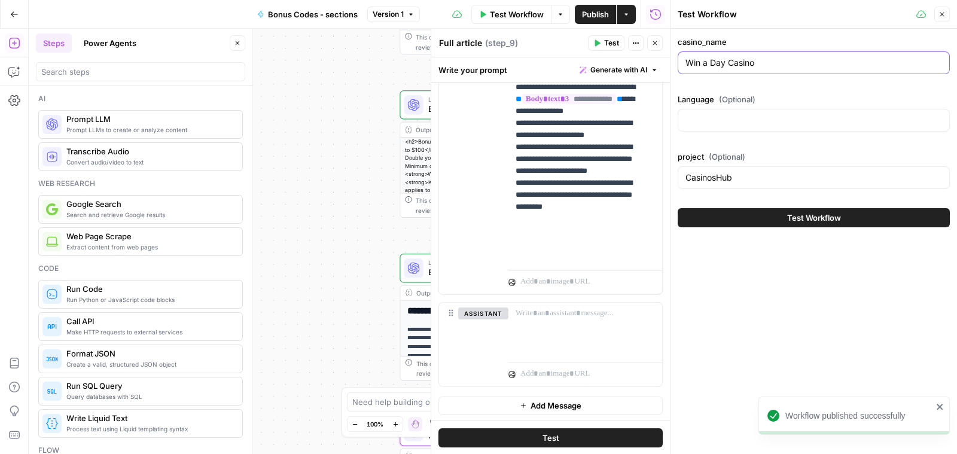
click at [772, 62] on input "Win a Day Casino" at bounding box center [813, 63] width 257 height 12
click at [767, 55] on div "Win a Day Casino" at bounding box center [813, 62] width 272 height 23
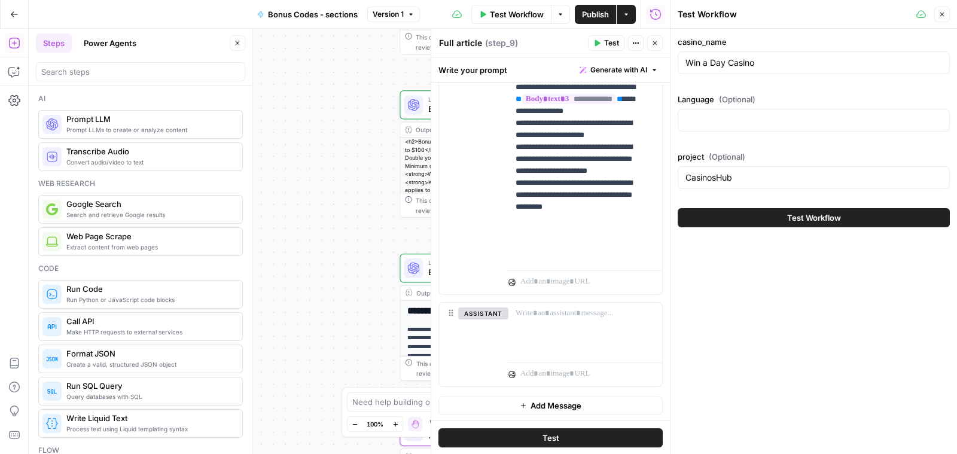
click at [767, 55] on div "Win a Day Casino" at bounding box center [813, 62] width 272 height 23
type input "7Bit Casino"
click at [793, 213] on span "Test Workflow" at bounding box center [814, 218] width 54 height 12
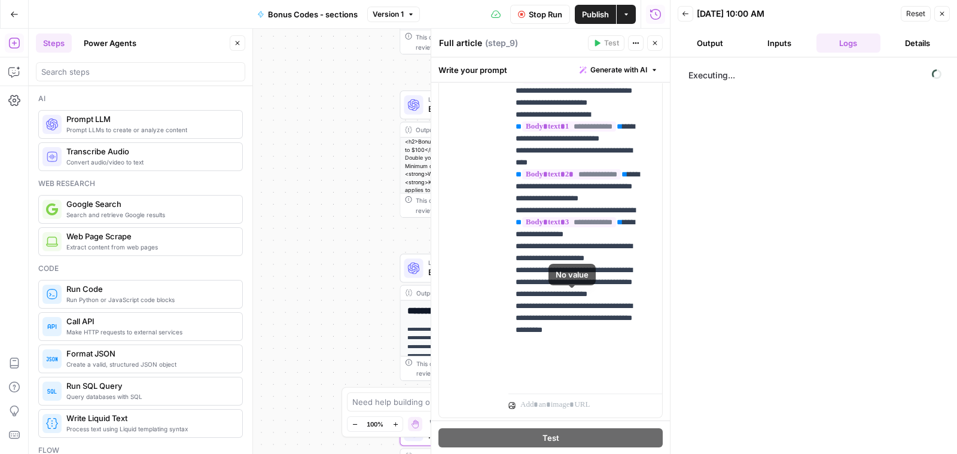
scroll to position [262, 0]
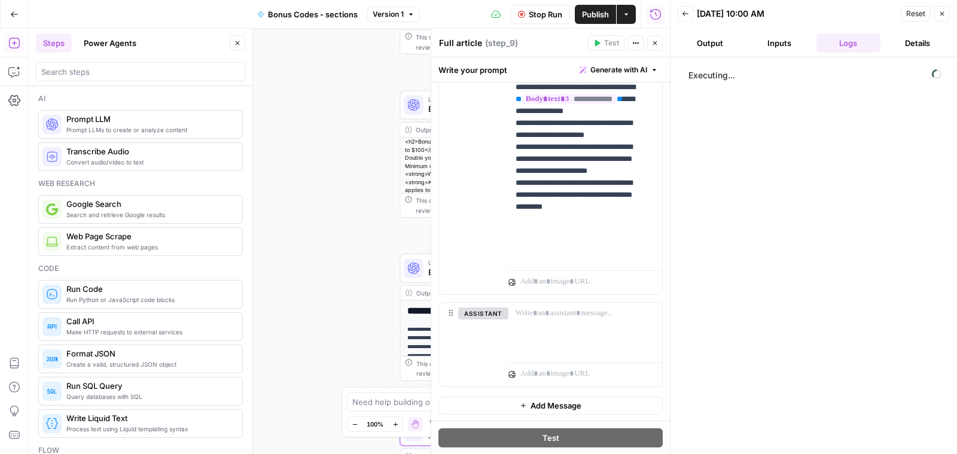
click at [334, 221] on div "**********" at bounding box center [349, 241] width 641 height 425
click at [652, 40] on icon "button" at bounding box center [654, 42] width 7 height 7
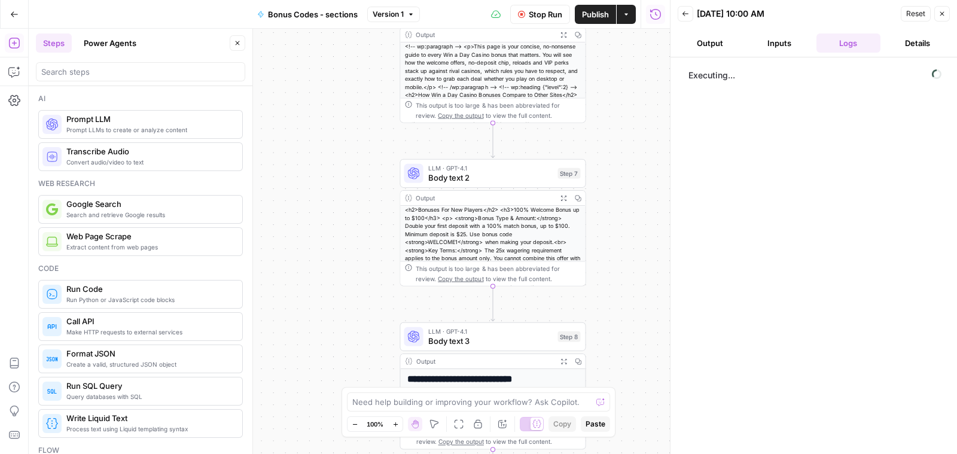
scroll to position [81, 0]
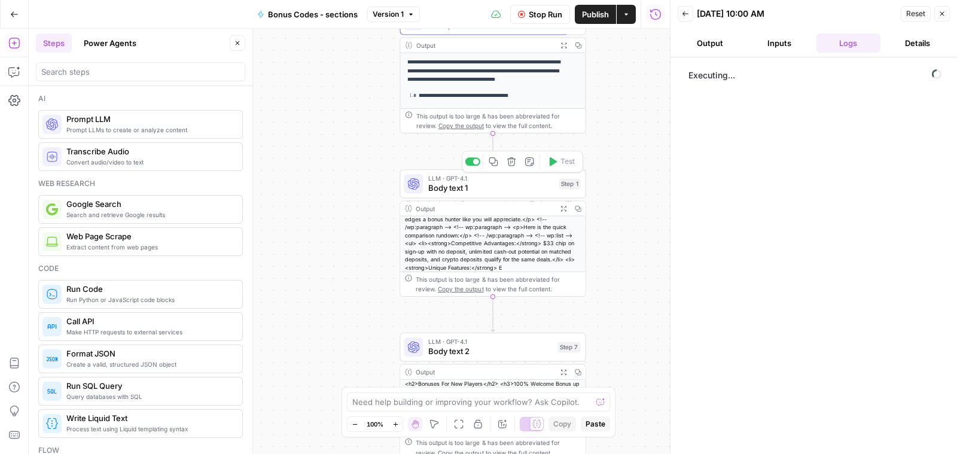
click at [494, 184] on span "Body text 1" at bounding box center [491, 188] width 126 height 12
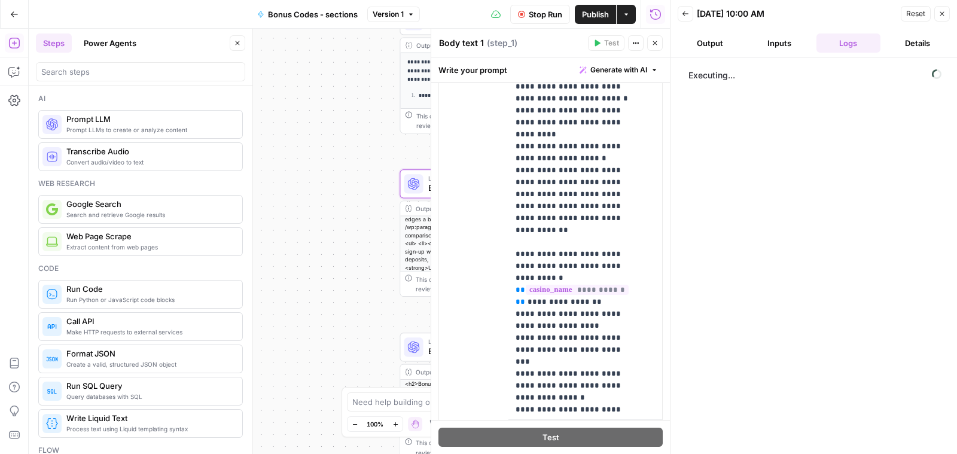
scroll to position [441, 0]
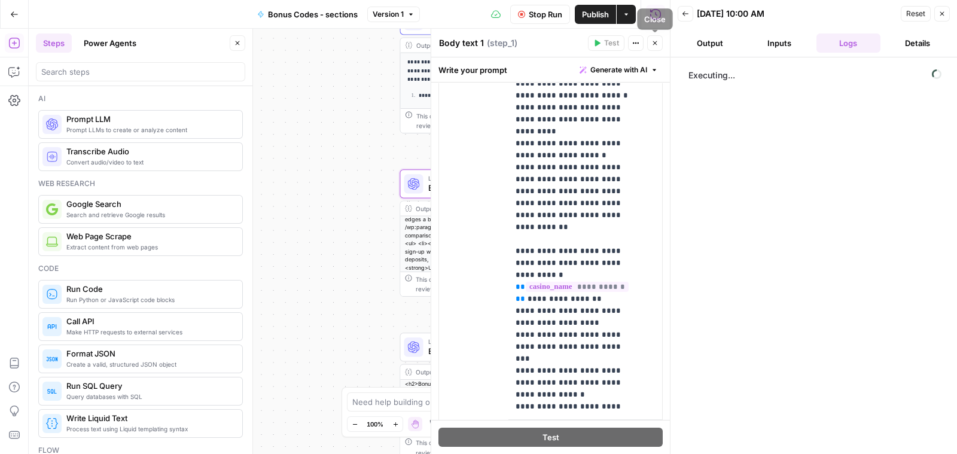
click at [658, 36] on button "Close" at bounding box center [655, 43] width 16 height 16
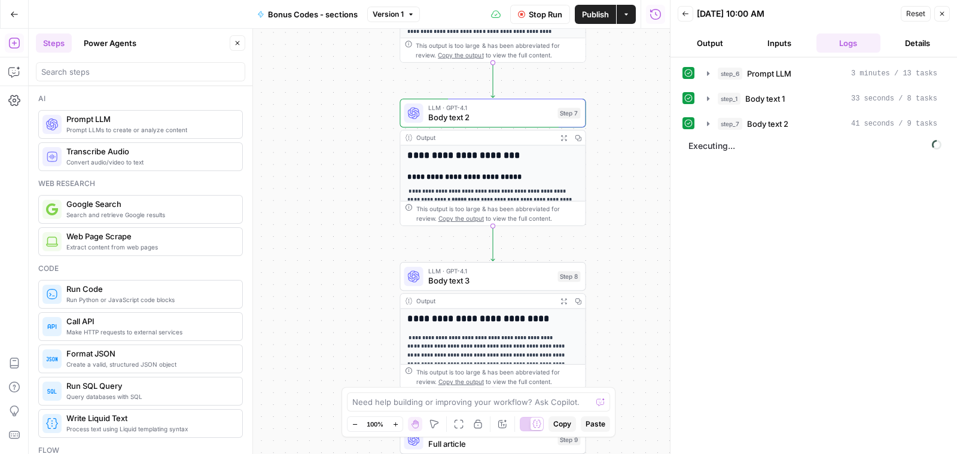
scroll to position [0, 0]
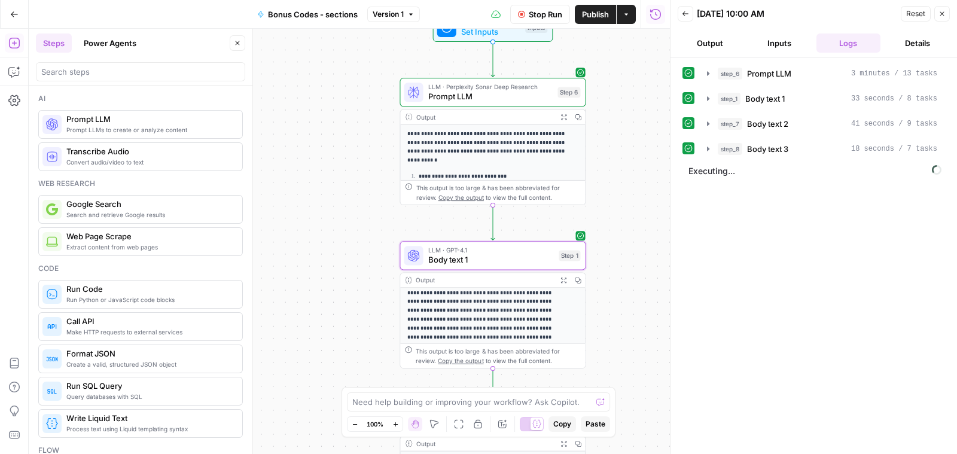
click at [505, 135] on p "**********" at bounding box center [486, 147] width 159 height 35
click at [480, 93] on span "Prompt LLM" at bounding box center [490, 96] width 125 height 12
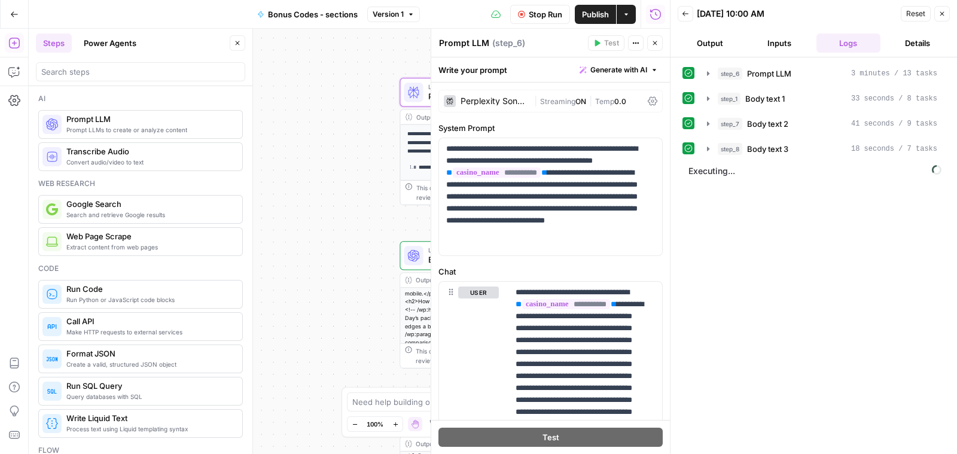
click at [416, 154] on p "**********" at bounding box center [486, 143] width 159 height 26
click at [703, 70] on icon "button" at bounding box center [708, 74] width 10 height 10
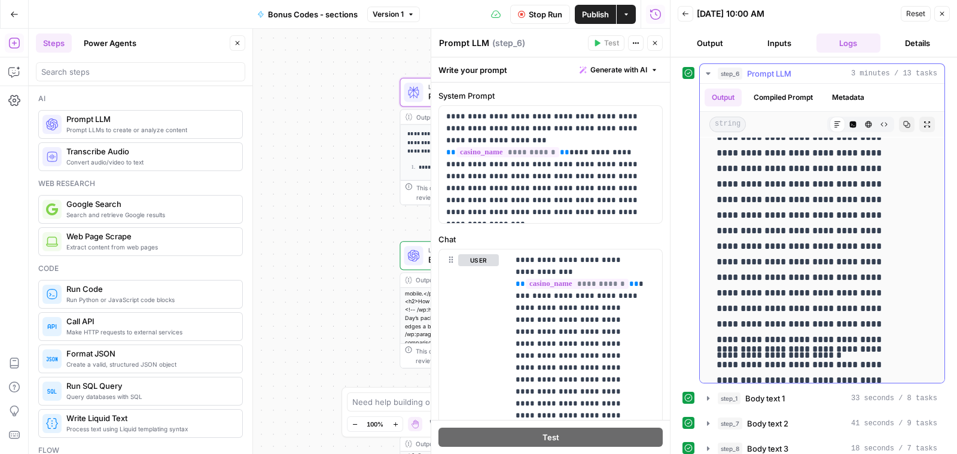
scroll to position [2325, 0]
click at [707, 67] on button "step_6 Prompt LLM 3 minutes / 13 tasks" at bounding box center [822, 73] width 245 height 19
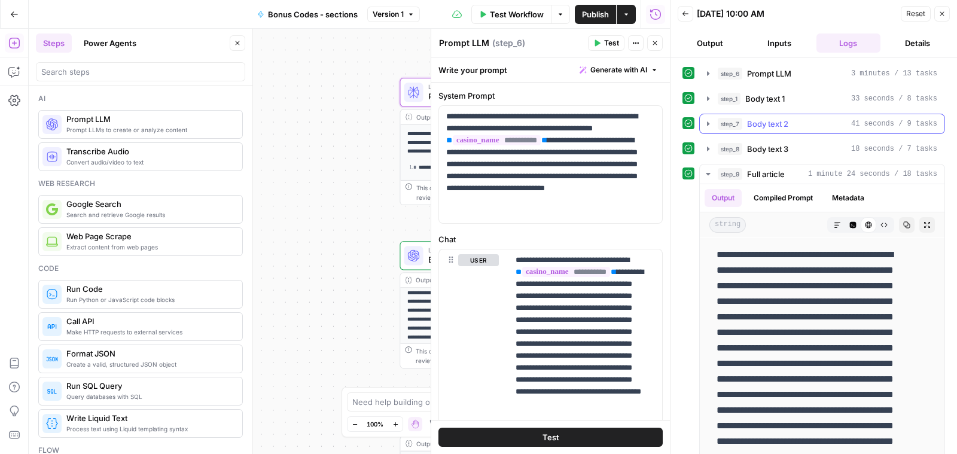
click at [708, 124] on icon "button" at bounding box center [708, 124] width 10 height 10
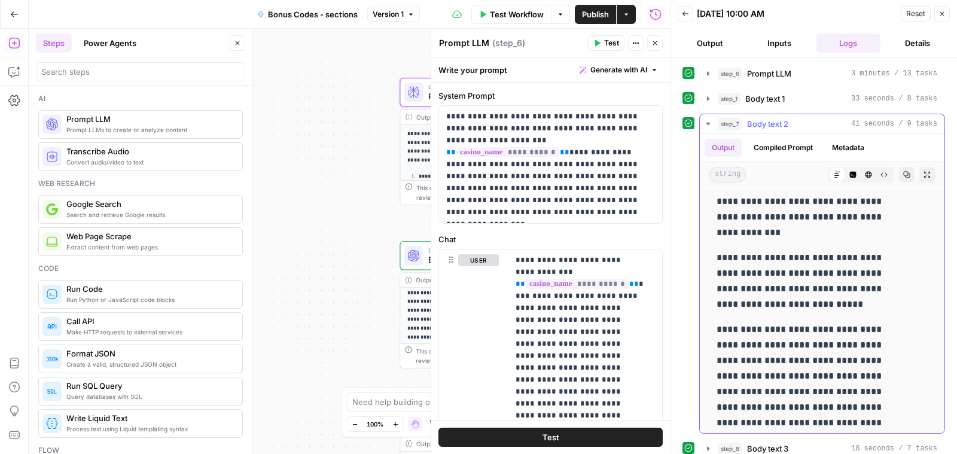
scroll to position [2976, 0]
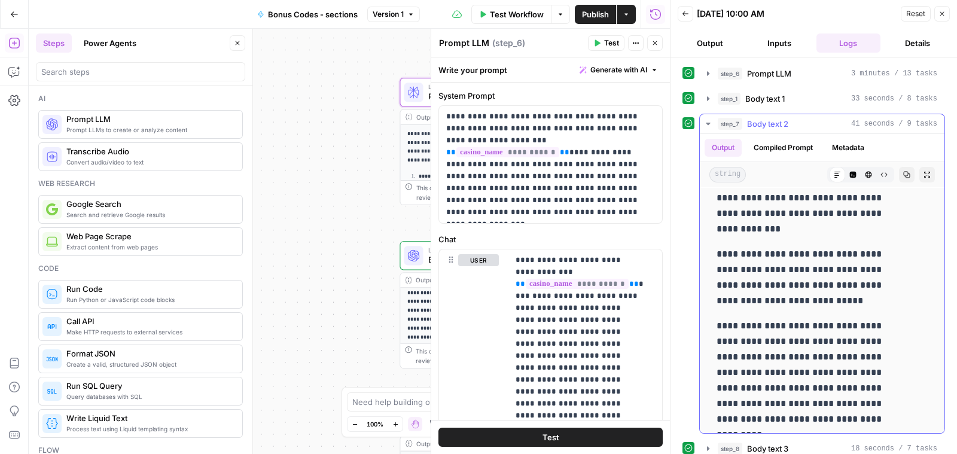
click at [706, 127] on icon "button" at bounding box center [708, 124] width 10 height 10
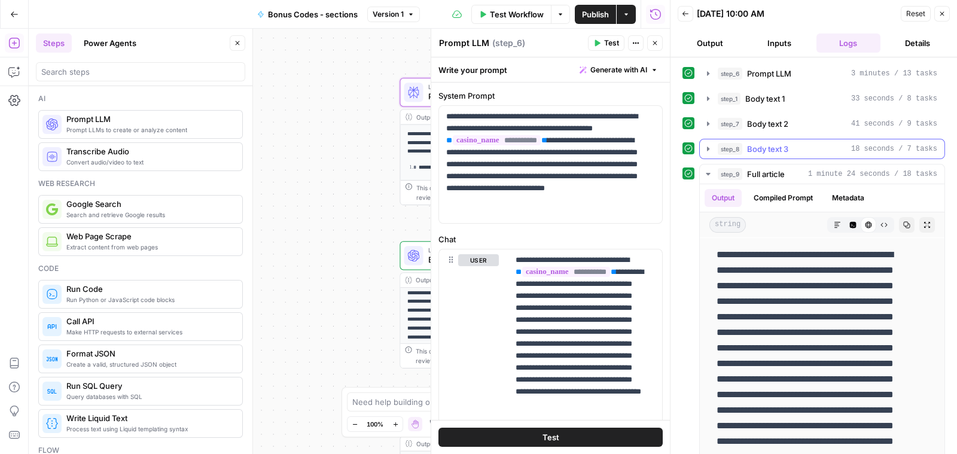
click at [707, 145] on icon "button" at bounding box center [708, 149] width 10 height 10
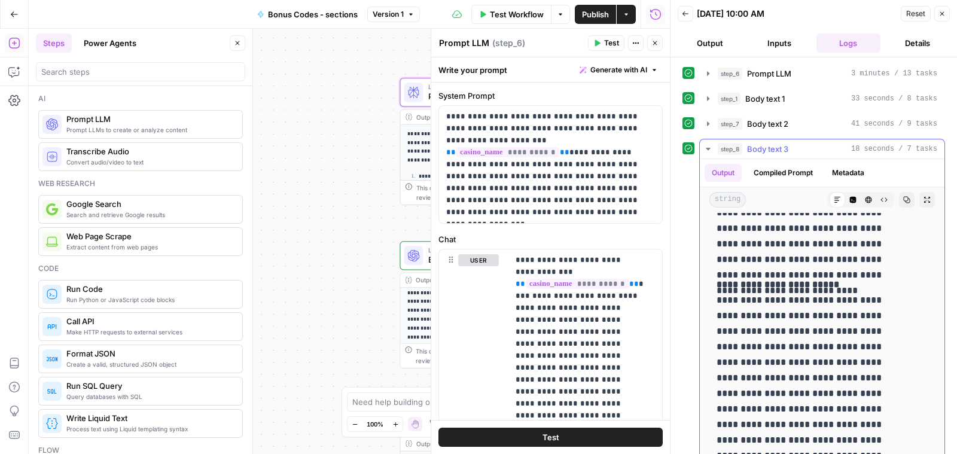
scroll to position [1046, 0]
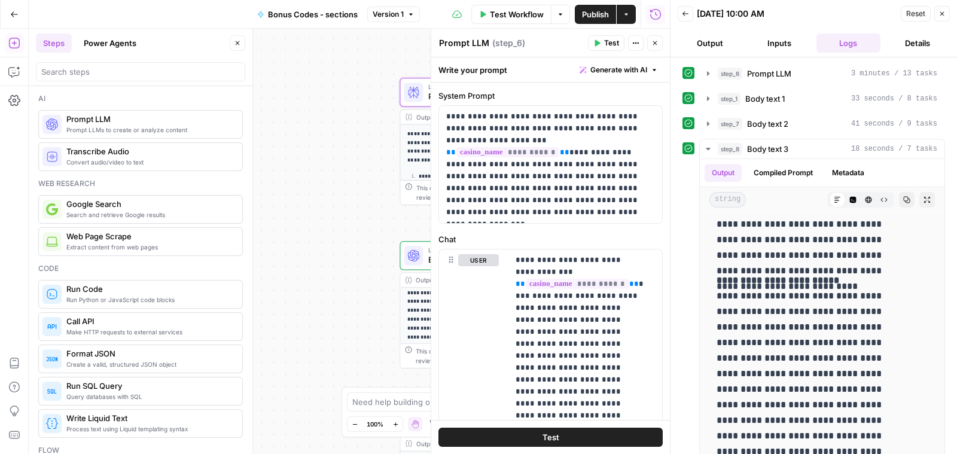
click at [325, 216] on div "**********" at bounding box center [349, 241] width 641 height 425
click at [707, 144] on icon "button" at bounding box center [708, 149] width 10 height 10
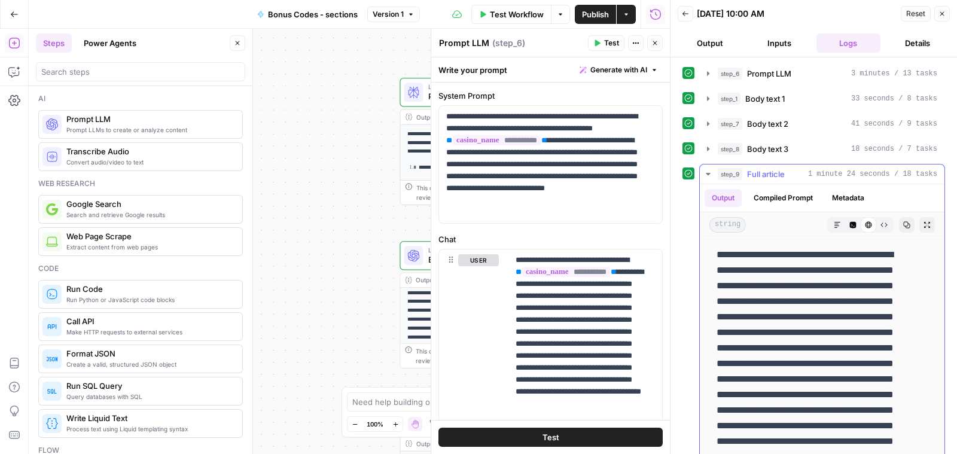
click at [705, 172] on icon "button" at bounding box center [708, 174] width 10 height 10
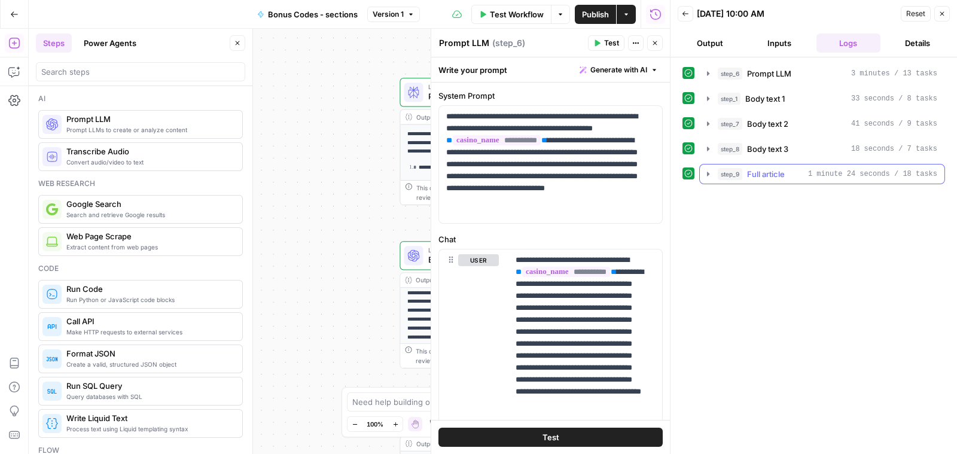
click at [707, 173] on icon "button" at bounding box center [708, 174] width 2 height 4
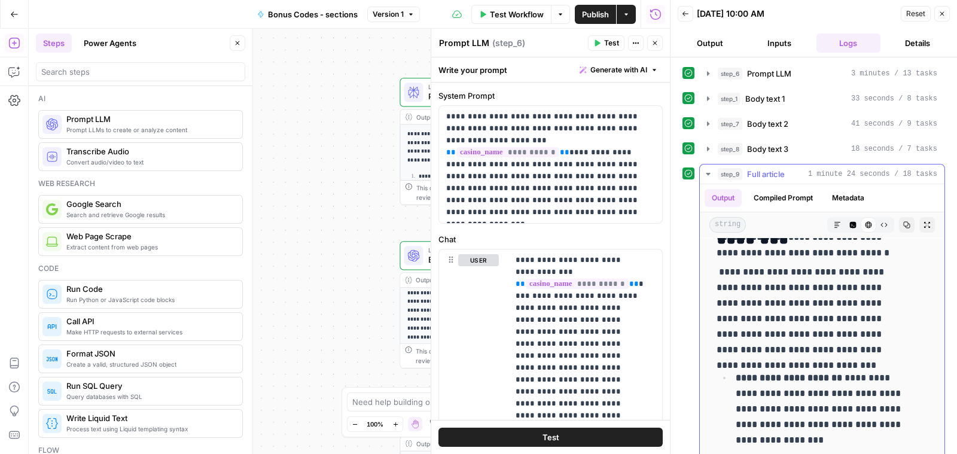
scroll to position [4581, 0]
click at [685, 13] on icon "button" at bounding box center [685, 13] width 6 height 5
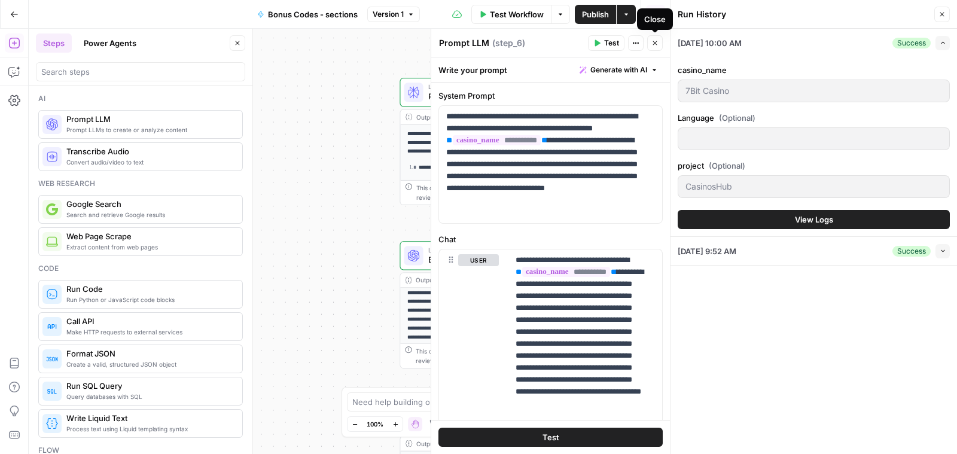
click at [651, 39] on icon "button" at bounding box center [654, 42] width 7 height 7
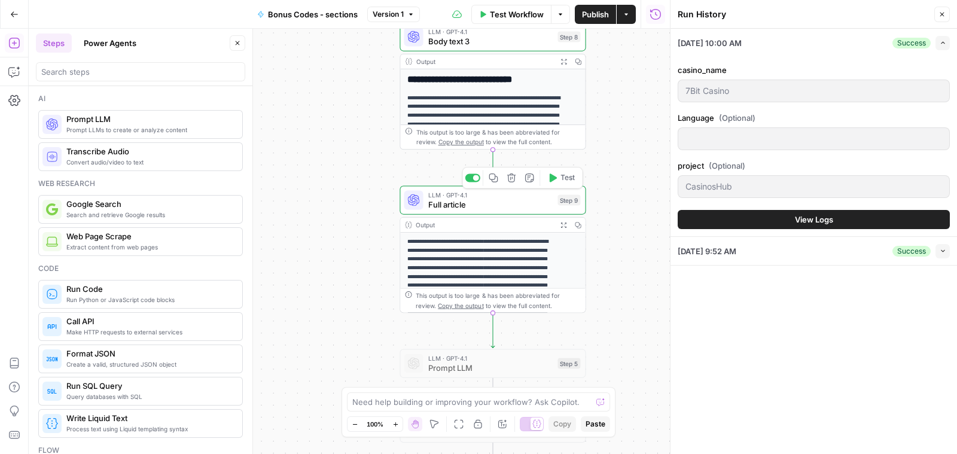
click at [488, 199] on span "Full article" at bounding box center [490, 205] width 125 height 12
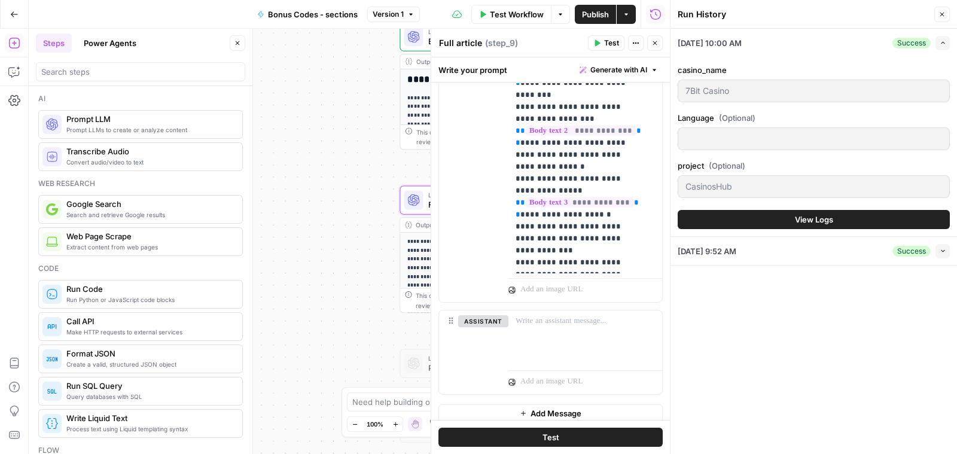
scroll to position [373, 0]
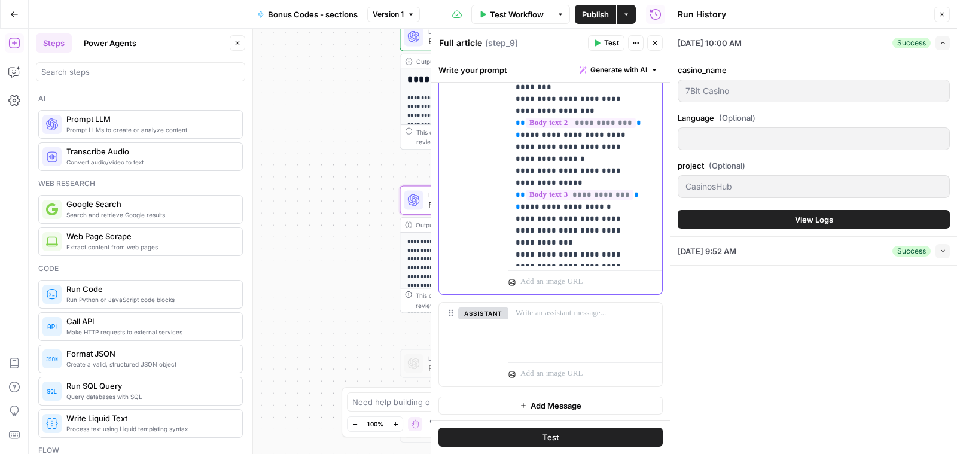
drag, startPoint x: 517, startPoint y: 146, endPoint x: 624, endPoint y: 260, distance: 156.1
click at [624, 260] on p "**********" at bounding box center [579, 87] width 128 height 347
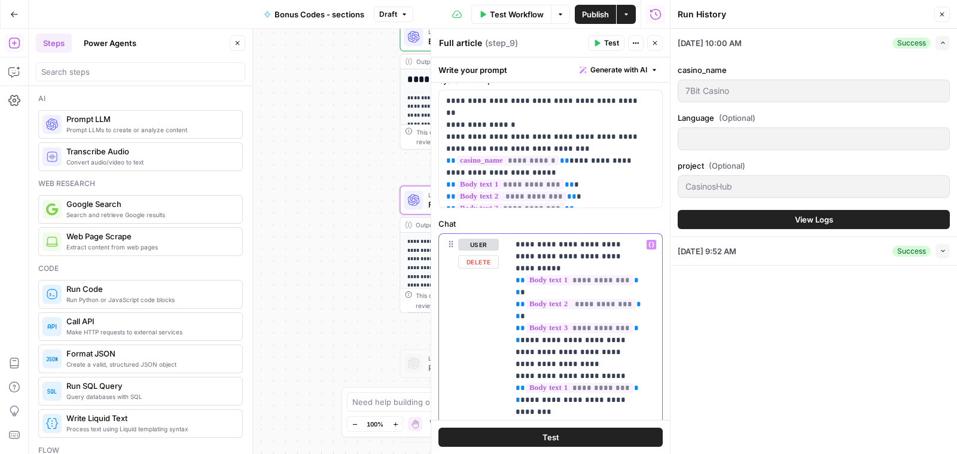
scroll to position [48, 0]
click at [600, 14] on span "Publish" at bounding box center [595, 14] width 27 height 12
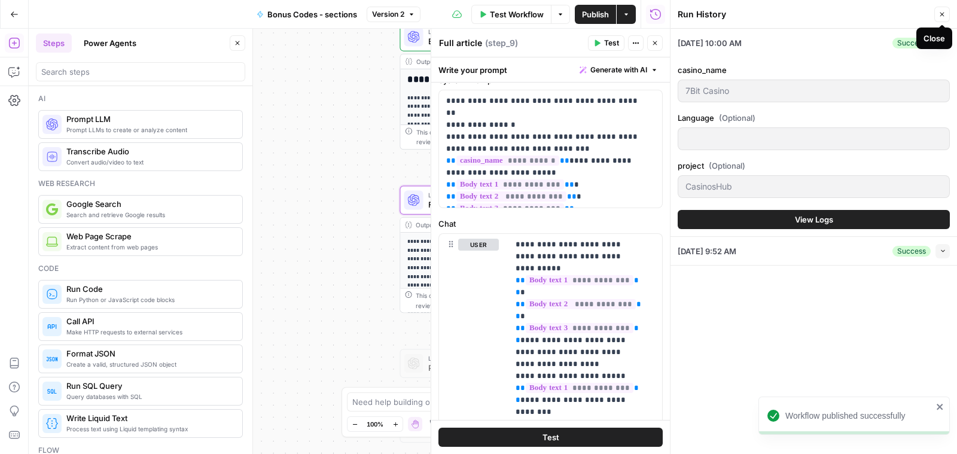
click at [936, 11] on button "Close" at bounding box center [942, 15] width 16 height 16
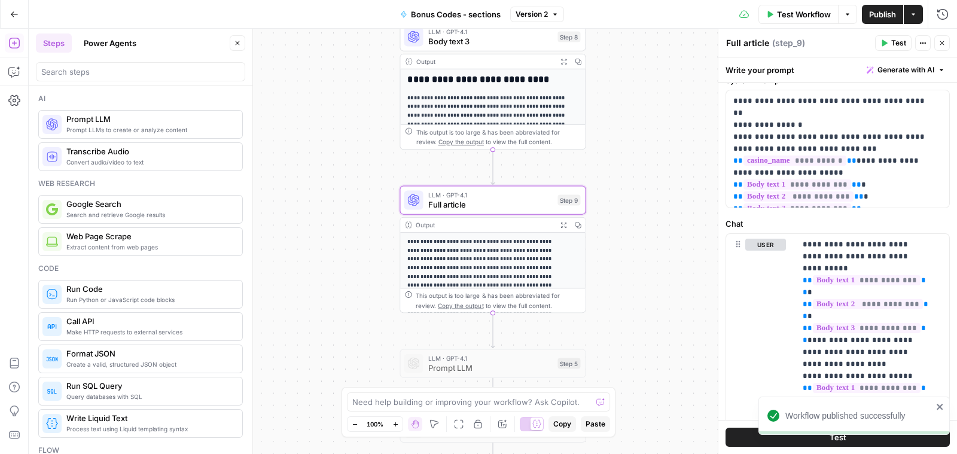
click at [798, 10] on span "Test Workflow" at bounding box center [804, 14] width 54 height 12
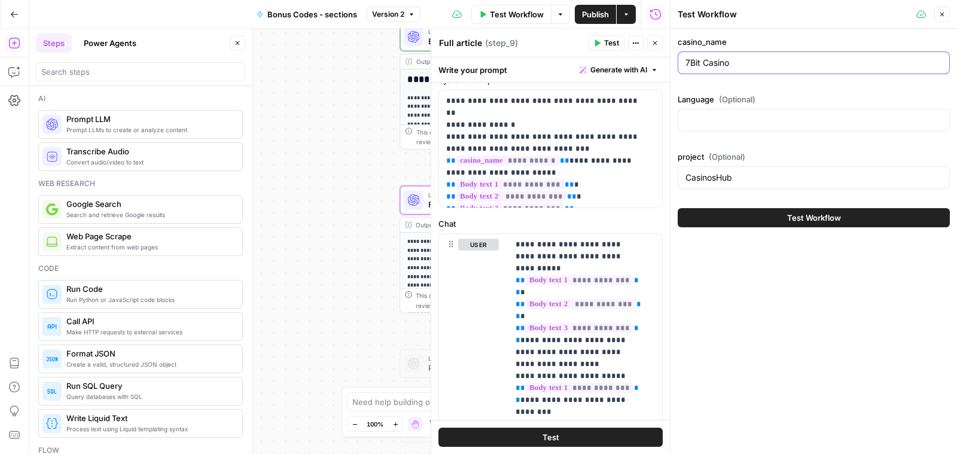
click at [744, 63] on input "7Bit Casino" at bounding box center [813, 63] width 257 height 12
type input "[PERSON_NAME]'s Casino"
click at [787, 212] on span "Test Workflow" at bounding box center [814, 218] width 54 height 12
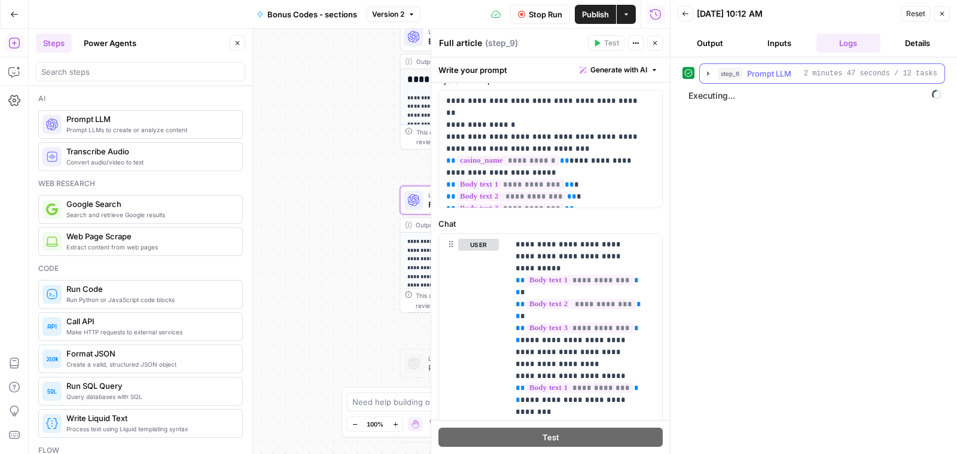
click at [706, 69] on icon "button" at bounding box center [708, 74] width 10 height 10
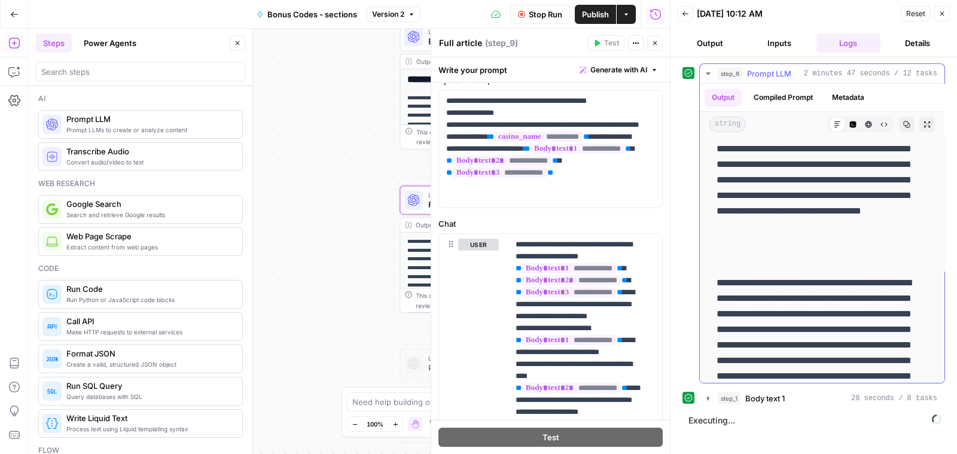
scroll to position [9734, 0]
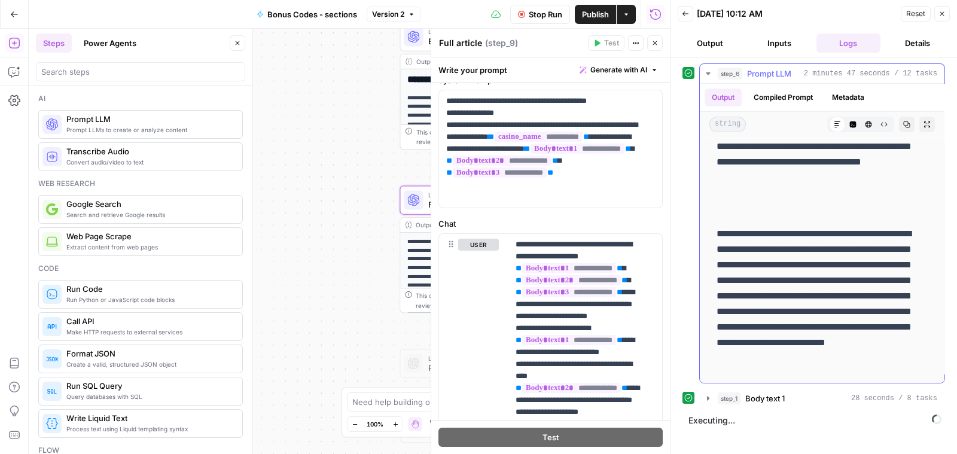
click at [706, 67] on button "step_6 Prompt LLM 2 minutes 47 seconds / 12 tasks" at bounding box center [822, 73] width 245 height 19
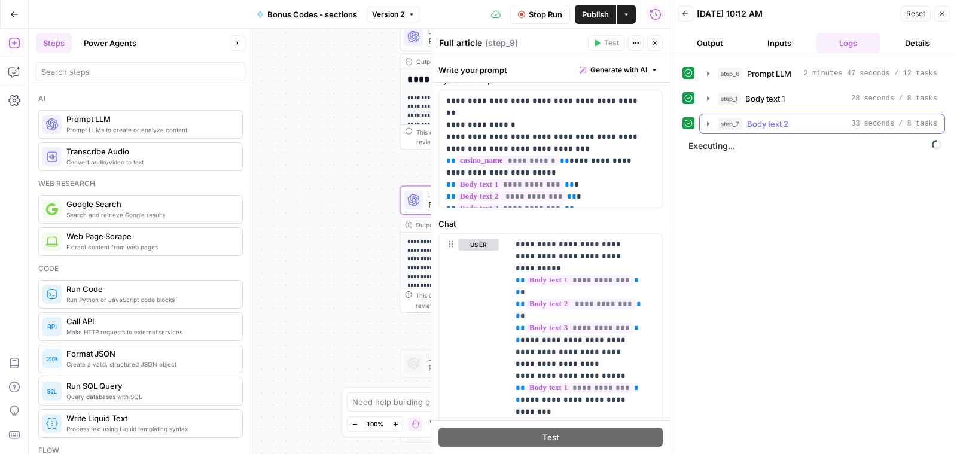
click at [710, 119] on icon "button" at bounding box center [708, 124] width 10 height 10
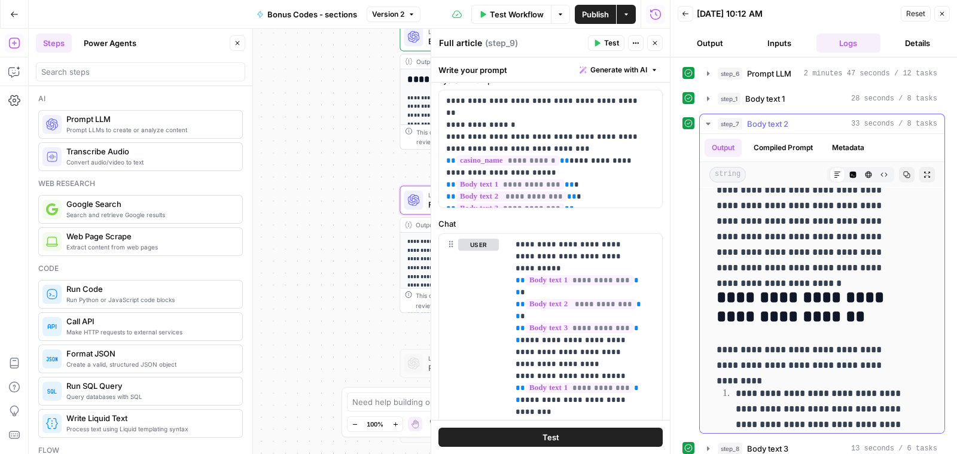
scroll to position [2478, 0]
click at [945, 14] on button "Close" at bounding box center [942, 14] width 16 height 16
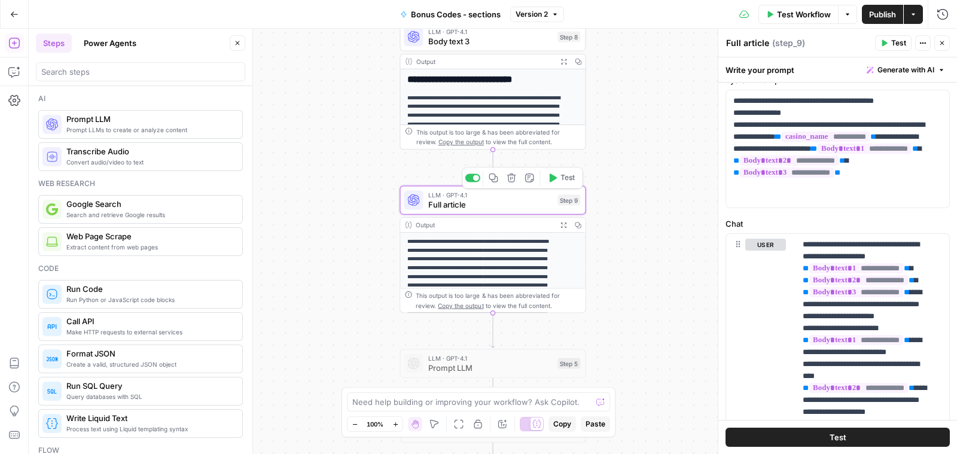
click at [495, 206] on span "Full article" at bounding box center [490, 205] width 125 height 12
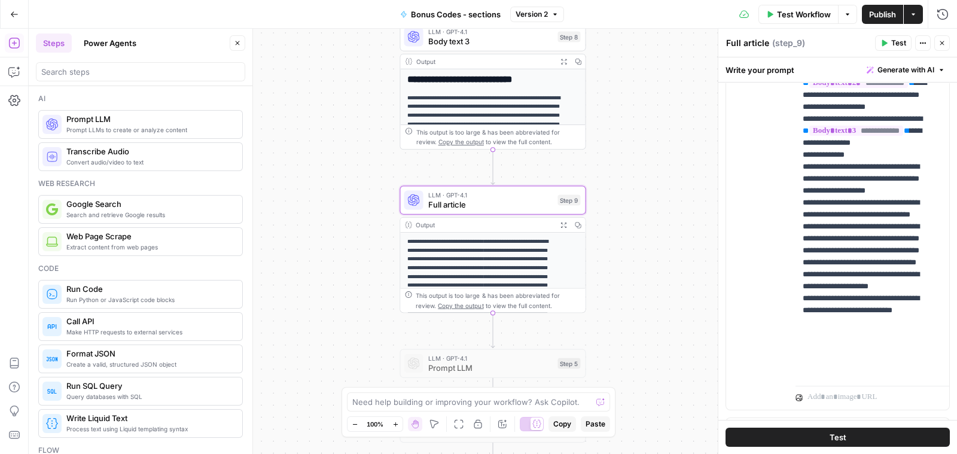
scroll to position [353, 0]
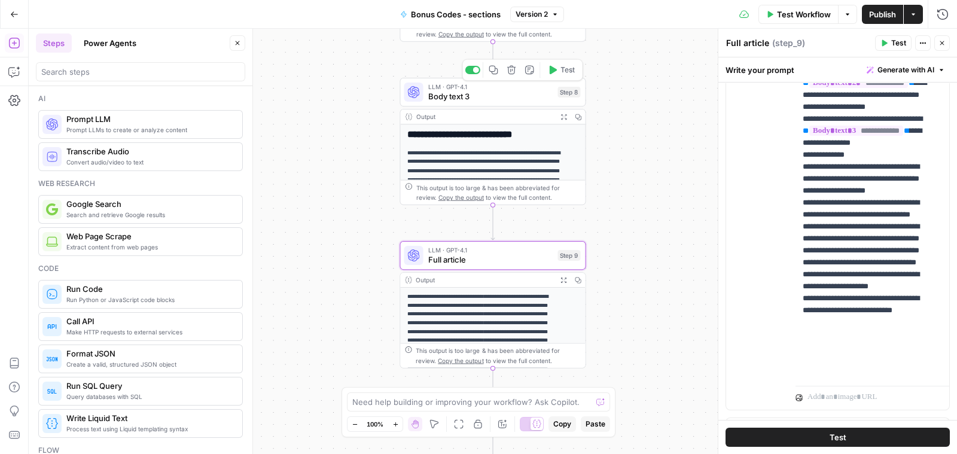
click at [481, 100] on span "Body text 3" at bounding box center [490, 96] width 125 height 12
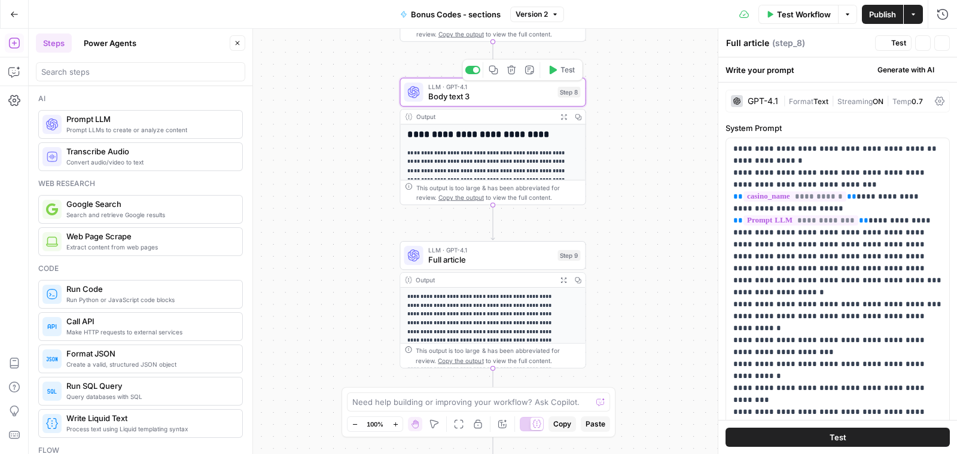
type textarea "Body text 3"
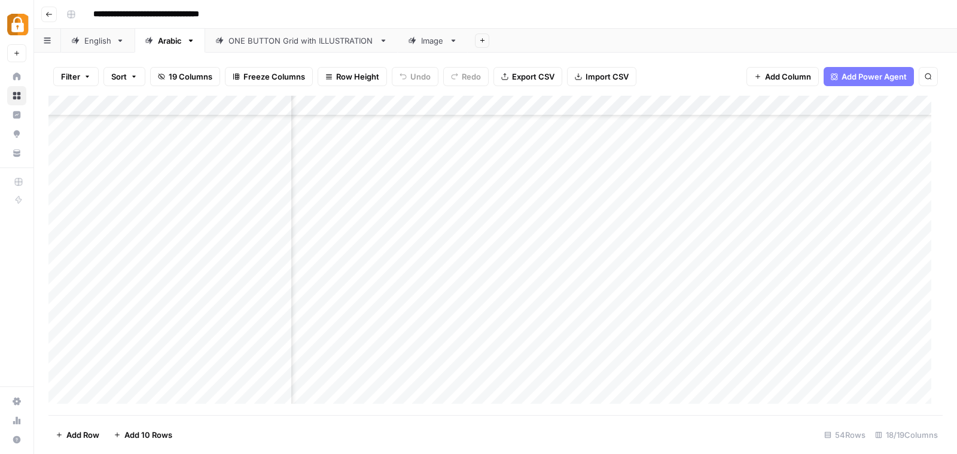
scroll to position [811, 253]
click at [50, 17] on icon "button" at bounding box center [48, 14] width 7 height 7
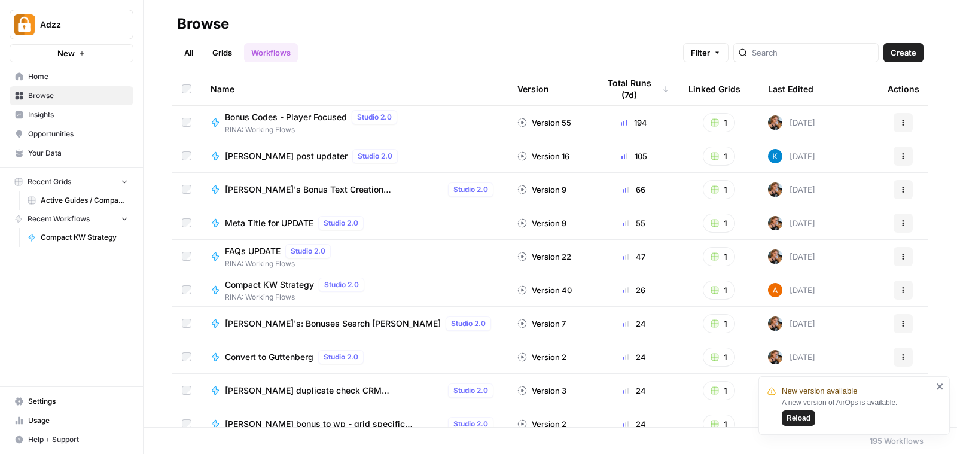
click at [298, 114] on span "Bonus Codes - Player Focused" at bounding box center [286, 117] width 122 height 12
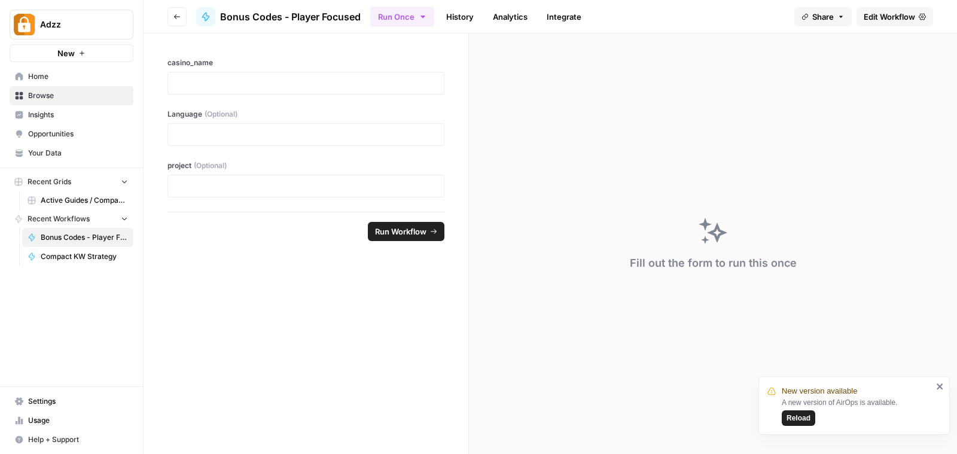
click at [177, 16] on icon "button" at bounding box center [176, 16] width 7 height 7
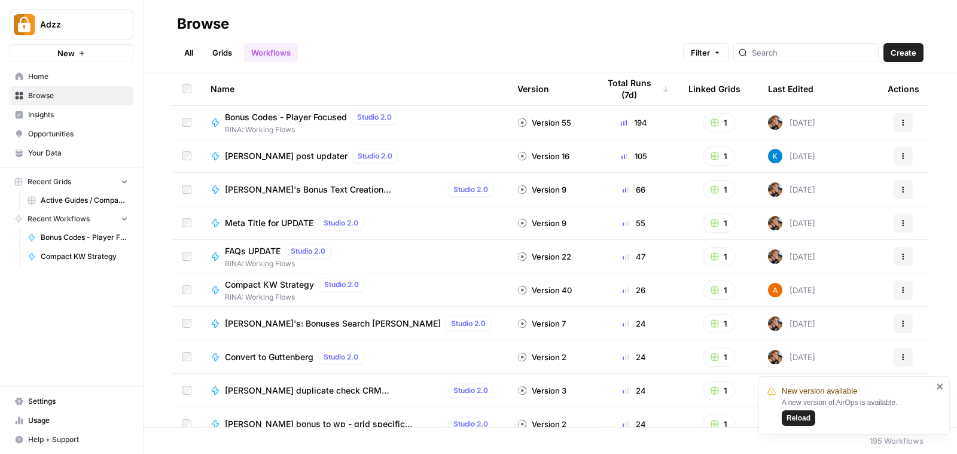
click at [231, 62] on header "Browse All Grids Workflows Filter Create" at bounding box center [550, 36] width 813 height 72
click at [227, 55] on link "Grids" at bounding box center [222, 52] width 34 height 19
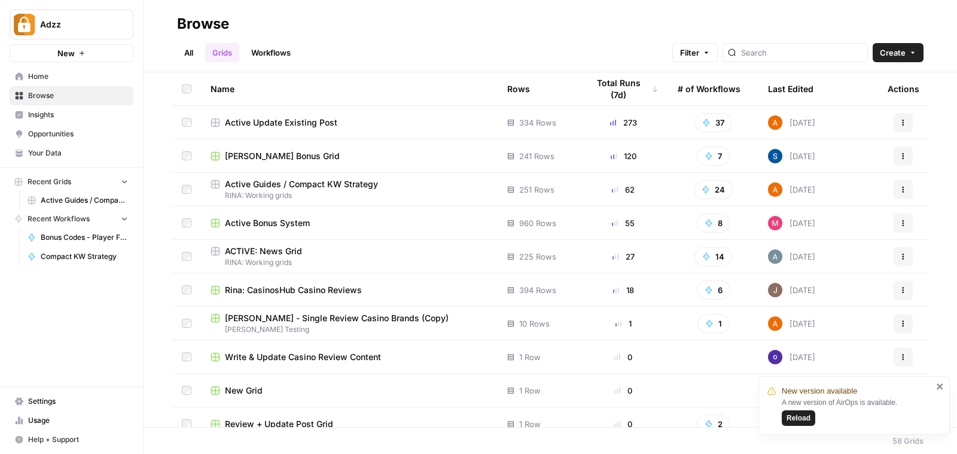
click at [367, 118] on div "Active Update Existing Post" at bounding box center [348, 123] width 277 height 12
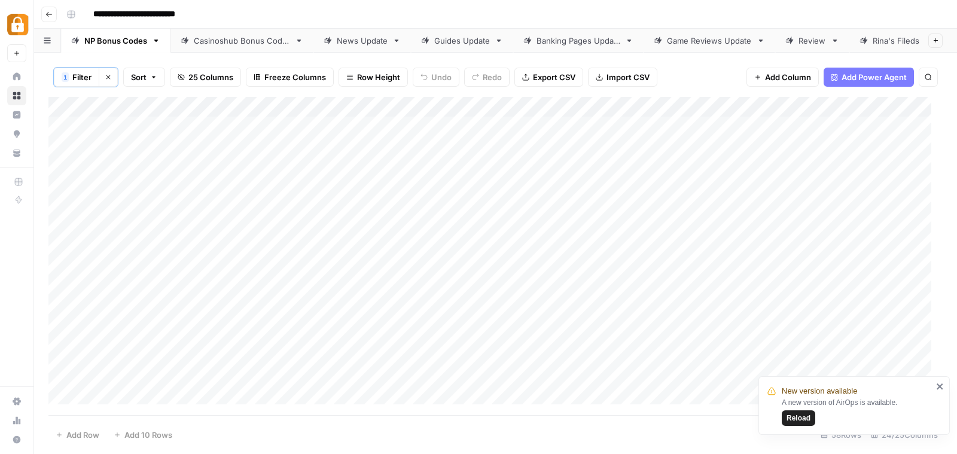
click at [249, 35] on div "Casinoshub Bonus Codes" at bounding box center [242, 41] width 96 height 12
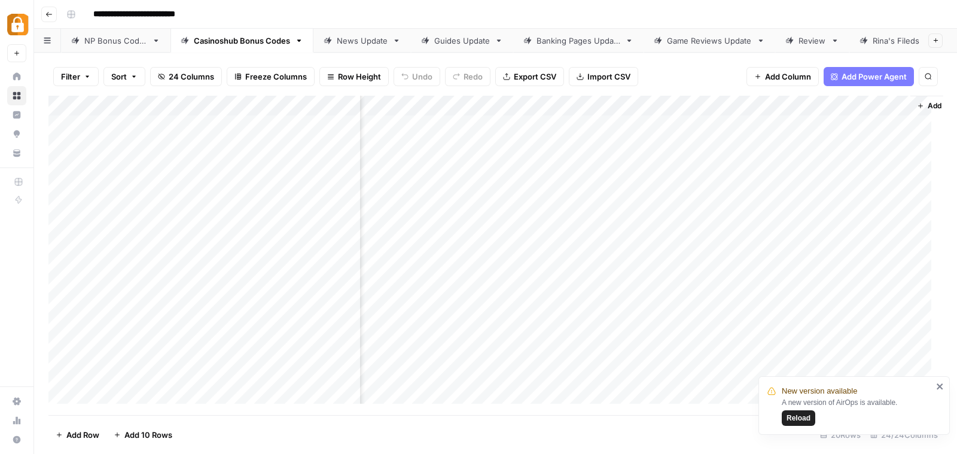
scroll to position [0, 2299]
click at [921, 104] on span "Add Column" at bounding box center [915, 105] width 42 height 11
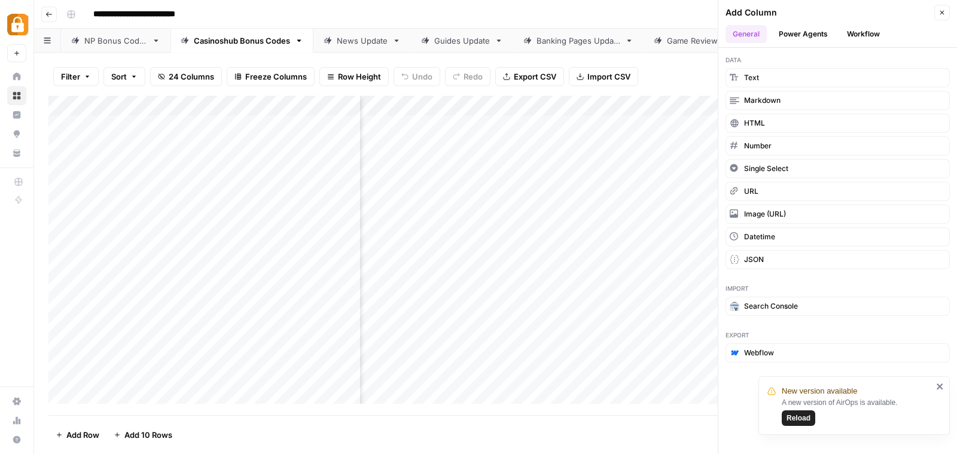
click at [864, 34] on button "Workflow" at bounding box center [862, 34] width 47 height 18
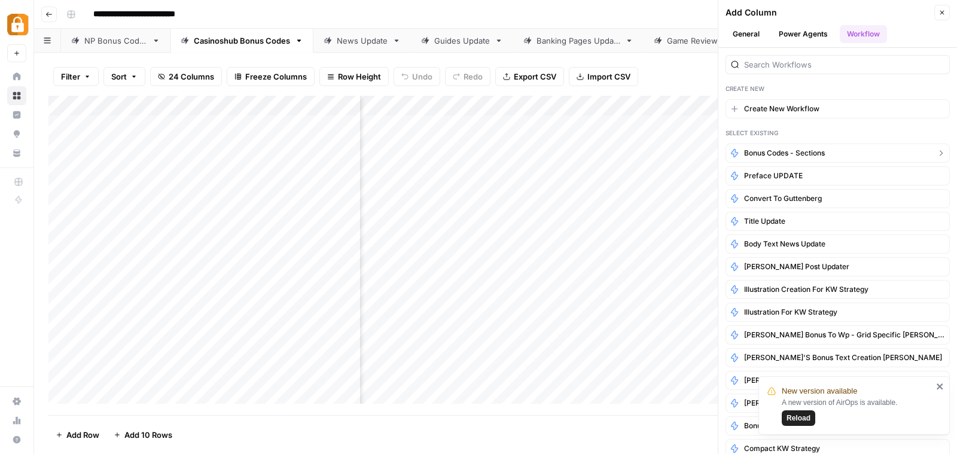
click at [834, 146] on button "Bonus Codes - sections" at bounding box center [837, 153] width 224 height 19
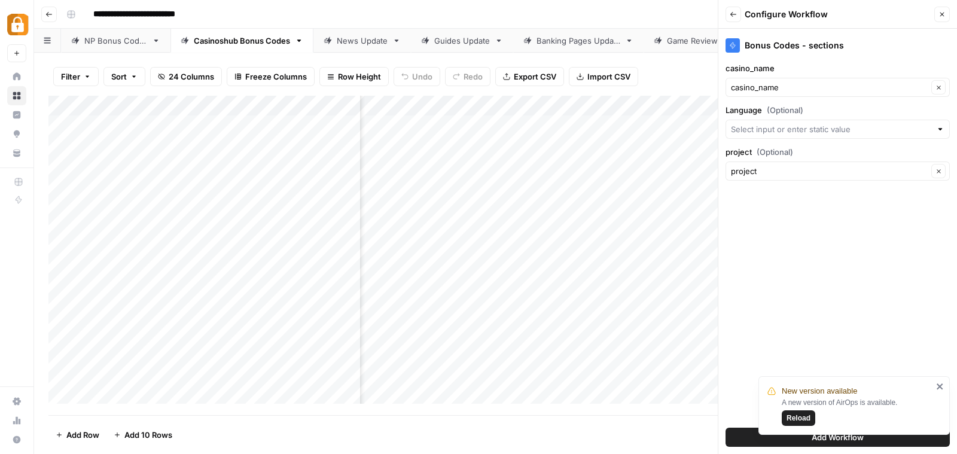
click at [940, 16] on icon "button" at bounding box center [942, 15] width 4 height 4
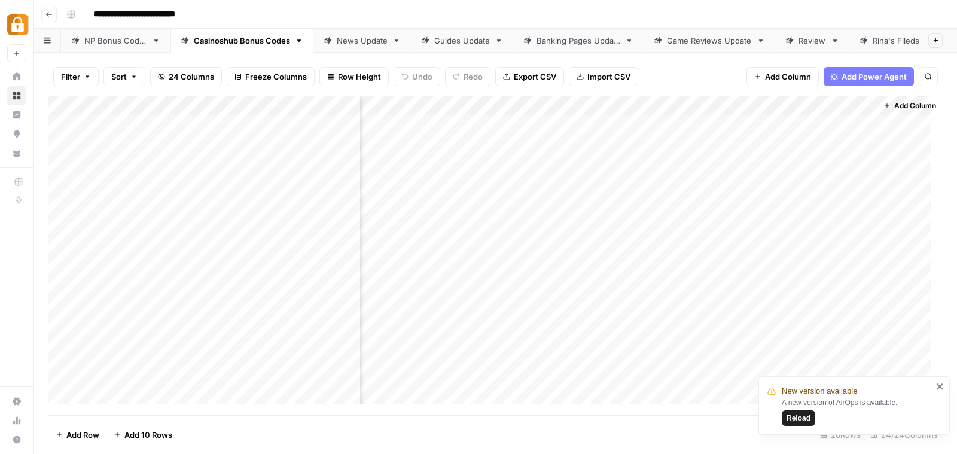
click at [912, 102] on span "Add Column" at bounding box center [915, 105] width 42 height 11
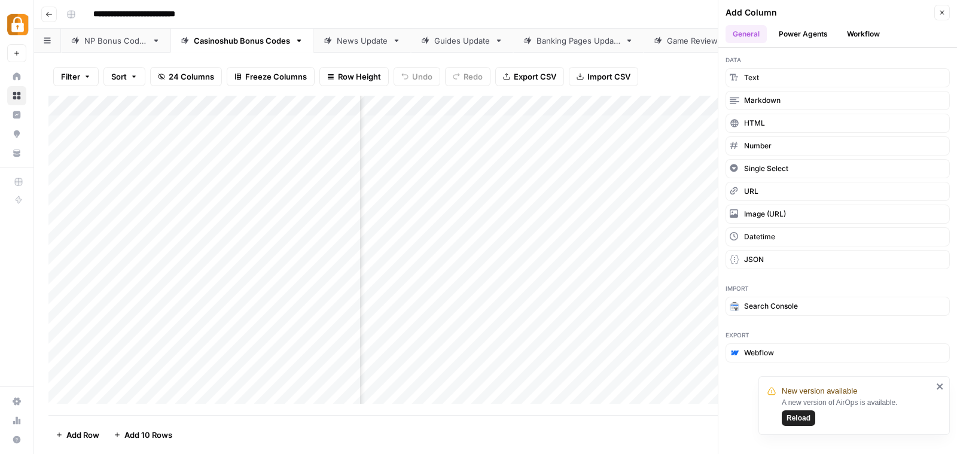
click at [866, 34] on button "Workflow" at bounding box center [862, 34] width 47 height 18
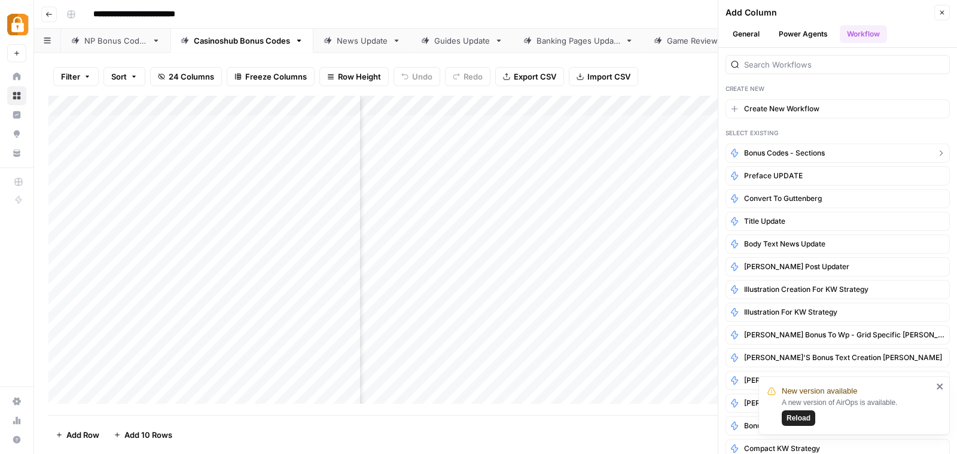
click at [823, 145] on button "Bonus Codes - sections" at bounding box center [837, 153] width 224 height 19
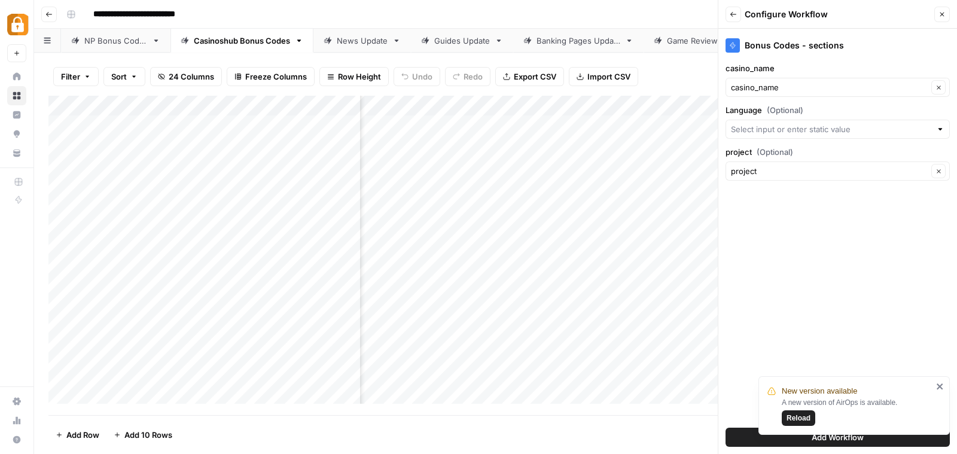
click at [938, 384] on icon "close" at bounding box center [939, 386] width 6 height 6
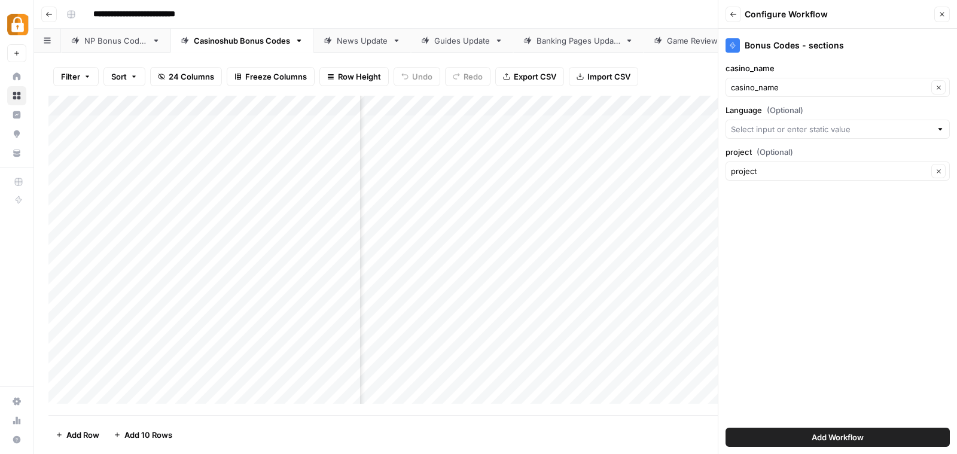
click at [882, 432] on button "Add Workflow" at bounding box center [837, 437] width 224 height 19
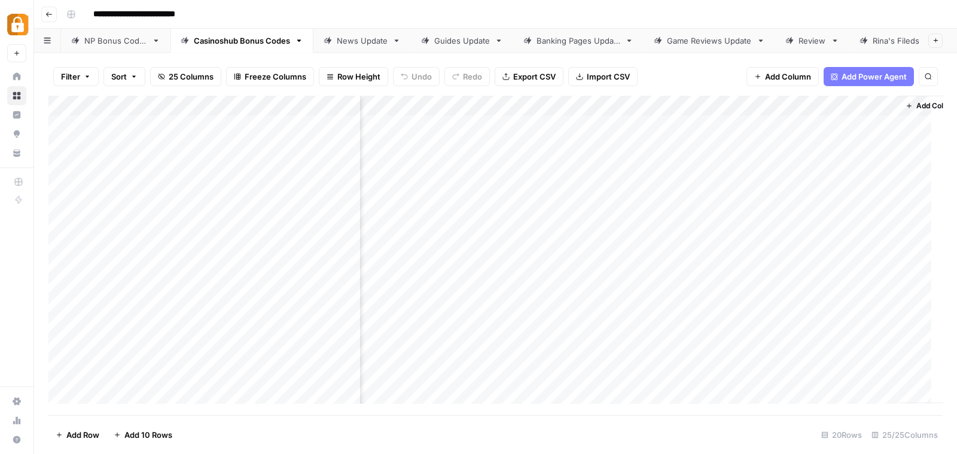
scroll to position [0, 2444]
click at [787, 245] on div "Add Column" at bounding box center [495, 255] width 894 height 319
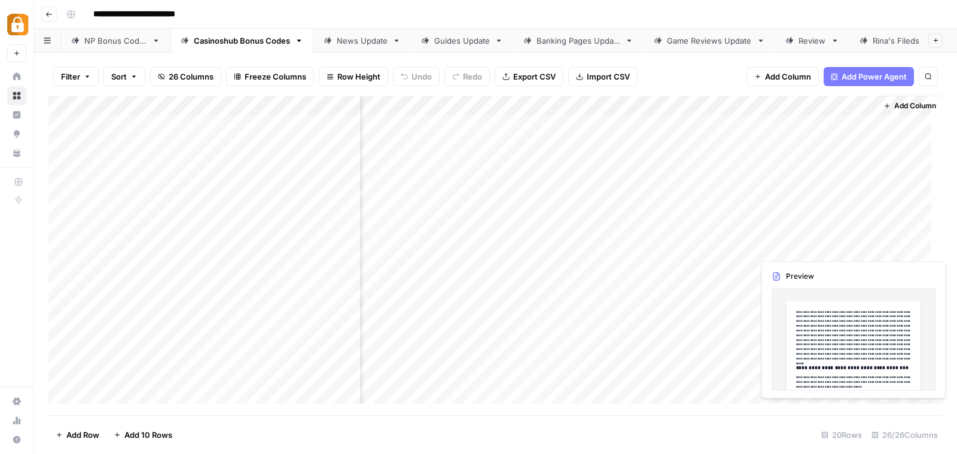
click at [817, 242] on div "Add Column" at bounding box center [495, 255] width 894 height 319
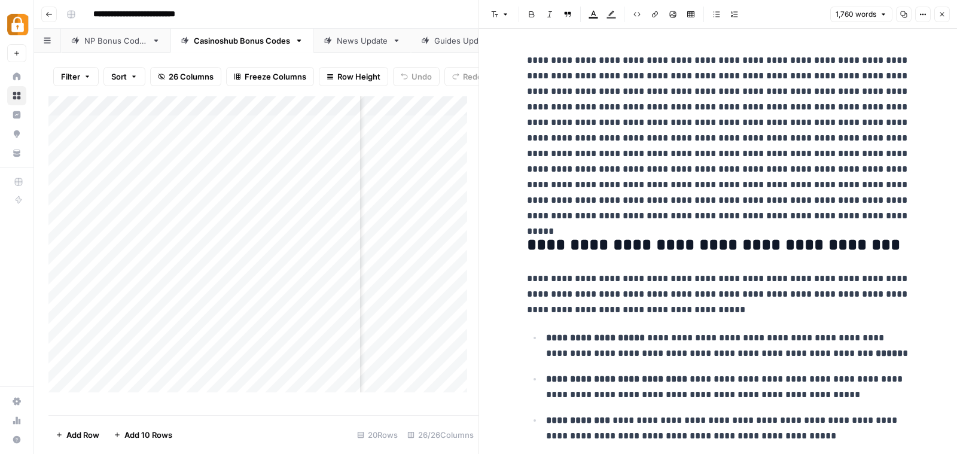
click at [730, 330] on p "**********" at bounding box center [728, 345] width 364 height 31
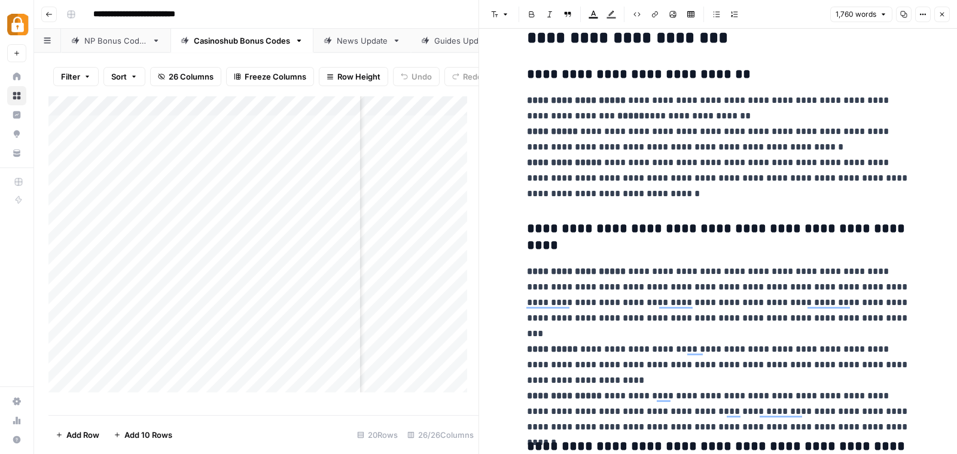
scroll to position [1143, 0]
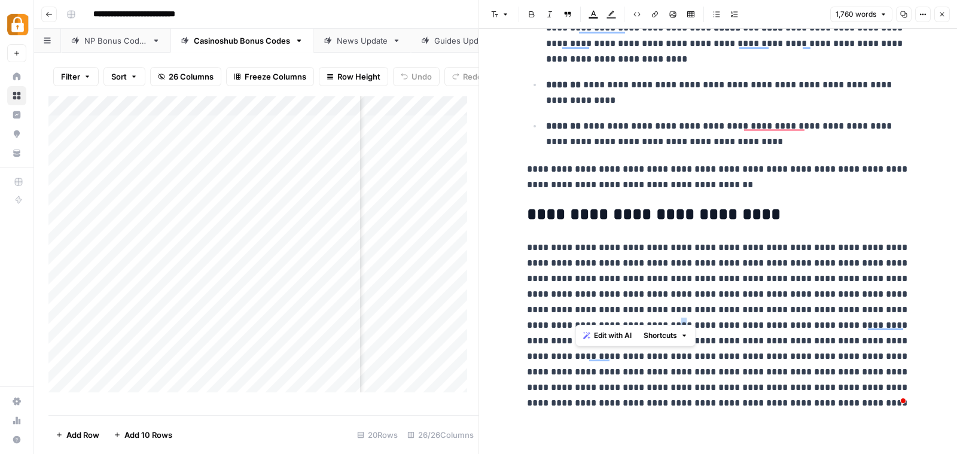
drag, startPoint x: 583, startPoint y: 316, endPoint x: 575, endPoint y: 315, distance: 8.4
click at [575, 315] on p "**********" at bounding box center [718, 325] width 383 height 171
copy p "*"
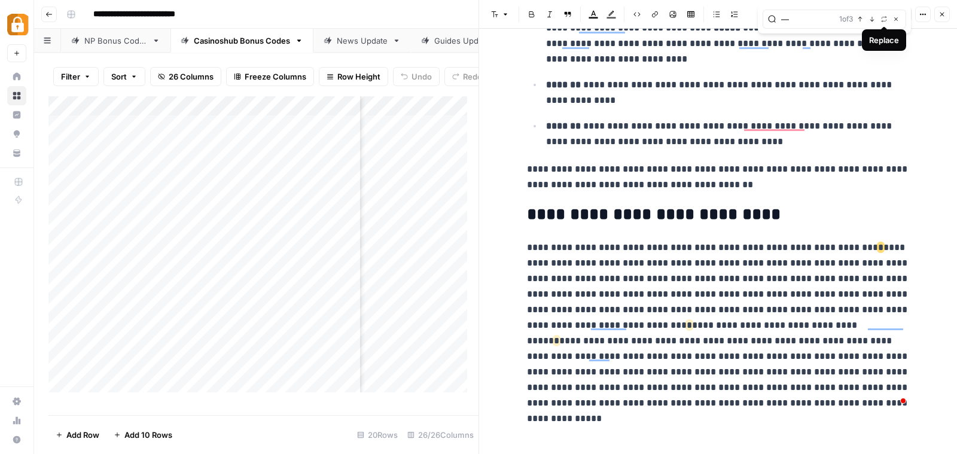
type input "—"
click at [884, 21] on icon "button" at bounding box center [883, 18] width 5 height 5
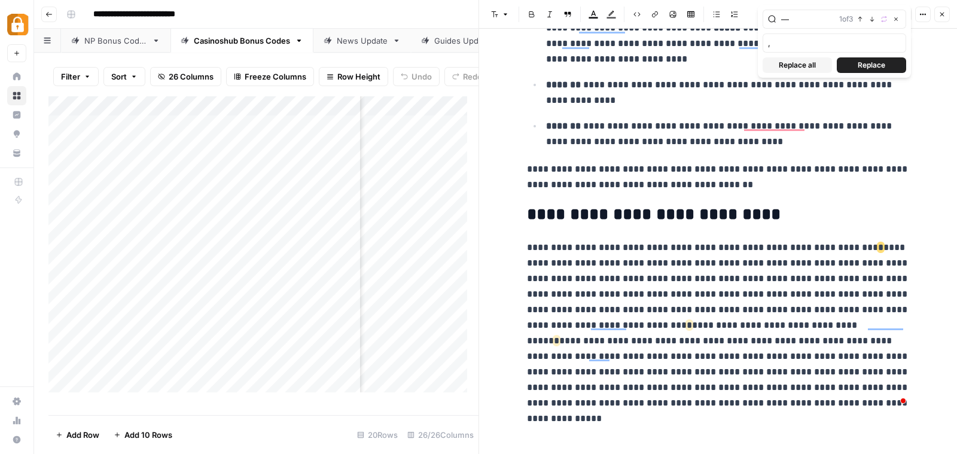
type input ","
click at [786, 60] on span "Replace all" at bounding box center [797, 65] width 37 height 11
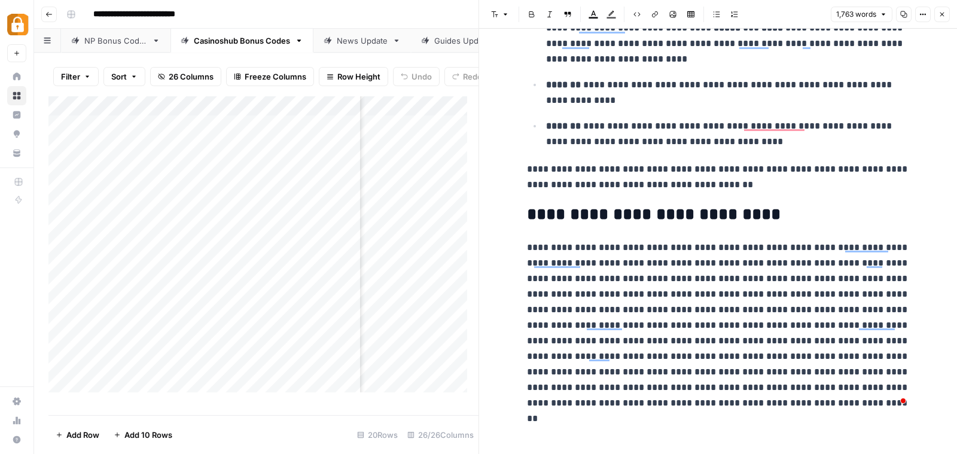
click at [838, 254] on p "**********" at bounding box center [718, 325] width 383 height 171
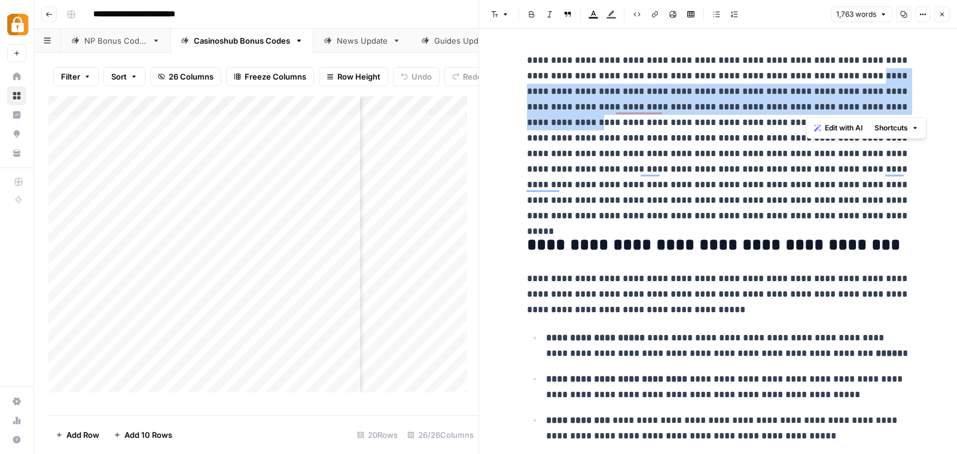
drag, startPoint x: 806, startPoint y: 75, endPoint x: 839, endPoint y: 107, distance: 46.5
click at [839, 107] on p "**********" at bounding box center [718, 138] width 383 height 171
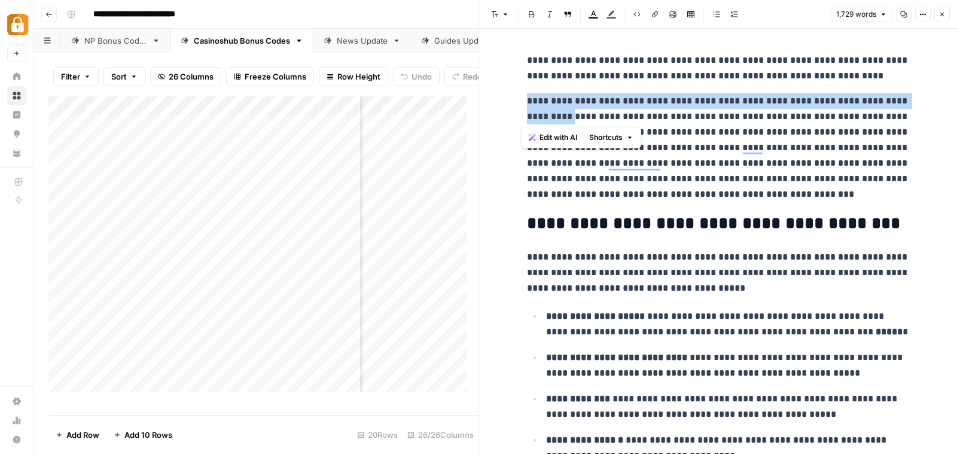
drag, startPoint x: 552, startPoint y: 115, endPoint x: 520, endPoint y: 100, distance: 36.4
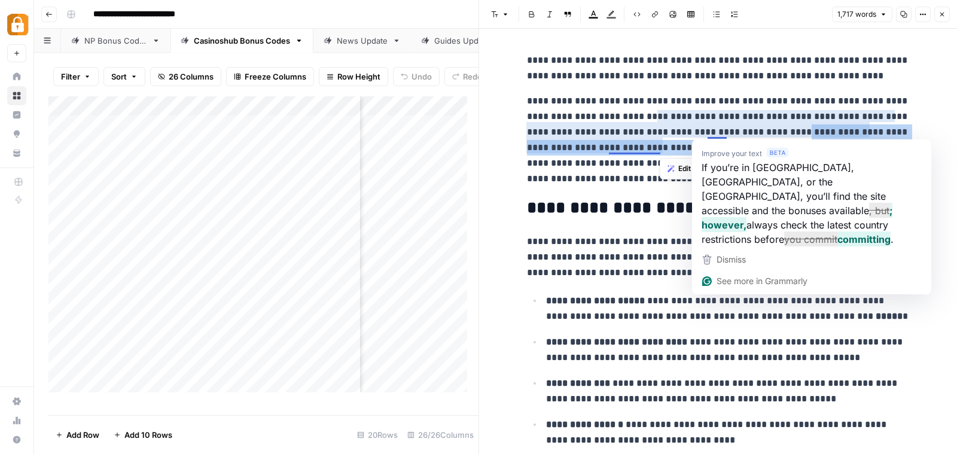
drag, startPoint x: 660, startPoint y: 145, endPoint x: 705, endPoint y: 130, distance: 47.3
click at [705, 130] on p "**********" at bounding box center [718, 139] width 383 height 93
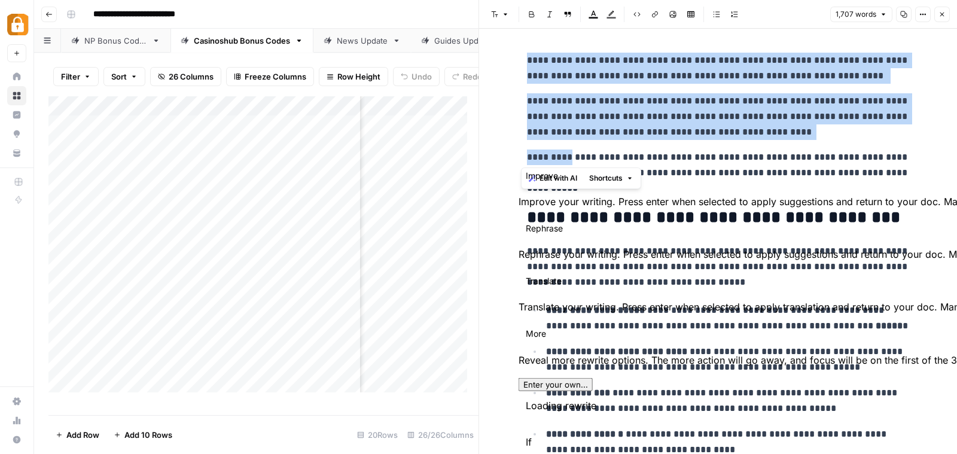
drag, startPoint x: 556, startPoint y: 158, endPoint x: 515, endPoint y: 64, distance: 102.3
click at [515, 64] on div "**********" at bounding box center [718, 241] width 478 height 425
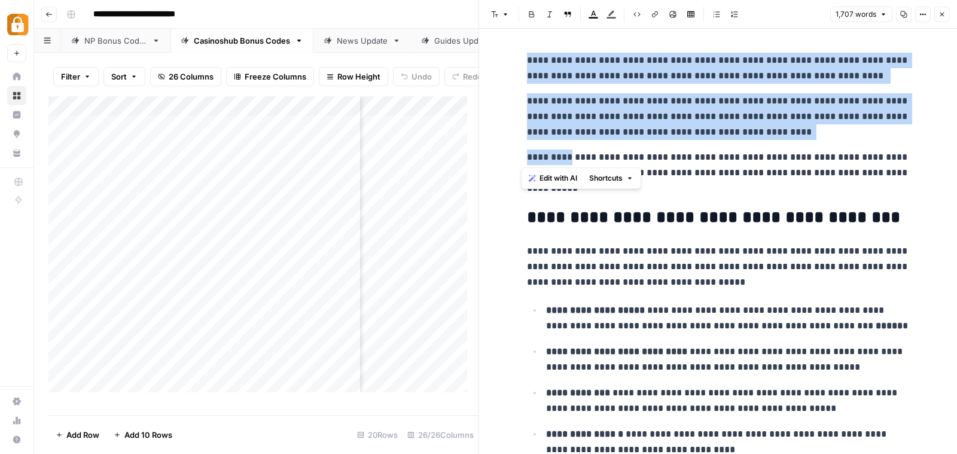
click at [834, 97] on p "**********" at bounding box center [718, 116] width 383 height 47
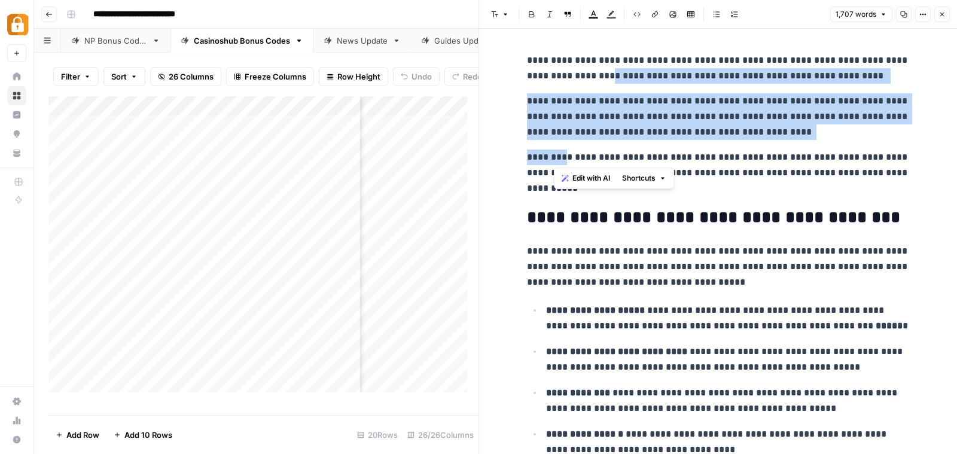
drag, startPoint x: 554, startPoint y: 158, endPoint x: 560, endPoint y: 79, distance: 79.1
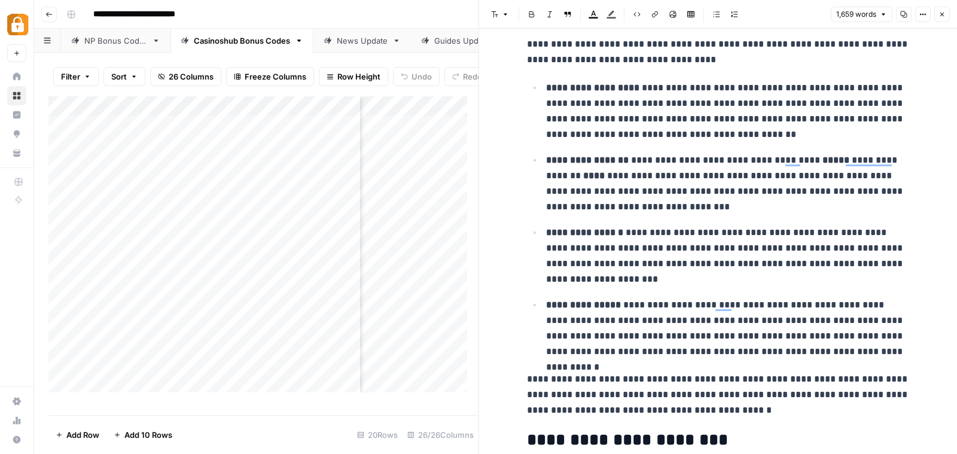
scroll to position [673, 0]
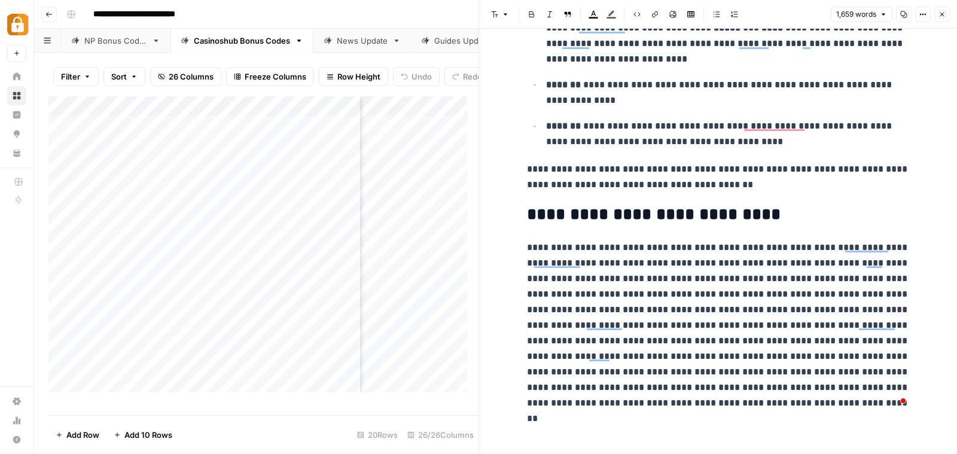
click at [695, 266] on p "**********" at bounding box center [718, 325] width 383 height 171
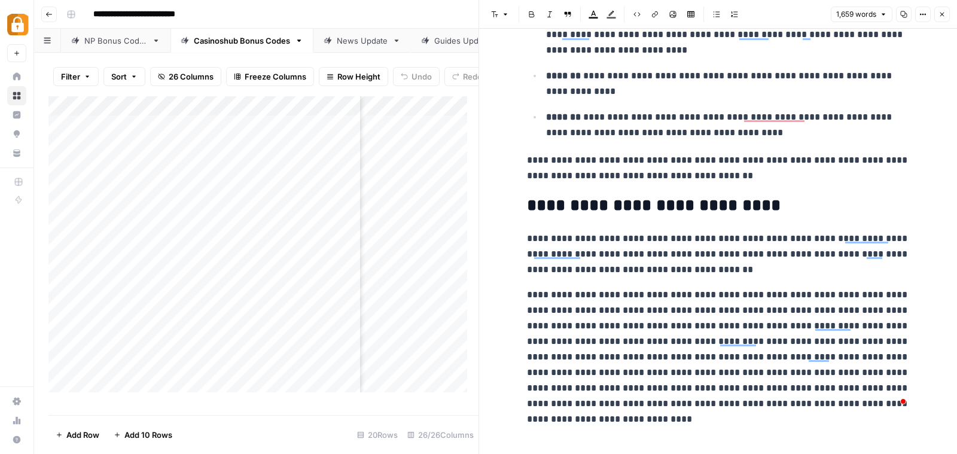
click at [551, 353] on p "**********" at bounding box center [718, 349] width 383 height 124
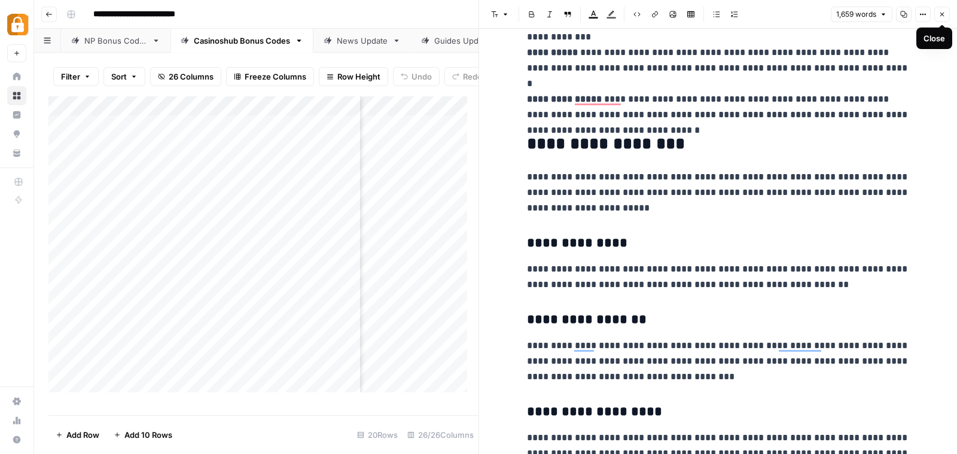
click at [942, 10] on button "Close" at bounding box center [942, 15] width 16 height 16
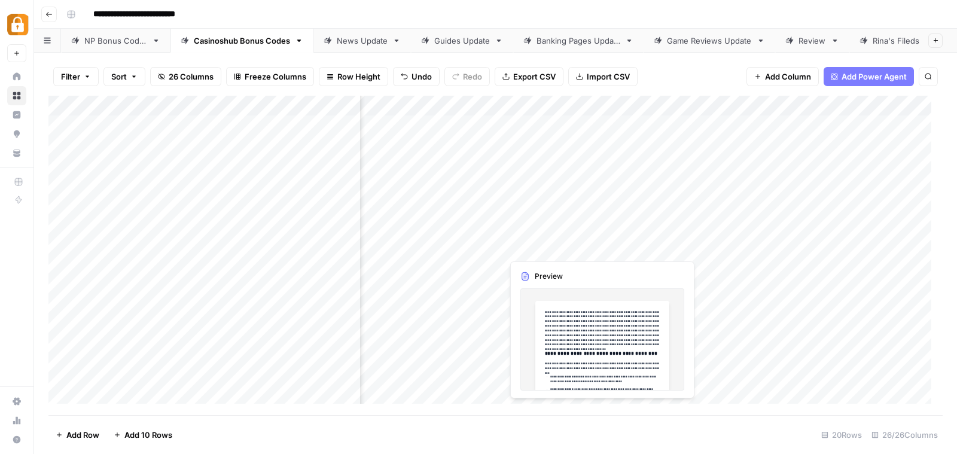
click at [574, 242] on div "Add Column" at bounding box center [495, 255] width 894 height 319
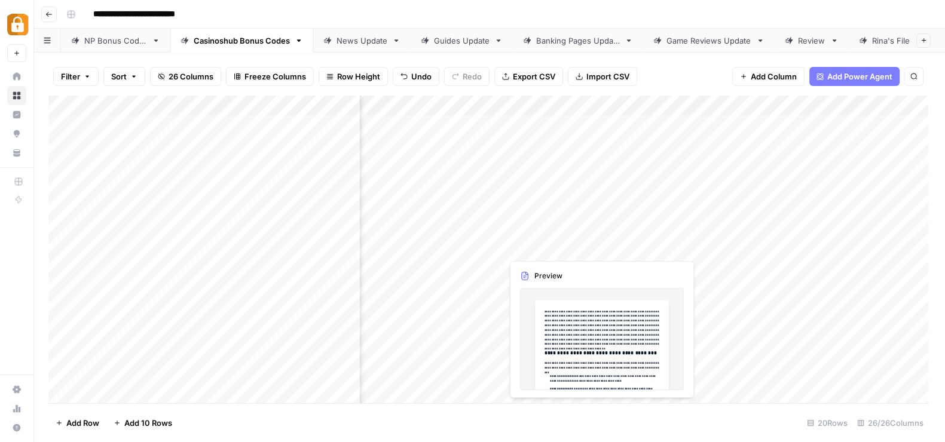
click at [574, 242] on div at bounding box center [592, 247] width 181 height 22
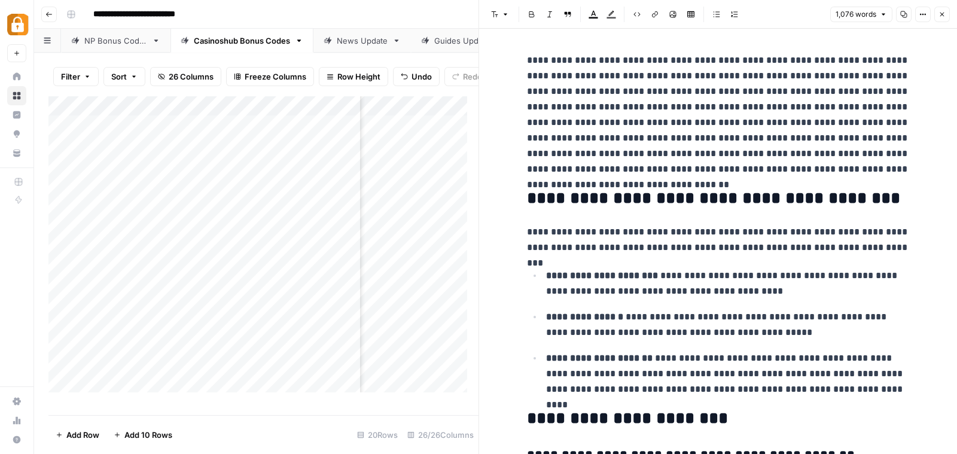
click at [941, 13] on icon "button" at bounding box center [942, 15] width 4 height 4
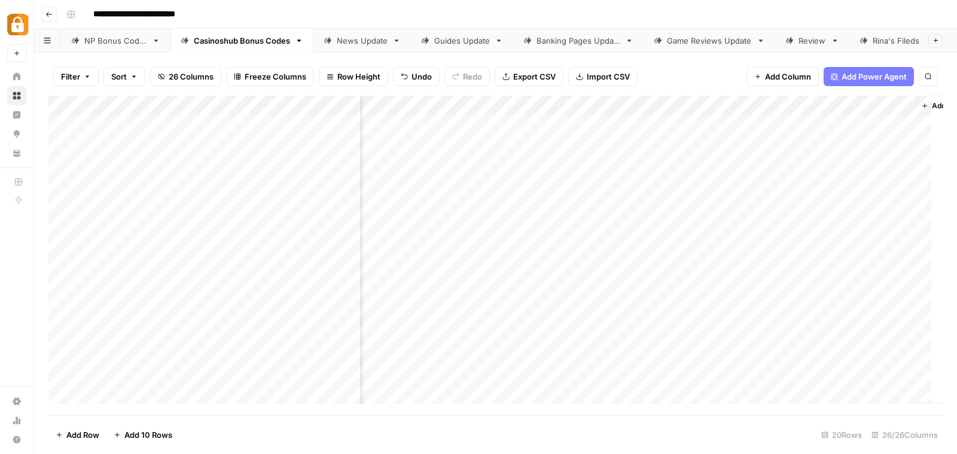
scroll to position [0, 2552]
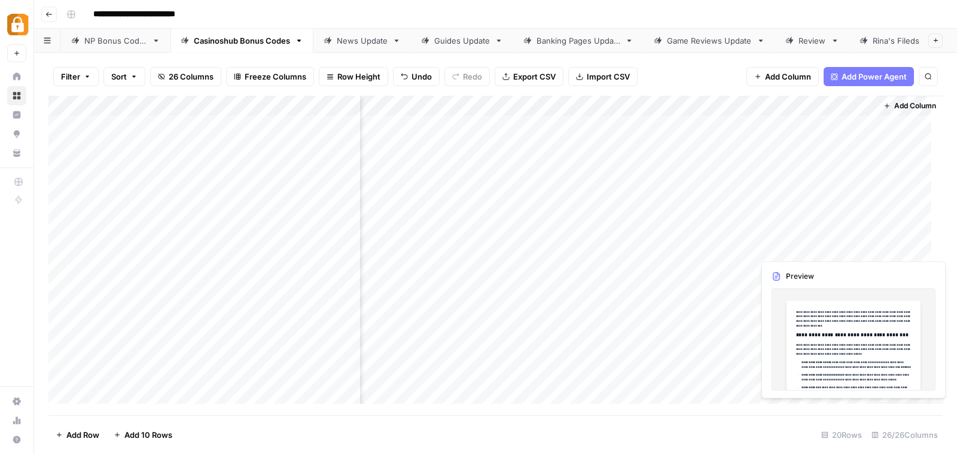
click at [808, 245] on div "Add Column" at bounding box center [495, 255] width 894 height 319
click at [799, 249] on div "Add Column" at bounding box center [495, 255] width 894 height 319
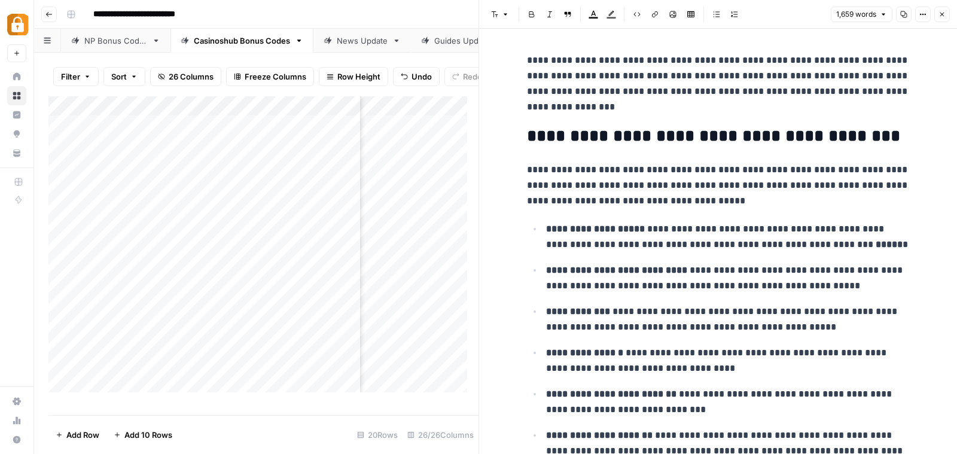
click at [903, 10] on button "Copy" at bounding box center [904, 15] width 16 height 16
click at [942, 13] on icon "button" at bounding box center [941, 14] width 7 height 7
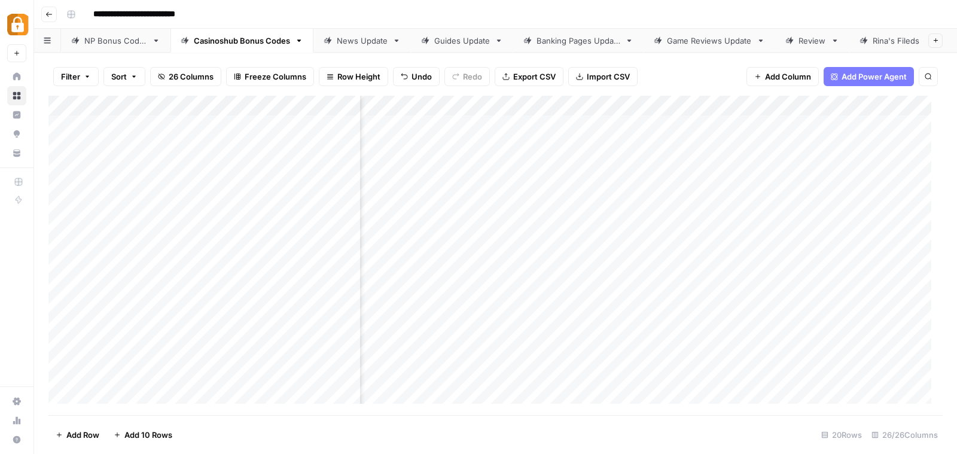
scroll to position [0, 449]
click at [610, 240] on div "Add Column" at bounding box center [495, 255] width 894 height 319
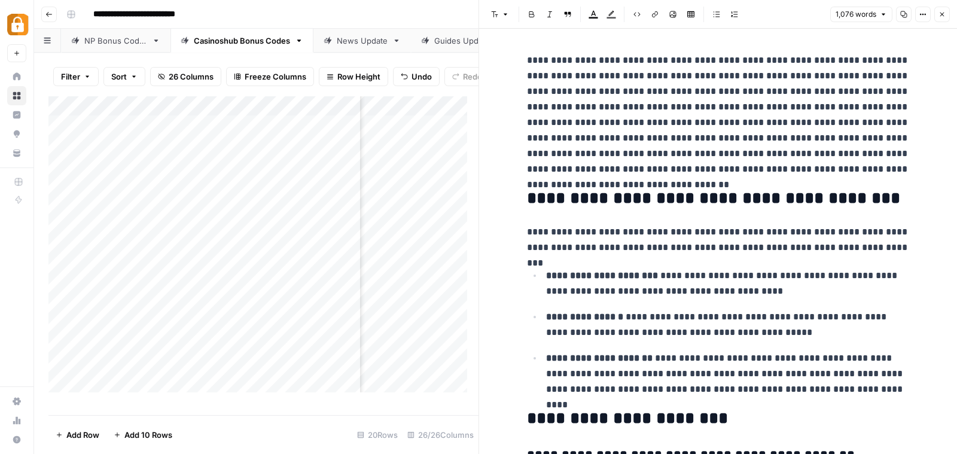
click at [791, 135] on p "**********" at bounding box center [718, 115] width 383 height 124
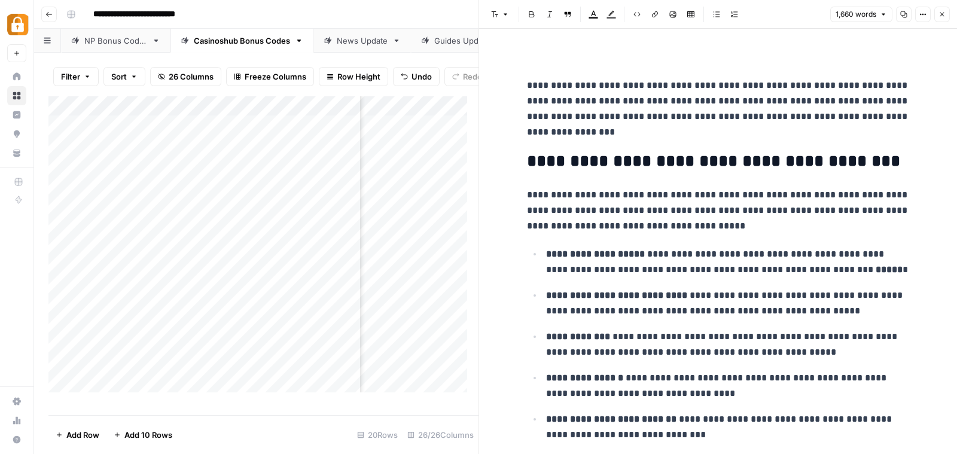
click at [527, 87] on p "**********" at bounding box center [718, 109] width 383 height 62
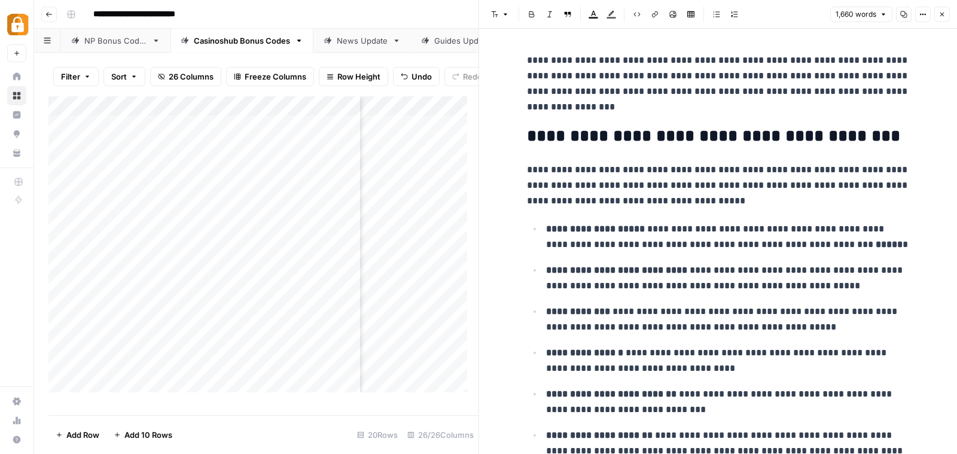
click at [943, 13] on icon "button" at bounding box center [942, 15] width 4 height 4
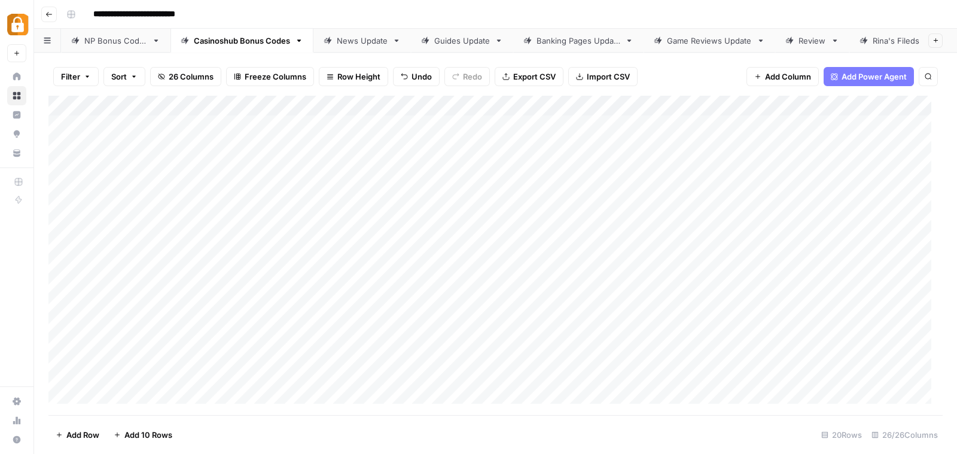
click at [425, 245] on div "Add Column" at bounding box center [495, 255] width 894 height 319
click at [883, 11] on div "**********" at bounding box center [503, 14] width 883 height 19
click at [630, 241] on div "Add Column" at bounding box center [495, 255] width 894 height 319
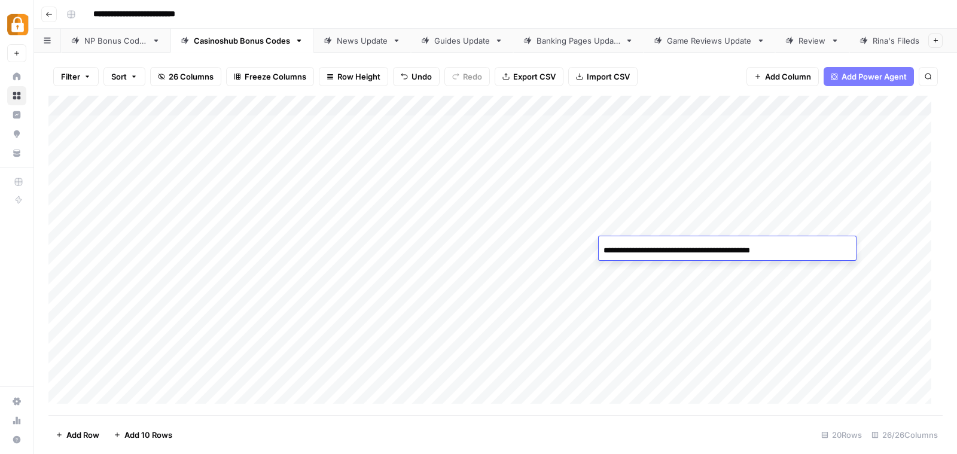
click at [839, 244] on div "**********" at bounding box center [727, 250] width 257 height 20
click at [699, 402] on div "Add Column" at bounding box center [495, 255] width 894 height 319
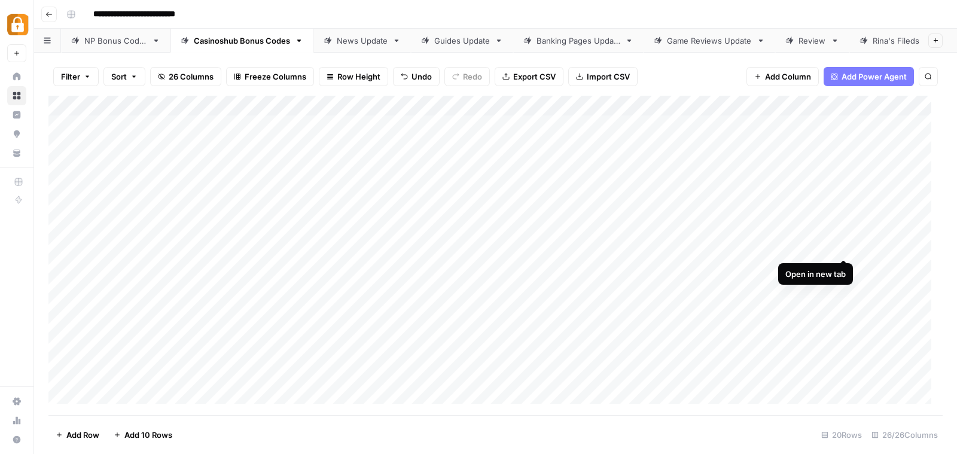
click at [843, 244] on div "Add Column" at bounding box center [495, 255] width 894 height 319
click at [154, 246] on div "Add Column" at bounding box center [495, 255] width 894 height 319
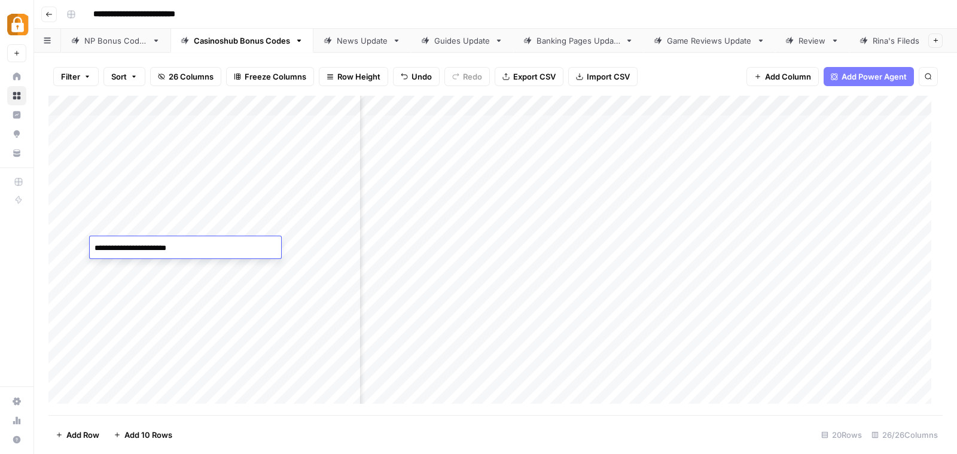
click at [93, 246] on textarea "**********" at bounding box center [185, 248] width 191 height 17
type textarea "**********"
click at [254, 190] on div "Add Column" at bounding box center [495, 255] width 894 height 319
click at [682, 144] on div "Add Column" at bounding box center [495, 255] width 894 height 319
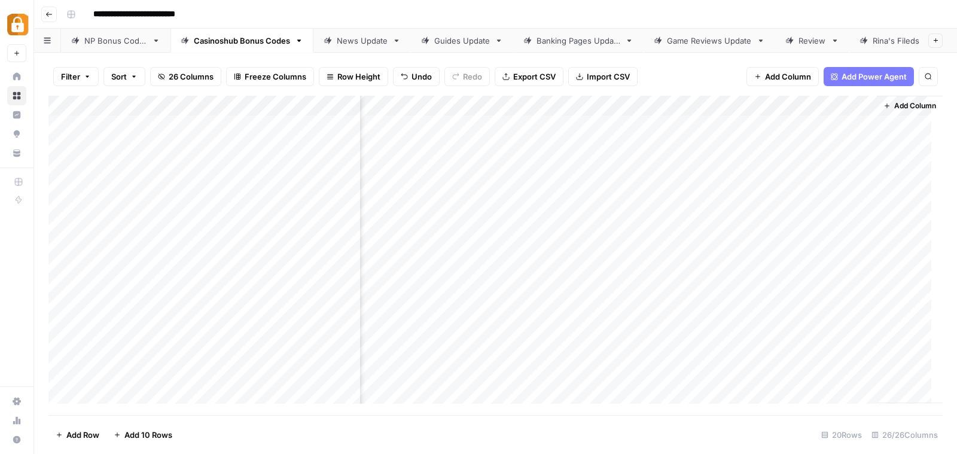
click at [894, 309] on div "Add Column" at bounding box center [910, 249] width 66 height 307
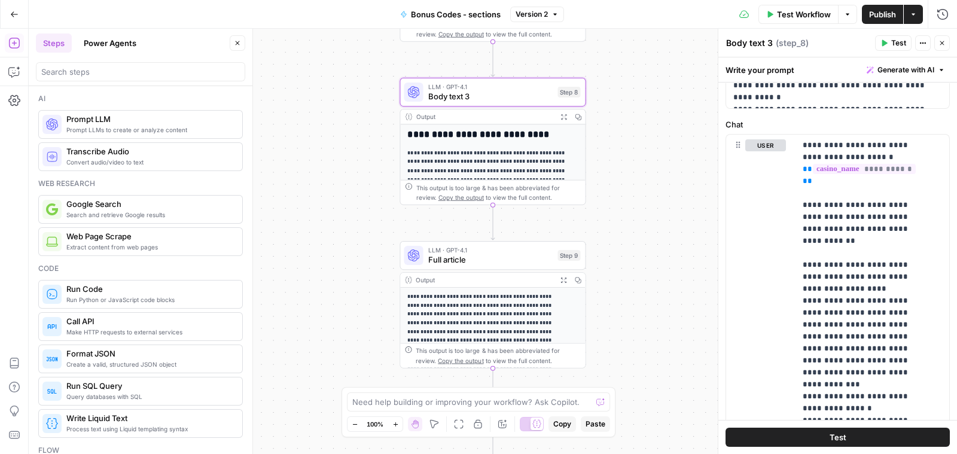
scroll to position [315, 0]
drag, startPoint x: 905, startPoint y: 245, endPoint x: 814, endPoint y: 240, distance: 91.0
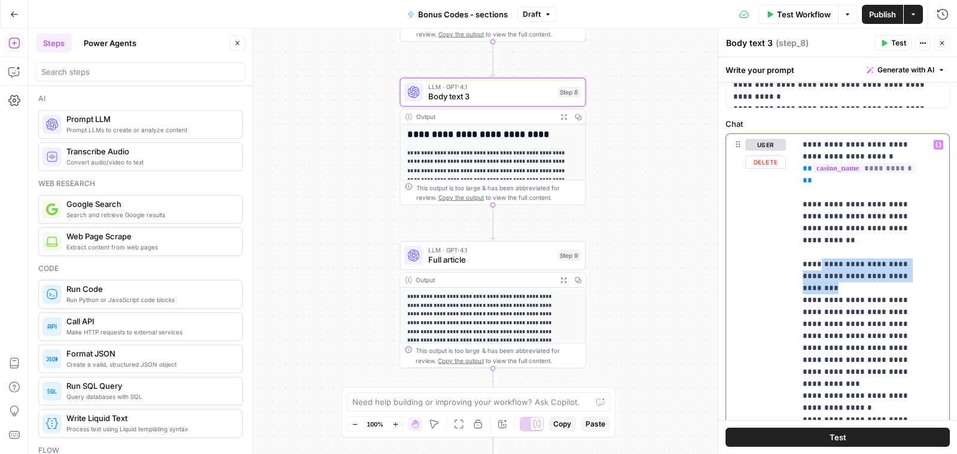
drag, startPoint x: 918, startPoint y: 246, endPoint x: 812, endPoint y: 240, distance: 106.0
copy p "**********"
click at [497, 88] on span "LLM · GPT-4.1" at bounding box center [490, 87] width 125 height 10
click at [655, 130] on div "**********" at bounding box center [493, 241] width 928 height 425
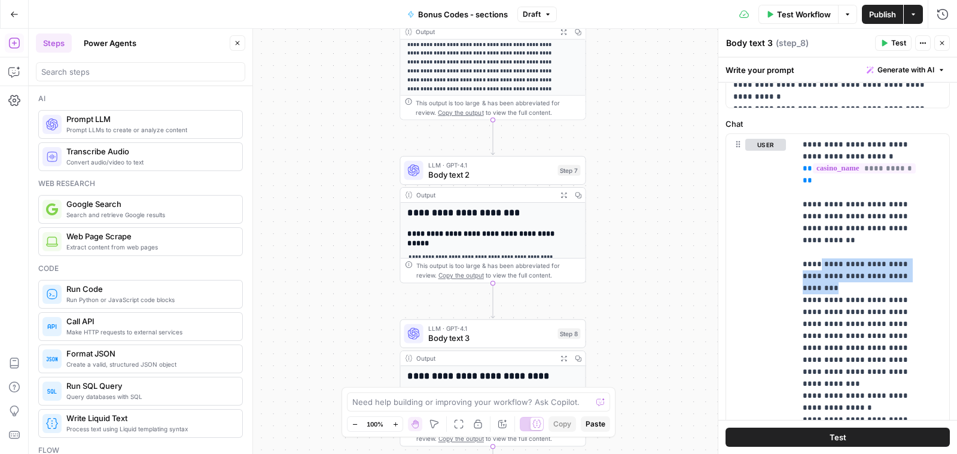
click at [488, 166] on span "LLM · GPT-4.1" at bounding box center [490, 165] width 125 height 10
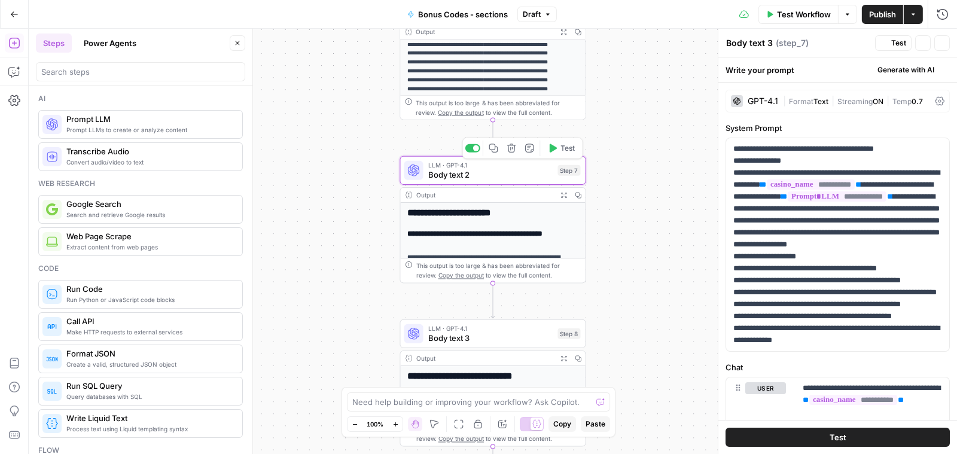
type textarea "Body text 2"
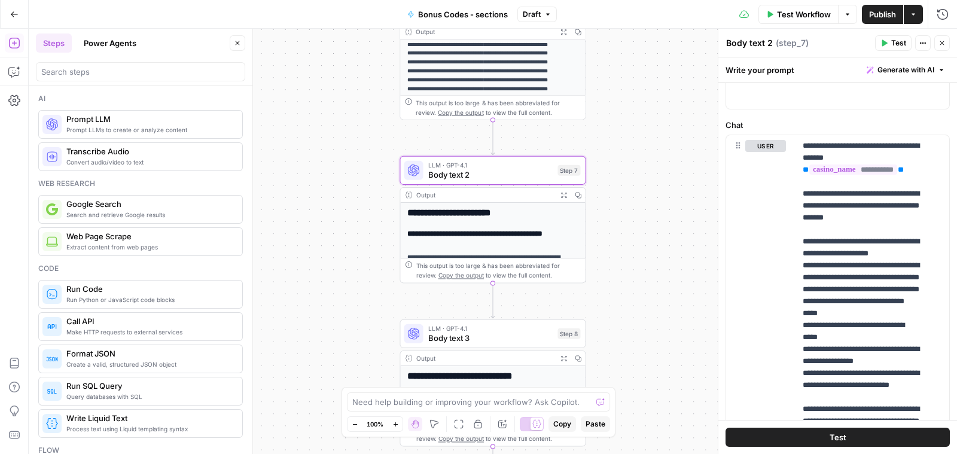
scroll to position [315, 0]
drag, startPoint x: 843, startPoint y: 260, endPoint x: 812, endPoint y: 240, distance: 36.8
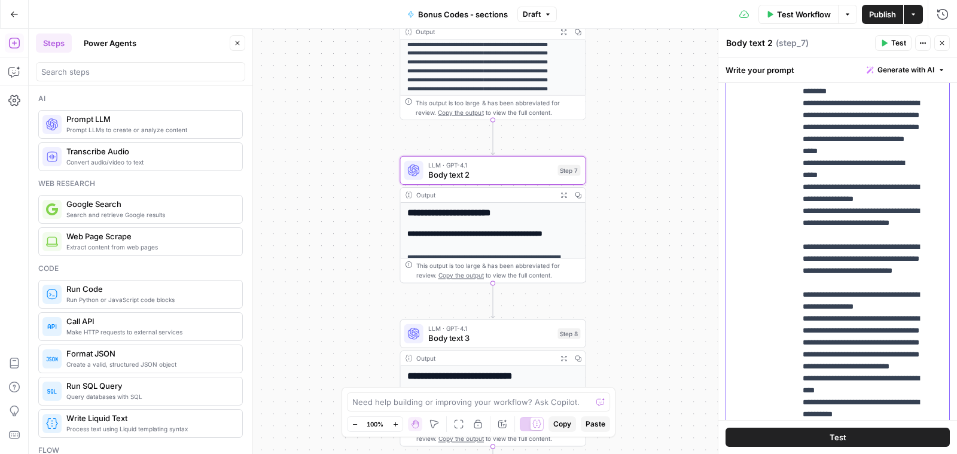
scroll to position [64, 0]
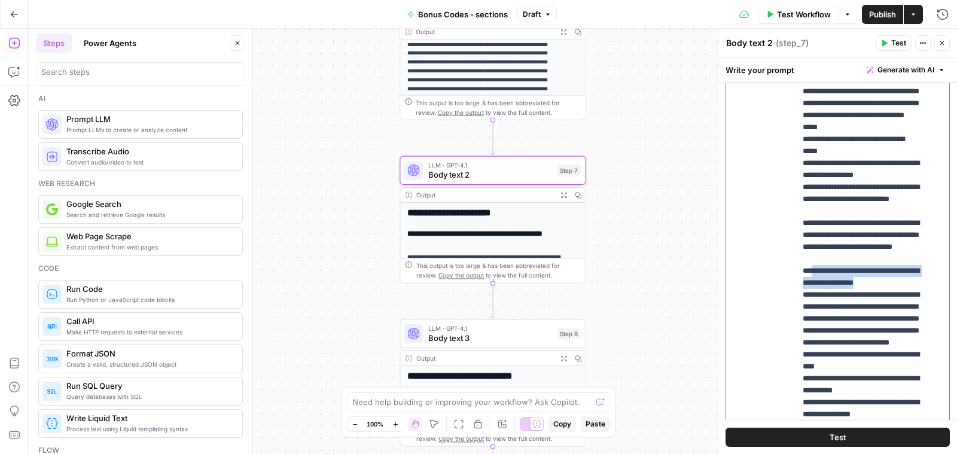
drag, startPoint x: 914, startPoint y: 315, endPoint x: 810, endPoint y: 304, distance: 104.1
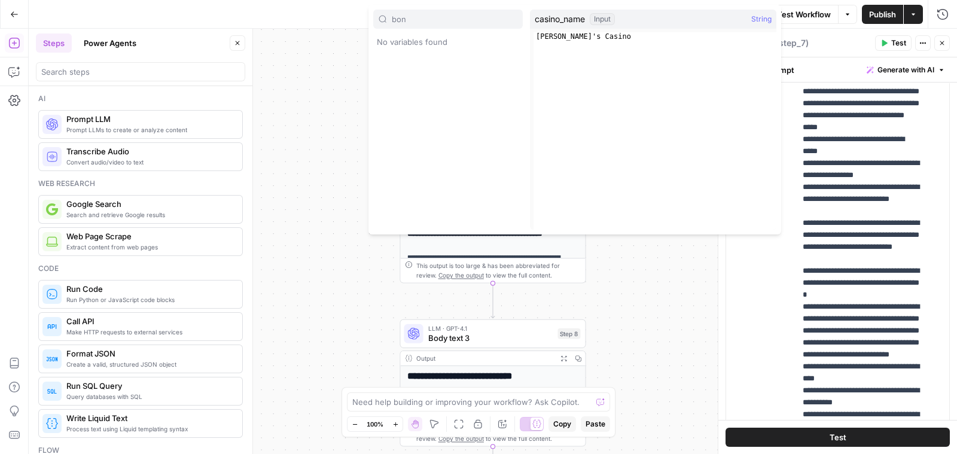
type input "bon"
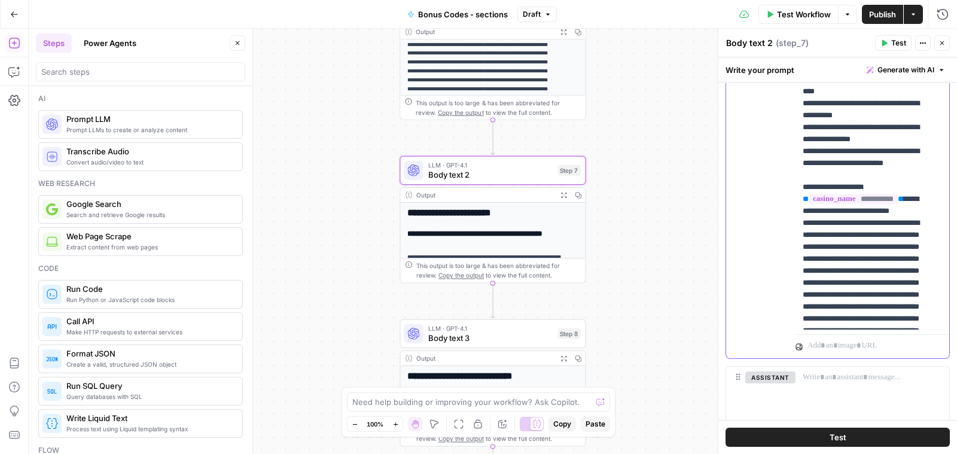
scroll to position [254, 0]
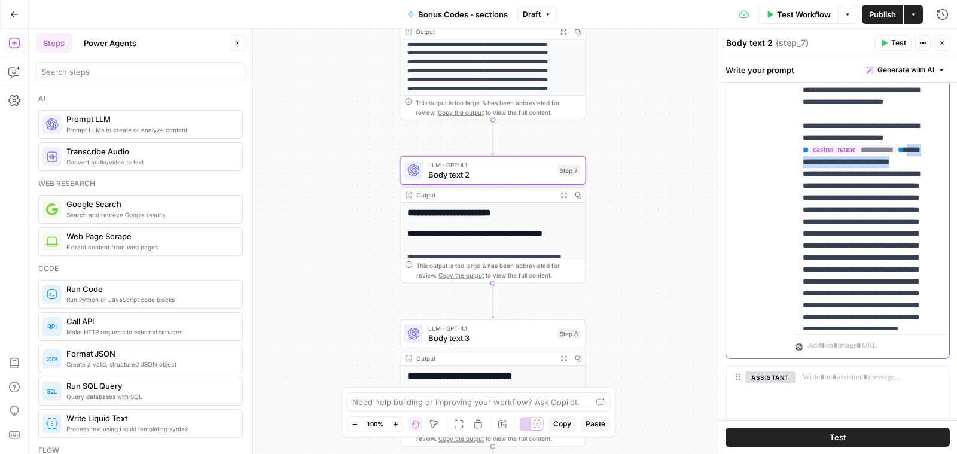
drag, startPoint x: 840, startPoint y: 270, endPoint x: 797, endPoint y: 259, distance: 44.5
click at [797, 259] on div "**********" at bounding box center [866, 86] width 142 height 487
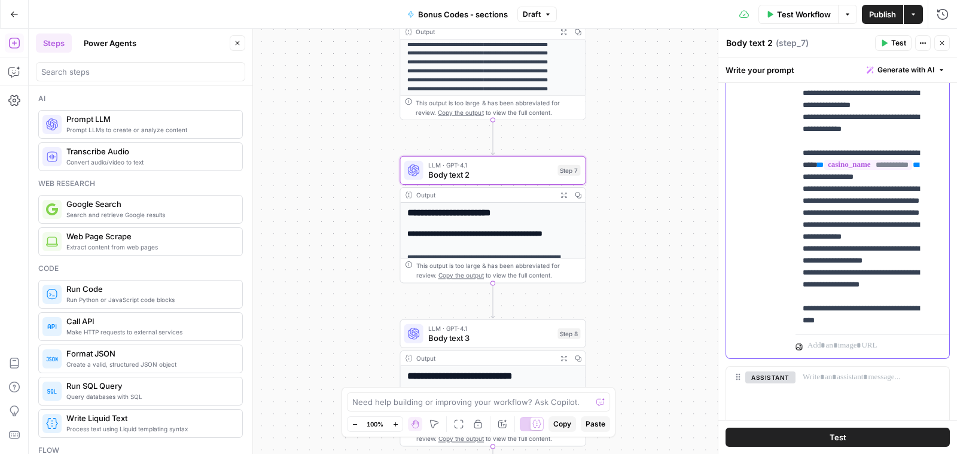
scroll to position [731, 0]
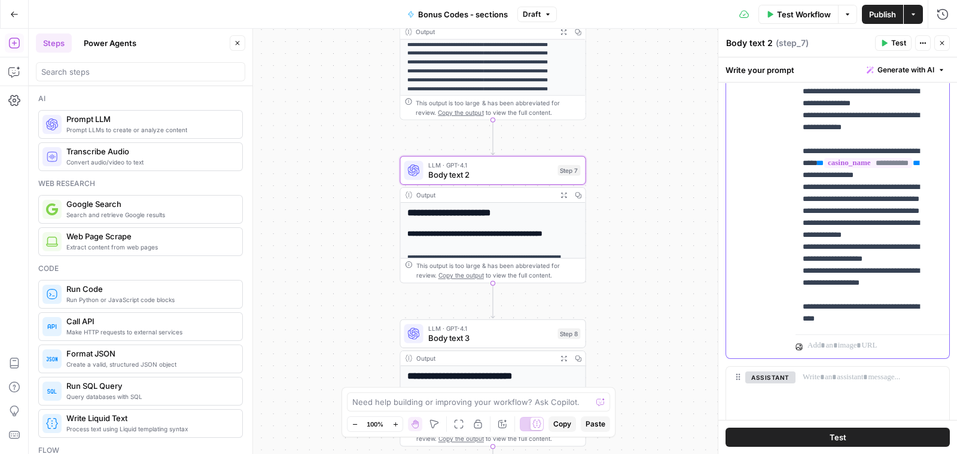
click at [874, 204] on p "**********" at bounding box center [860, 337] width 117 height 2440
drag, startPoint x: 874, startPoint y: 208, endPoint x: 817, endPoint y: 190, distance: 59.6
click at [817, 190] on p "**********" at bounding box center [860, 337] width 117 height 2440
click at [843, 191] on p "**********" at bounding box center [860, 331] width 117 height 2428
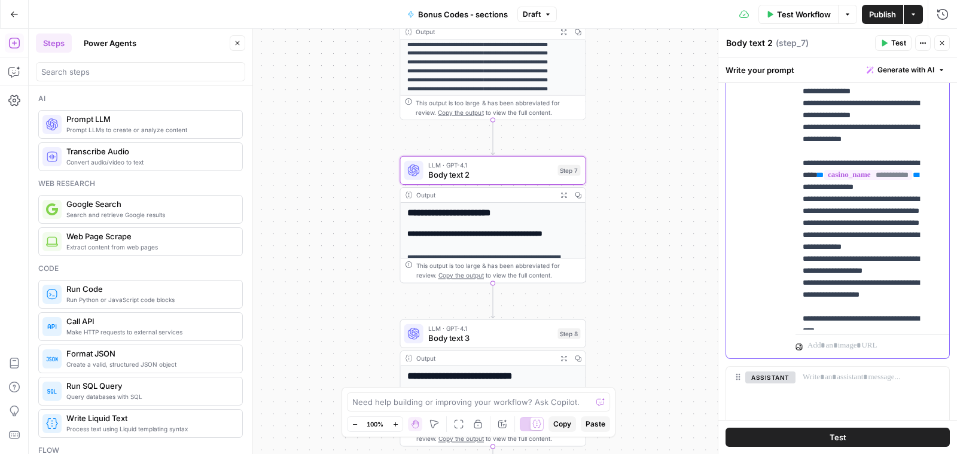
drag, startPoint x: 837, startPoint y: 255, endPoint x: 801, endPoint y: 239, distance: 39.1
click at [801, 239] on div "**********" at bounding box center [866, 86] width 142 height 487
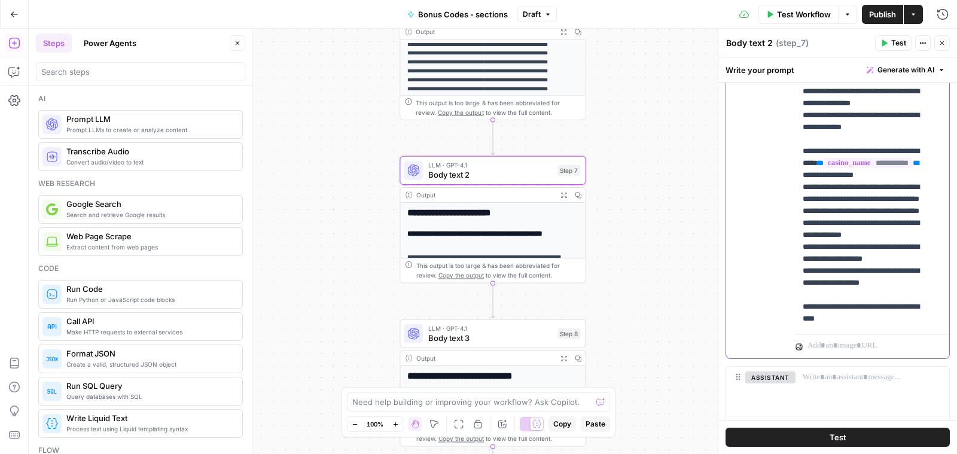
click at [906, 246] on p "**********" at bounding box center [860, 331] width 117 height 2428
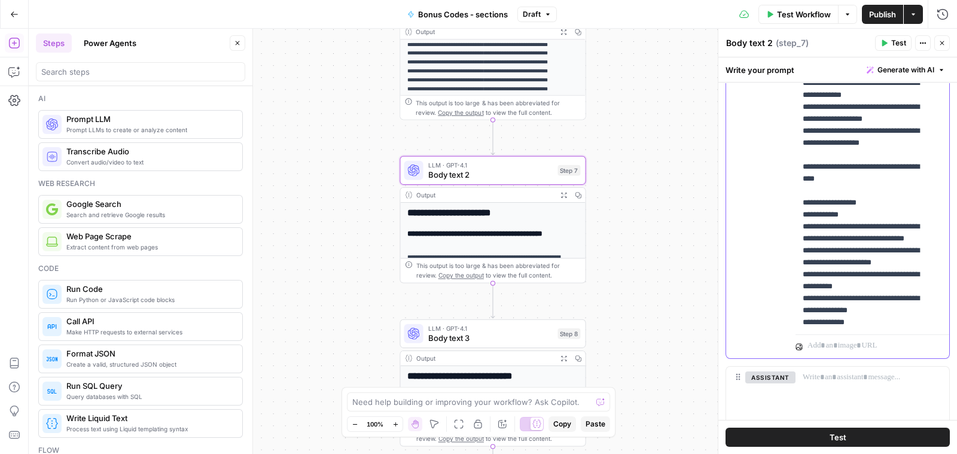
scroll to position [871, 0]
drag, startPoint x: 875, startPoint y: 207, endPoint x: 811, endPoint y: 202, distance: 64.3
click at [811, 202] on p "**********" at bounding box center [860, 190] width 117 height 2428
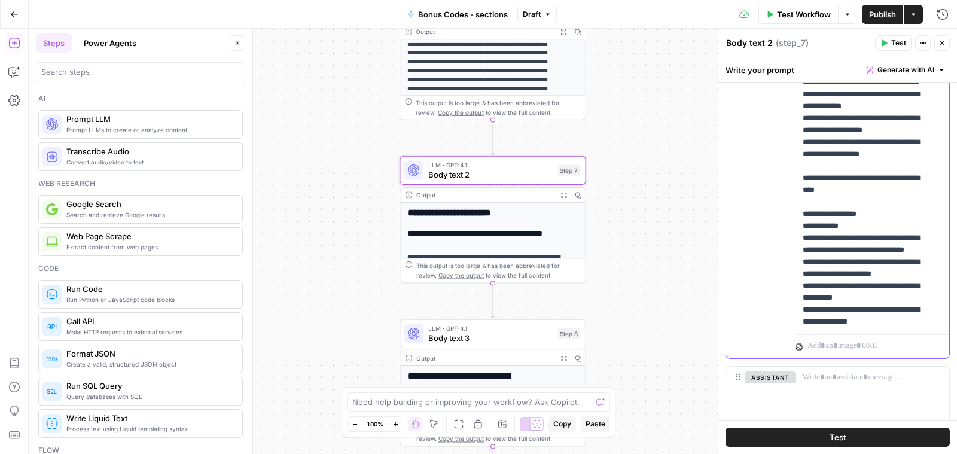
click at [839, 210] on p "**********" at bounding box center [860, 190] width 117 height 2428
click at [914, 228] on p "**********" at bounding box center [860, 196] width 117 height 2440
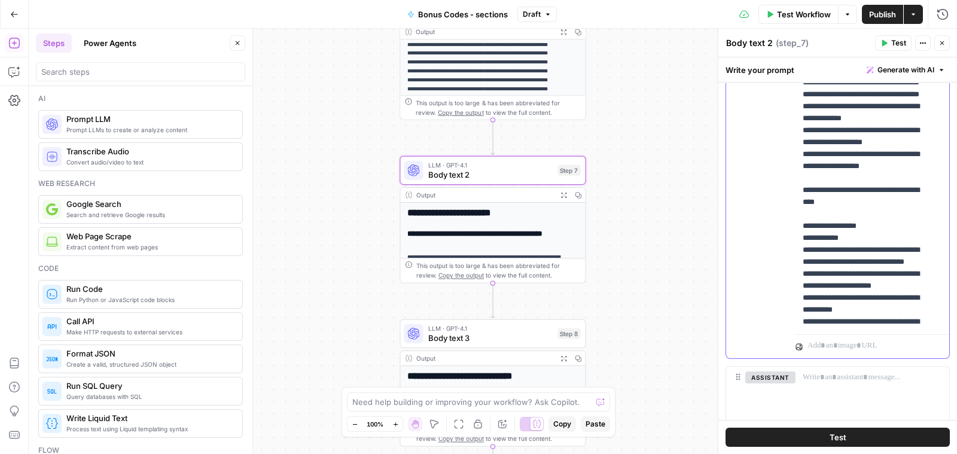
click at [915, 259] on p "**********" at bounding box center [860, 207] width 117 height 2463
click at [917, 269] on p "**********" at bounding box center [860, 207] width 117 height 2463
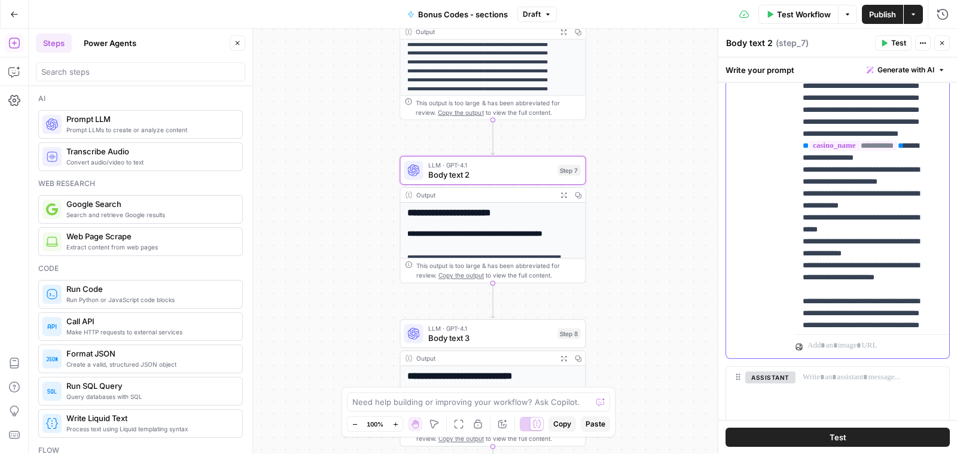
scroll to position [442, 0]
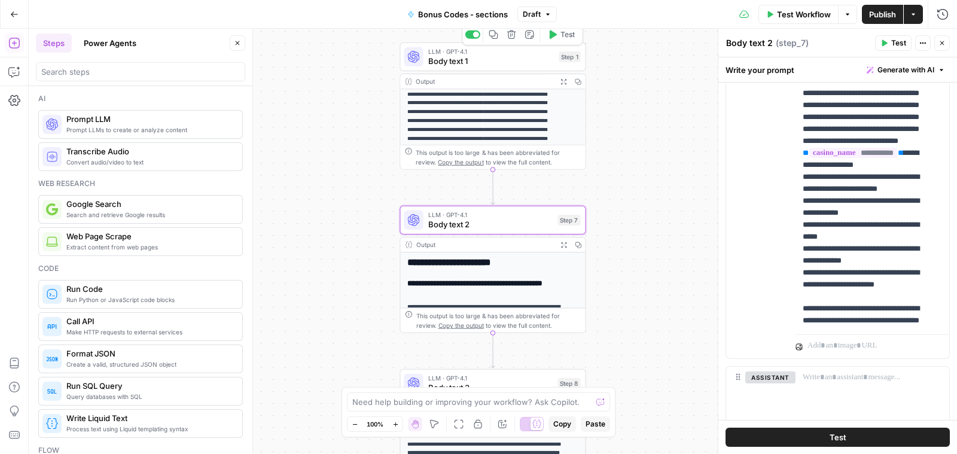
click at [456, 63] on span "Body text 1" at bounding box center [491, 61] width 126 height 12
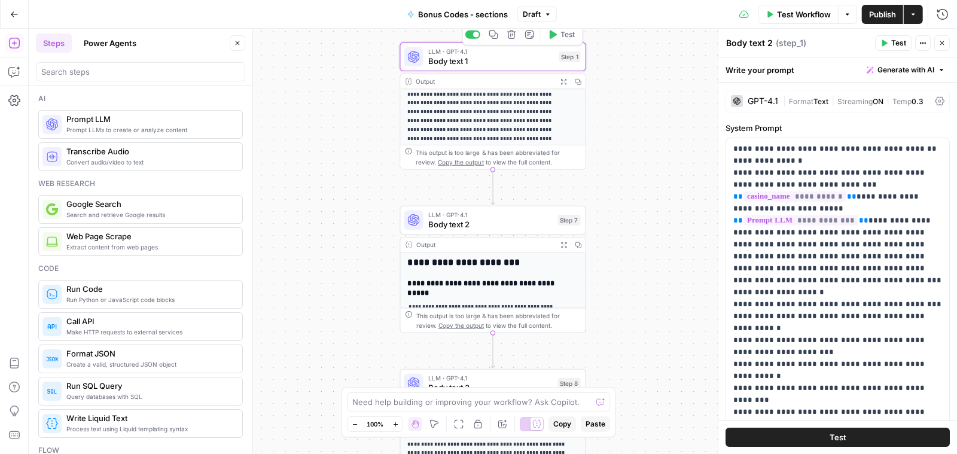
type textarea "Body text 1"
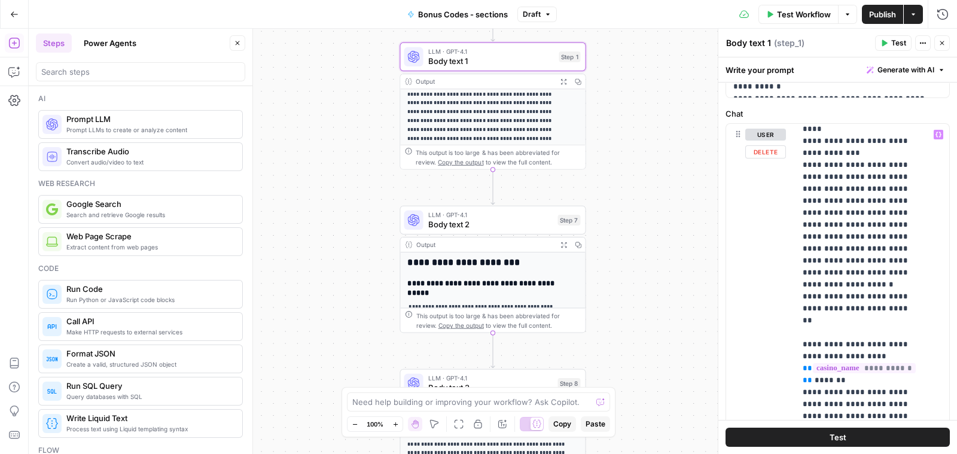
scroll to position [291, 0]
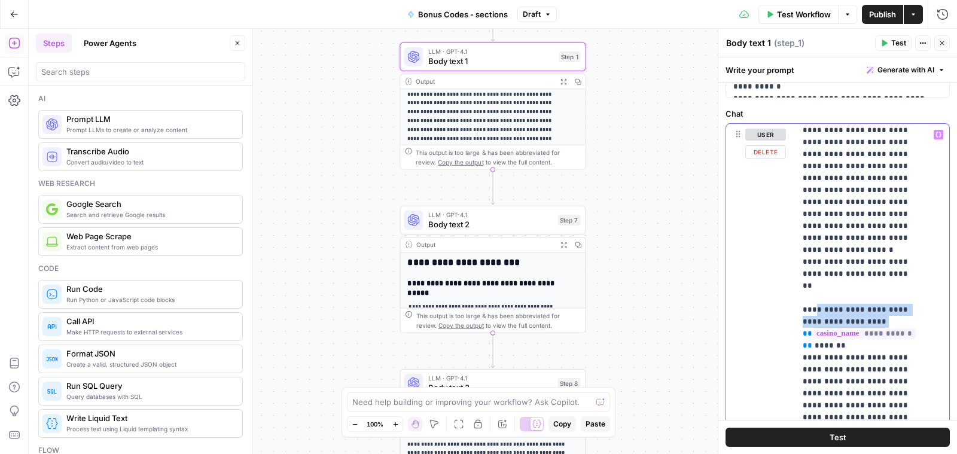
drag, startPoint x: 882, startPoint y: 270, endPoint x: 812, endPoint y: 261, distance: 70.5
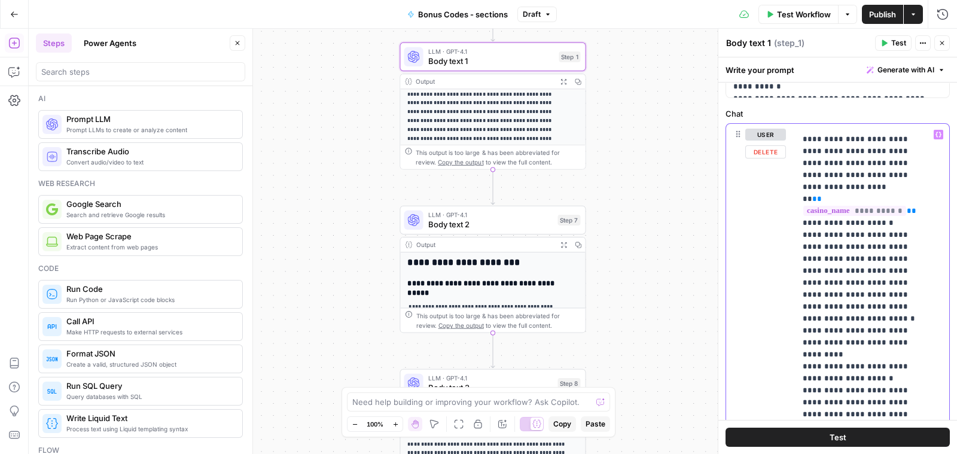
scroll to position [578, 0]
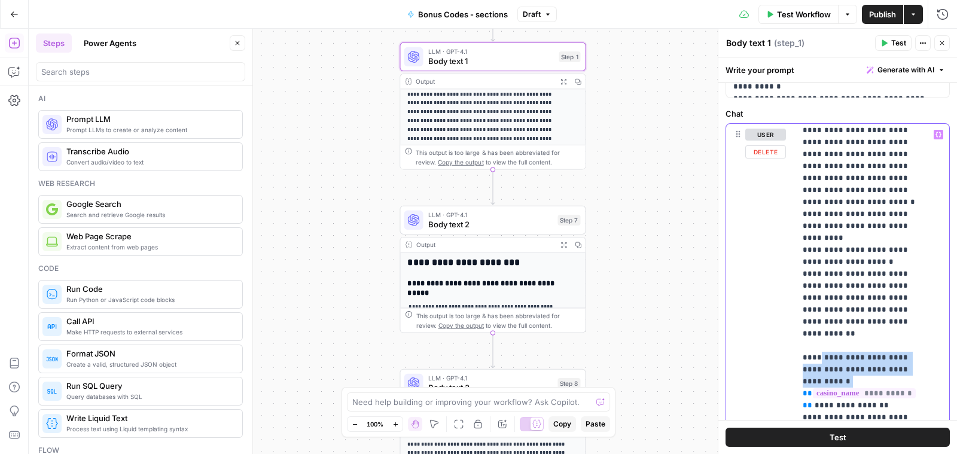
drag, startPoint x: 832, startPoint y: 308, endPoint x: 813, endPoint y: 288, distance: 27.5
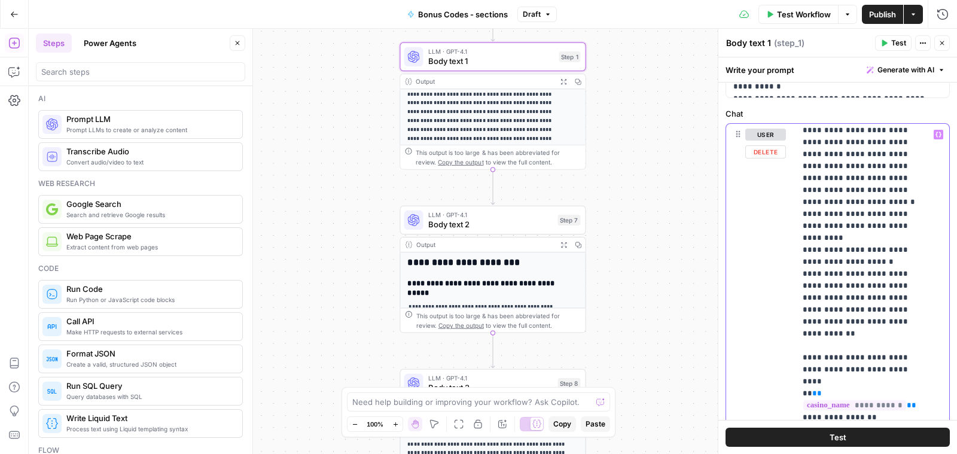
drag, startPoint x: 837, startPoint y: 315, endPoint x: 862, endPoint y: 307, distance: 26.5
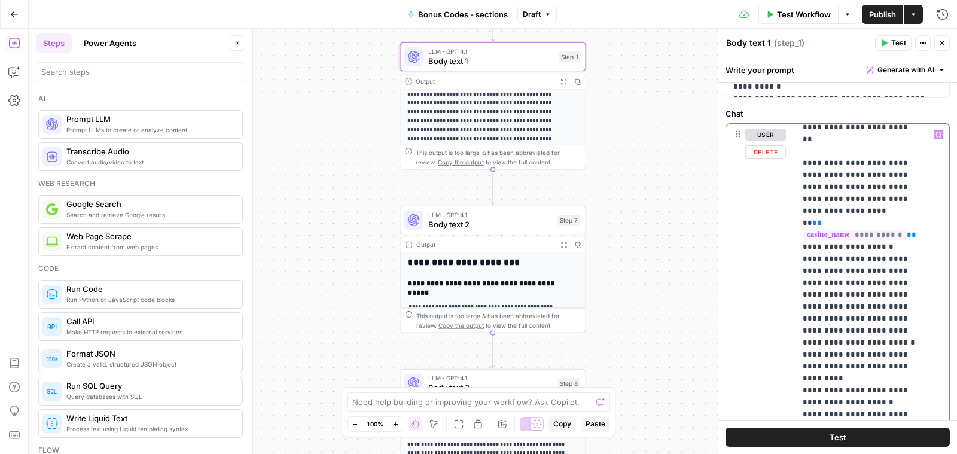
scroll to position [0, 0]
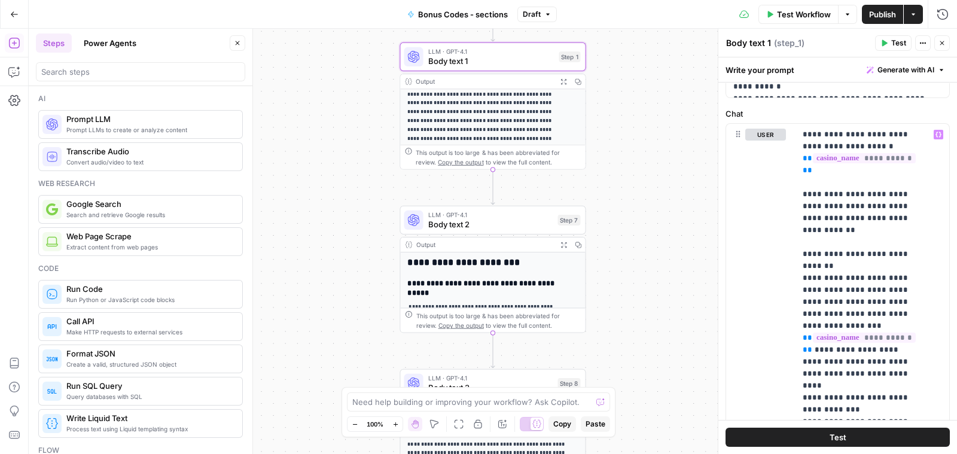
click at [884, 16] on span "Publish" at bounding box center [882, 14] width 27 height 12
click at [942, 40] on icon "button" at bounding box center [941, 42] width 7 height 7
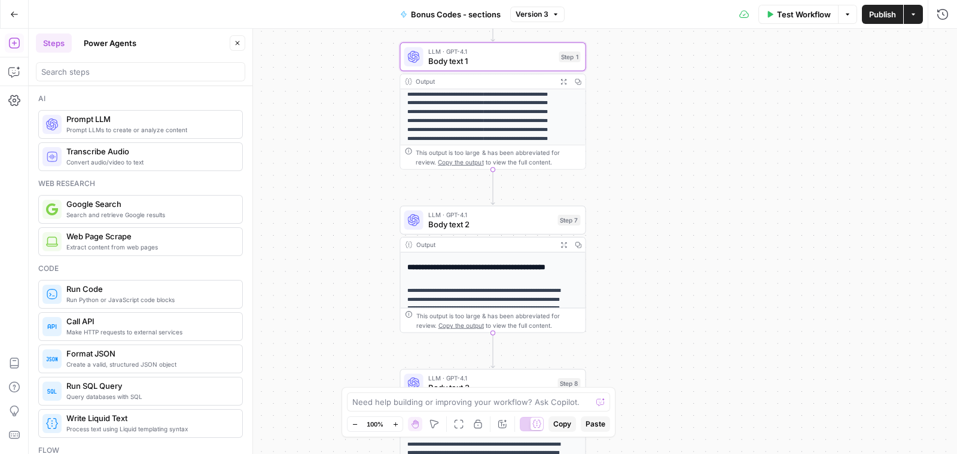
scroll to position [157, 0]
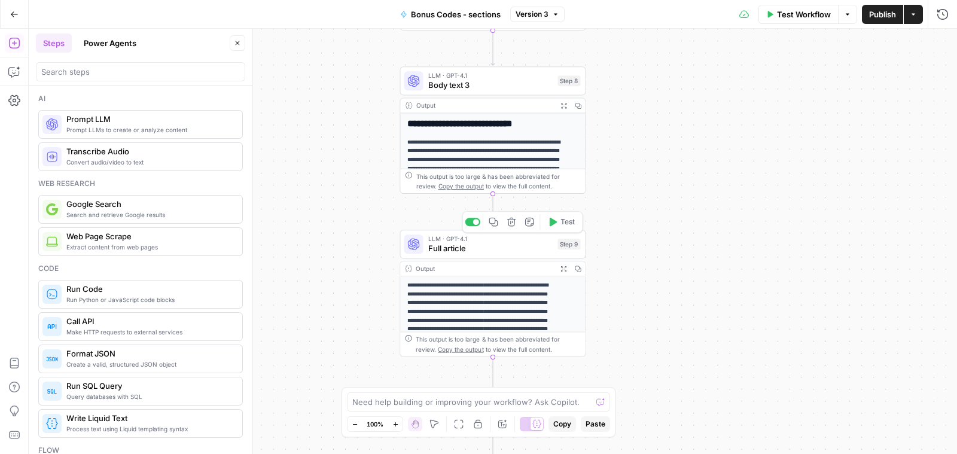
click at [477, 251] on span "Full article" at bounding box center [490, 248] width 125 height 12
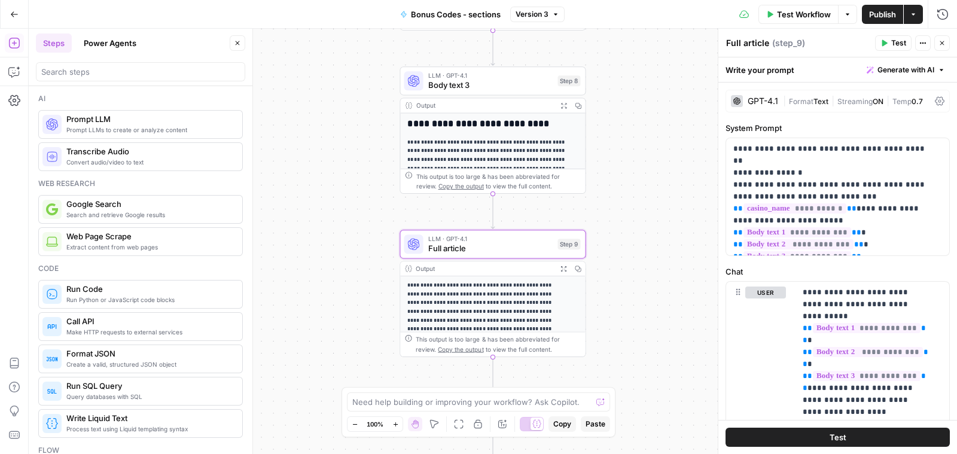
scroll to position [468, 0]
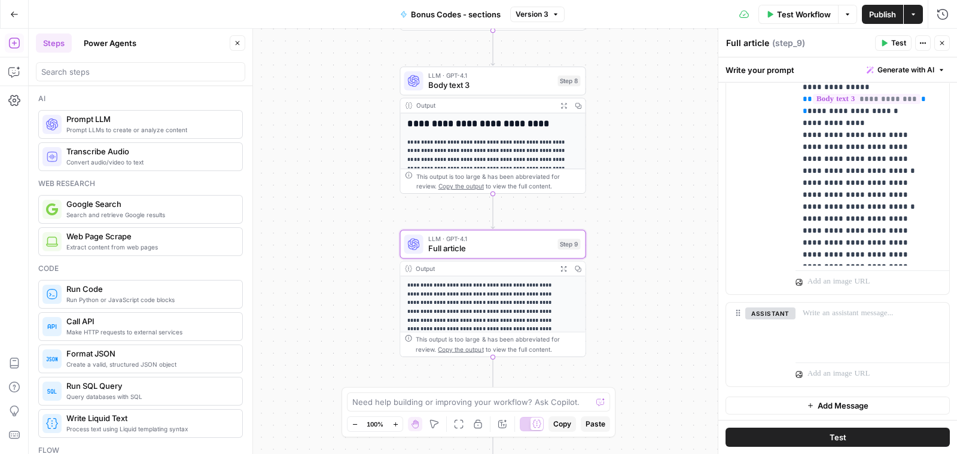
click at [474, 295] on p "**********" at bounding box center [481, 356] width 148 height 149
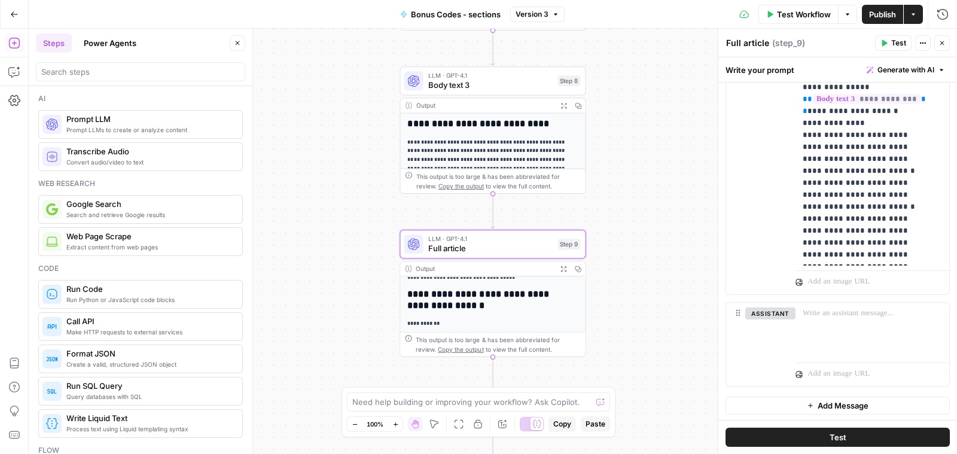
click at [504, 295] on h2 "**********" at bounding box center [481, 300] width 148 height 22
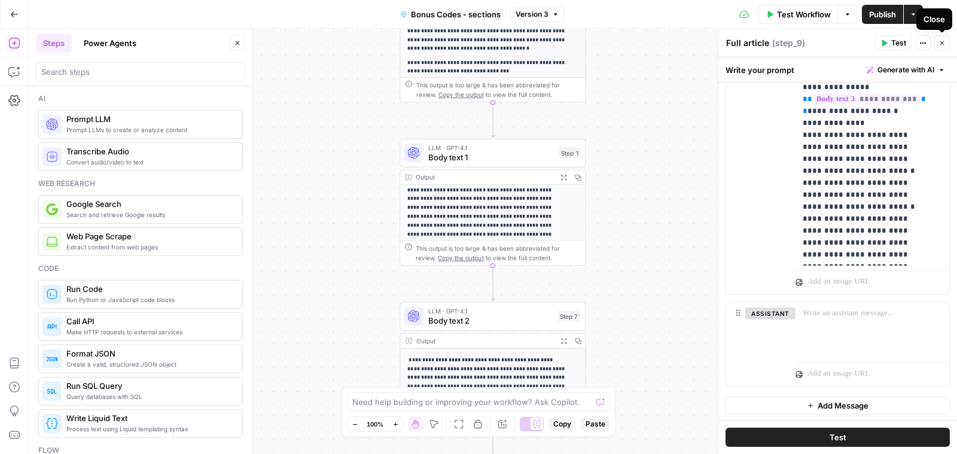
click at [939, 42] on icon "button" at bounding box center [941, 42] width 7 height 7
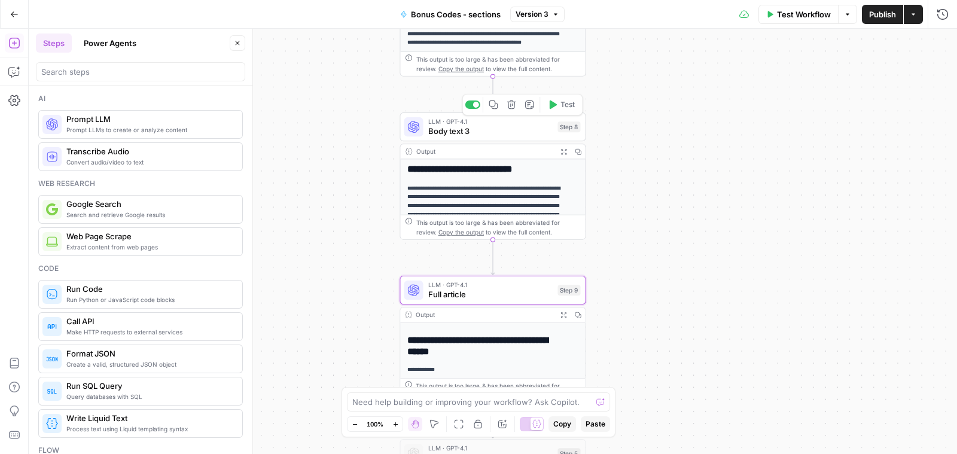
click at [496, 132] on span "Body text 3" at bounding box center [490, 131] width 125 height 12
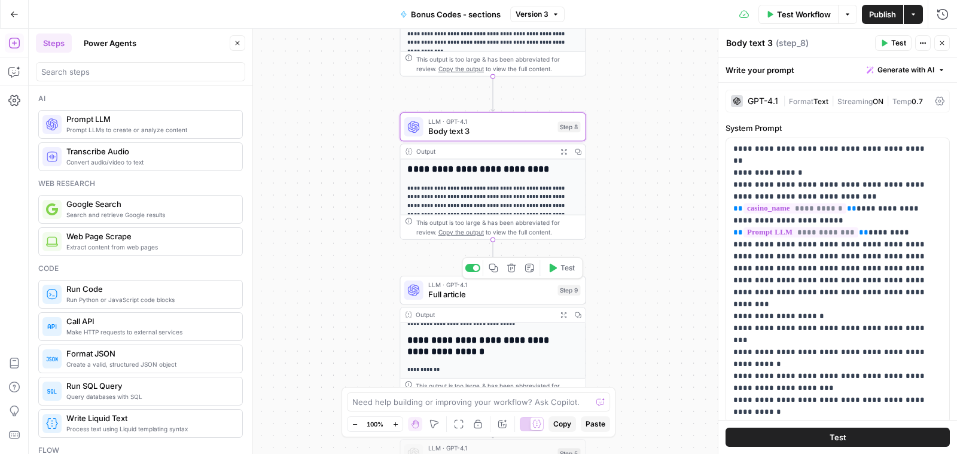
click at [488, 298] on span "Full article" at bounding box center [490, 294] width 125 height 12
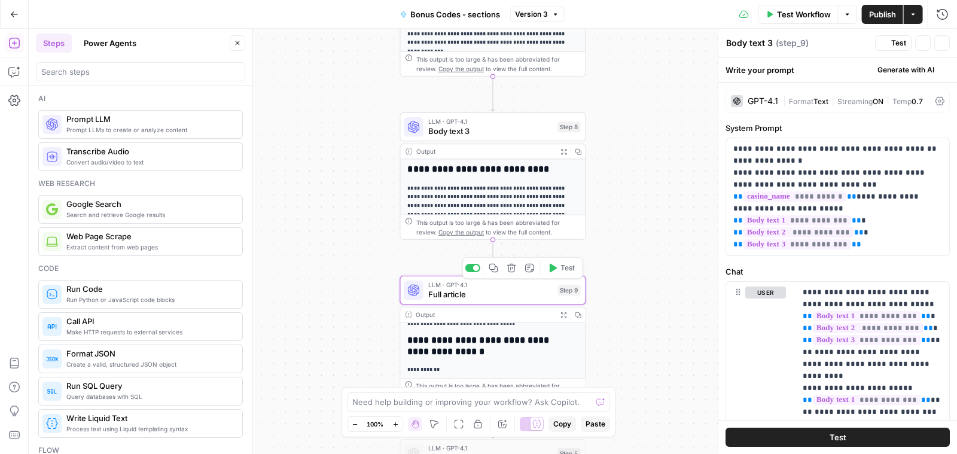
type textarea "Full article"
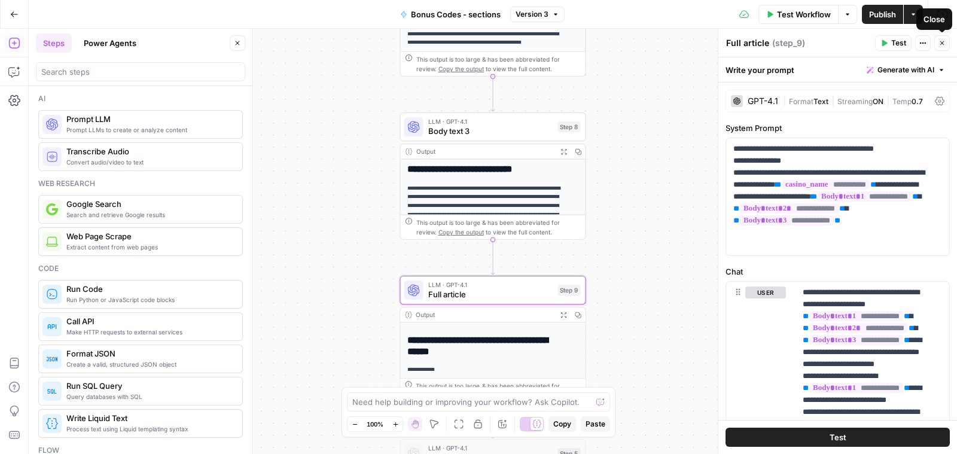
click at [944, 46] on icon "button" at bounding box center [941, 42] width 7 height 7
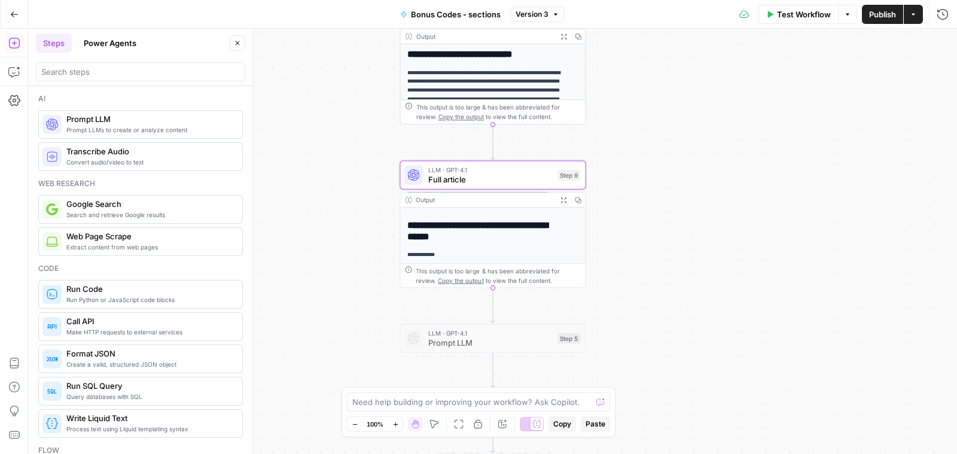
click at [504, 241] on div "**********" at bounding box center [492, 161] width 185 height 204
click at [575, 198] on icon "button" at bounding box center [578, 199] width 7 height 7
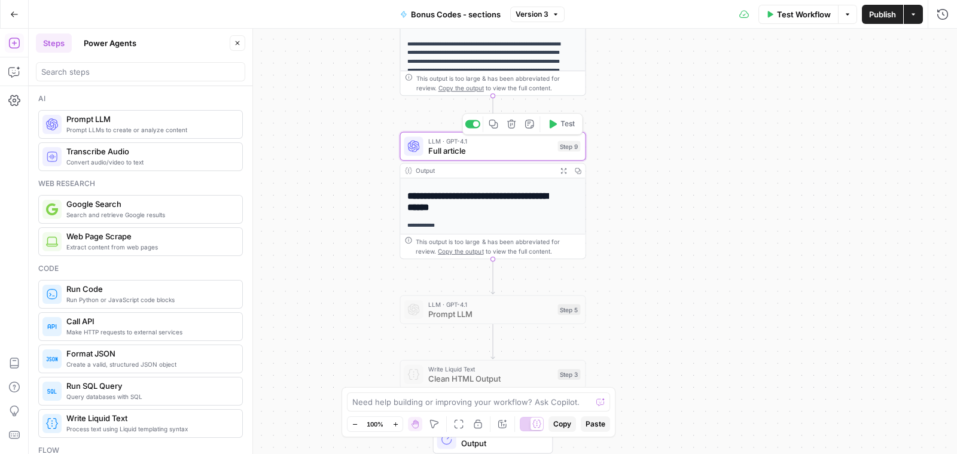
click at [490, 149] on span "Full article" at bounding box center [490, 151] width 125 height 12
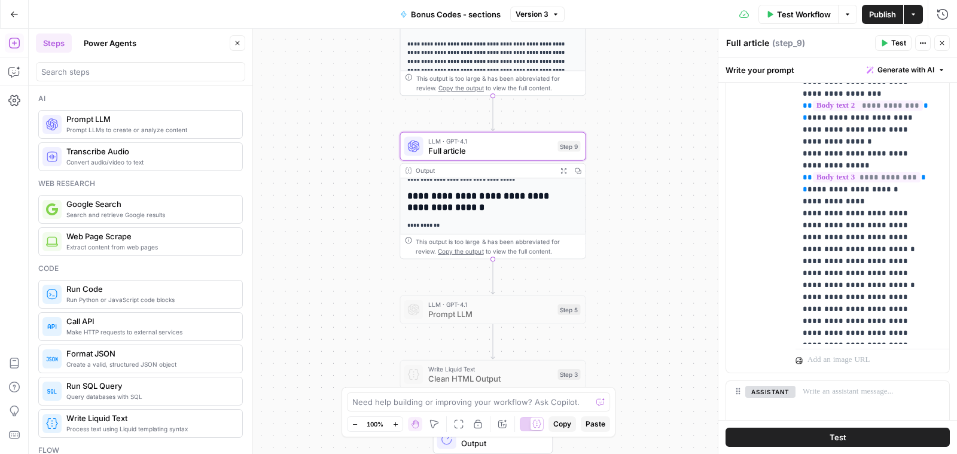
scroll to position [387, 0]
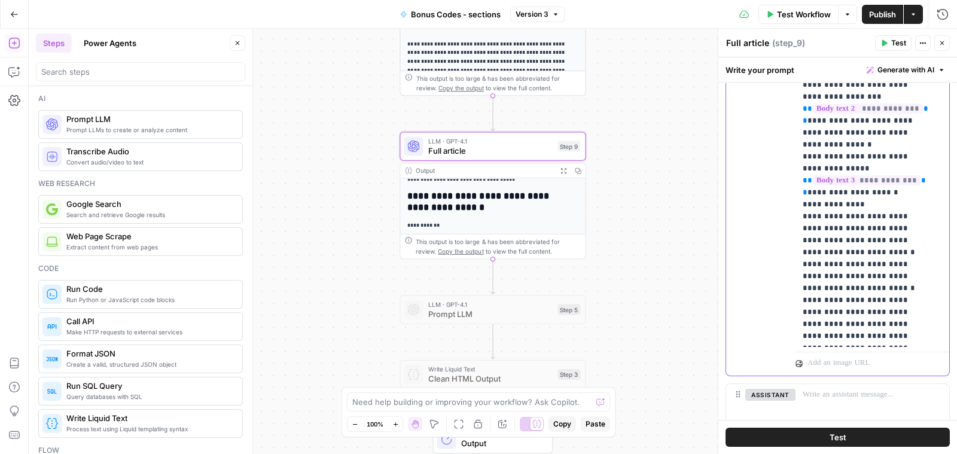
click at [930, 276] on p "**********" at bounding box center [866, 121] width 128 height 442
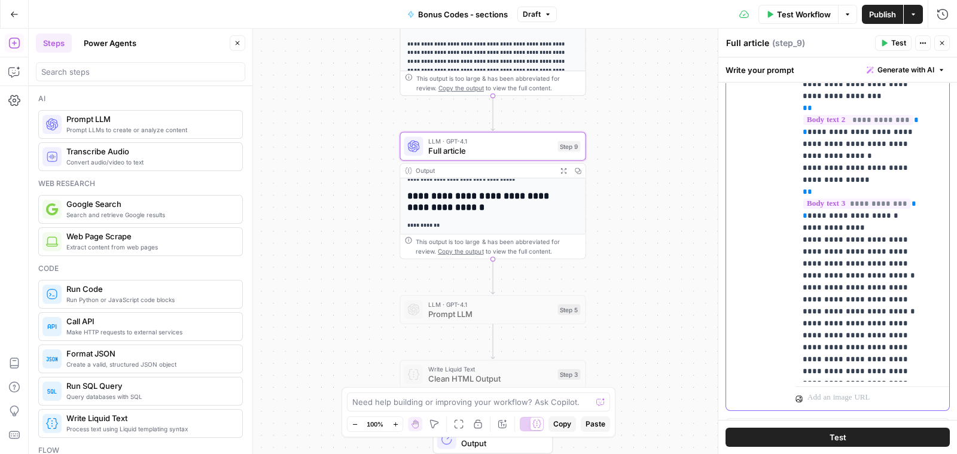
scroll to position [49, 0]
click at [807, 298] on p "**********" at bounding box center [860, 162] width 117 height 622
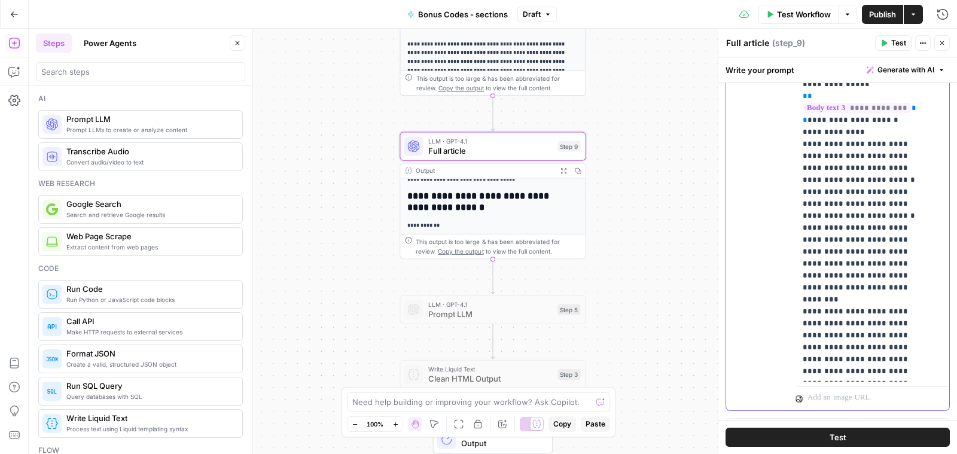
click at [810, 327] on p "**********" at bounding box center [860, 66] width 117 height 622
click at [805, 325] on p "**********" at bounding box center [860, 66] width 117 height 622
click at [804, 347] on p "**********" at bounding box center [860, 66] width 117 height 622
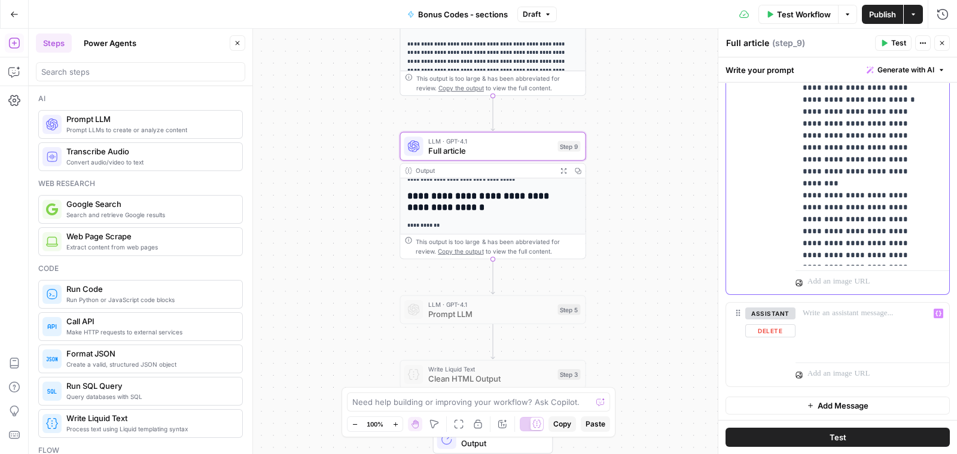
scroll to position [0, 0]
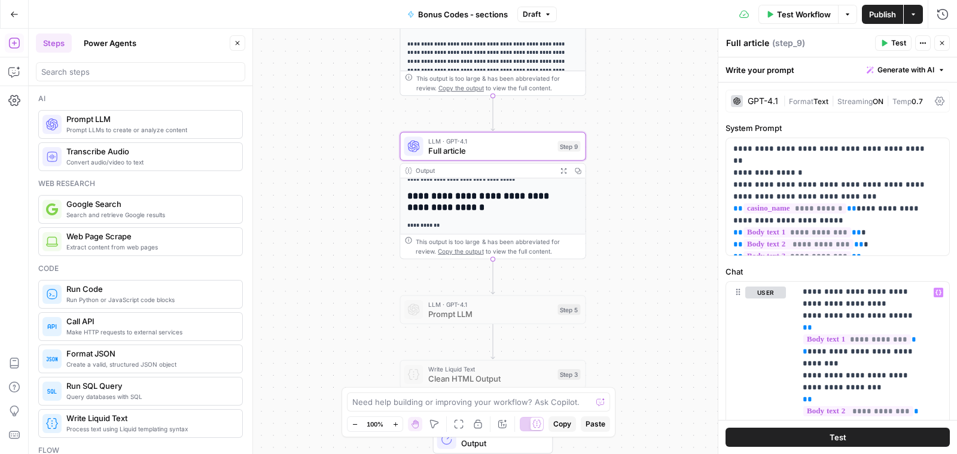
click at [875, 9] on span "Publish" at bounding box center [882, 14] width 27 height 12
